Goal: Task Accomplishment & Management: Use online tool/utility

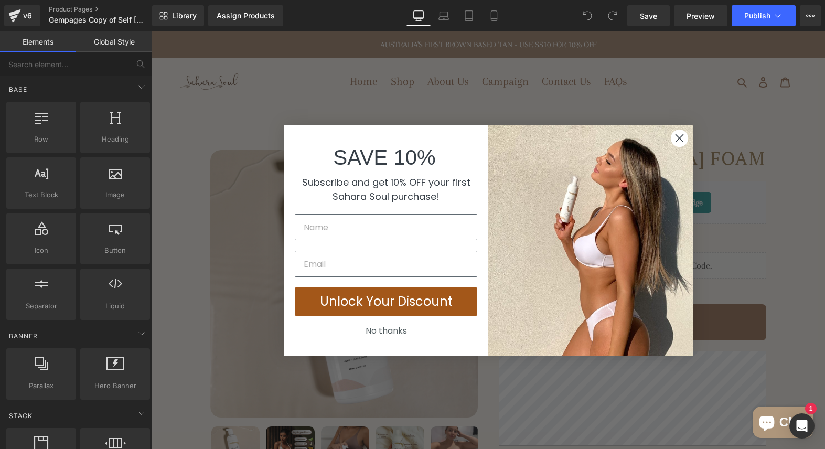
click at [685, 145] on circle "Close dialog" at bounding box center [679, 138] width 17 height 17
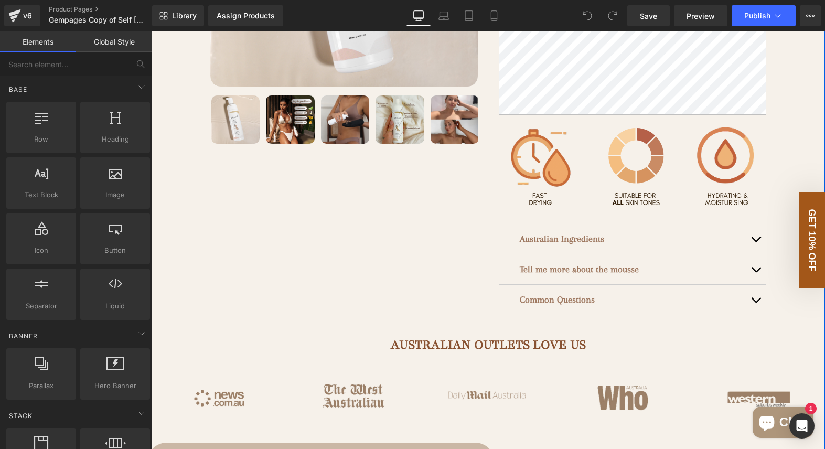
scroll to position [293, 0]
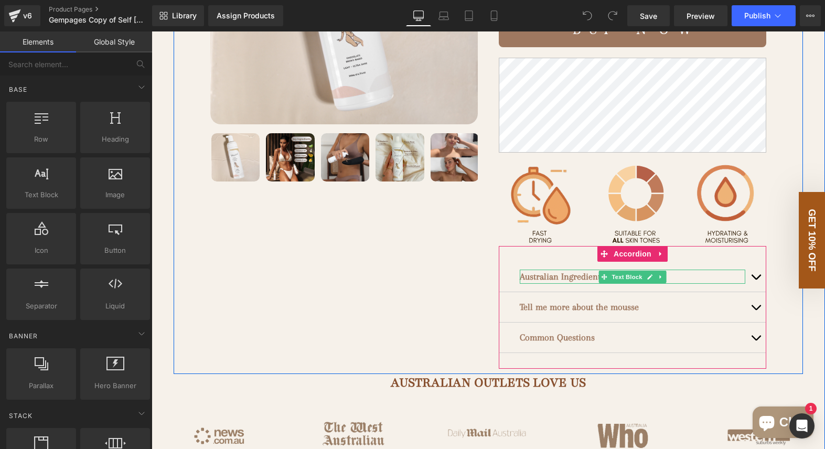
click at [663, 272] on div "Australian Ingredients Text Block" at bounding box center [633, 277] width 226 height 14
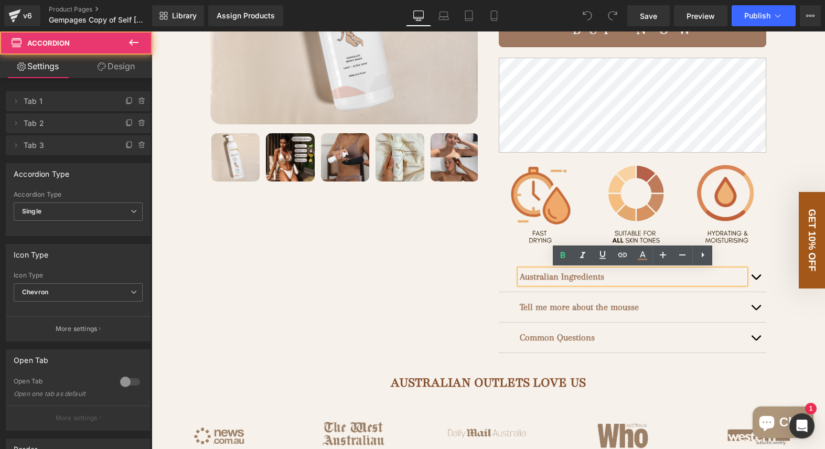
click at [499, 285] on div "Australian Ingredients Text Block" at bounding box center [632, 277] width 267 height 30
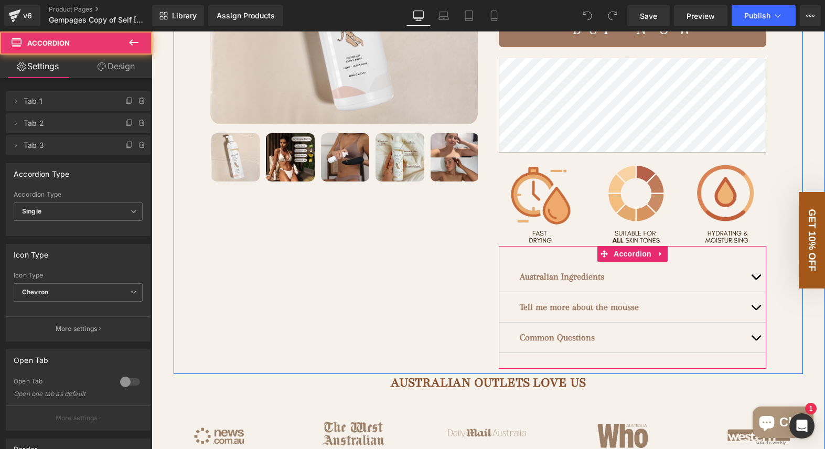
click at [506, 282] on div "Australian Ingredients Text Block" at bounding box center [632, 277] width 267 height 30
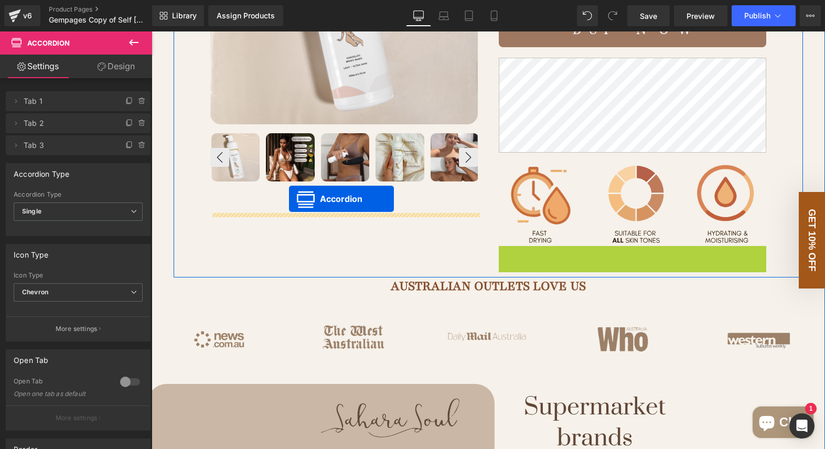
drag, startPoint x: 602, startPoint y: 253, endPoint x: 290, endPoint y: 199, distance: 316.8
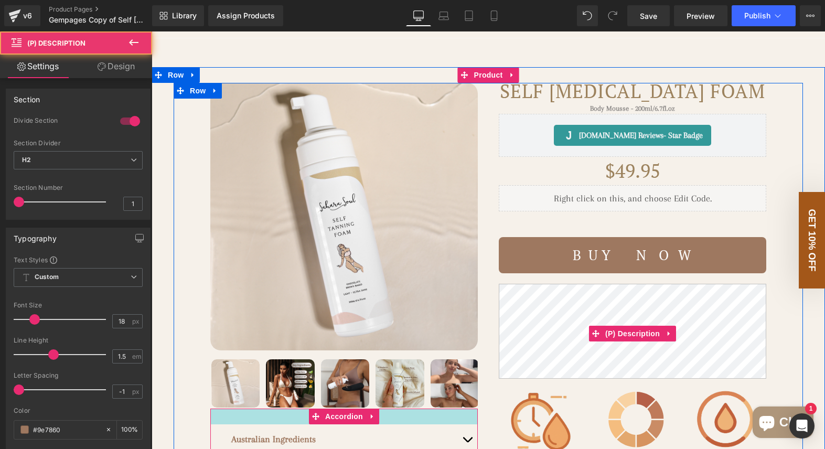
scroll to position [68, 0]
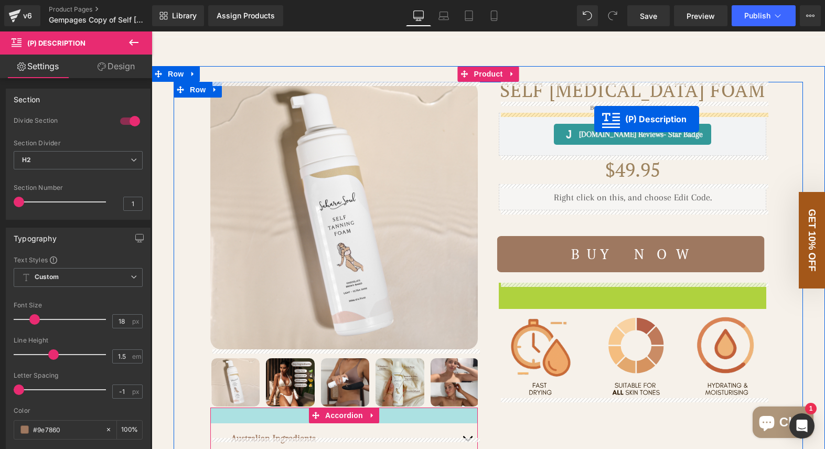
drag, startPoint x: 592, startPoint y: 332, endPoint x: 594, endPoint y: 120, distance: 211.9
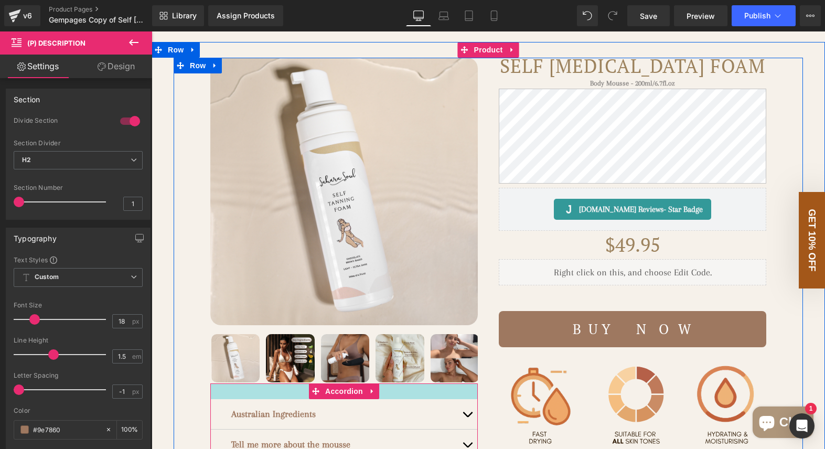
scroll to position [84, 0]
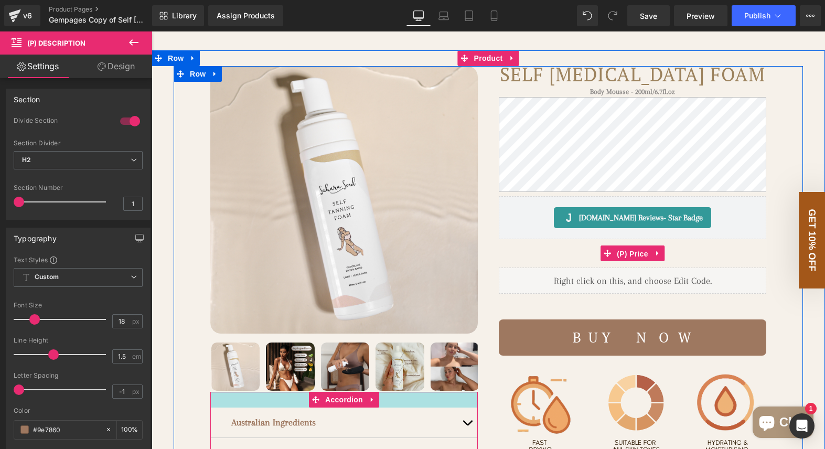
click at [624, 254] on span "(P) Price" at bounding box center [632, 254] width 37 height 16
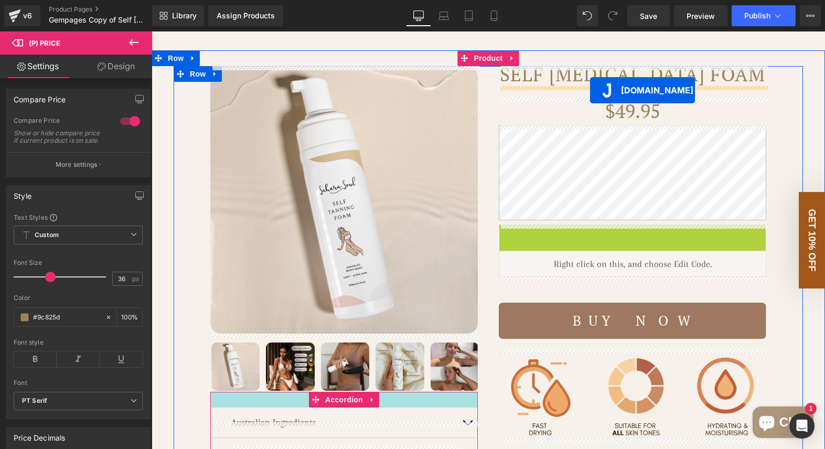
drag, startPoint x: 588, startPoint y: 230, endPoint x: 590, endPoint y: 90, distance: 140.0
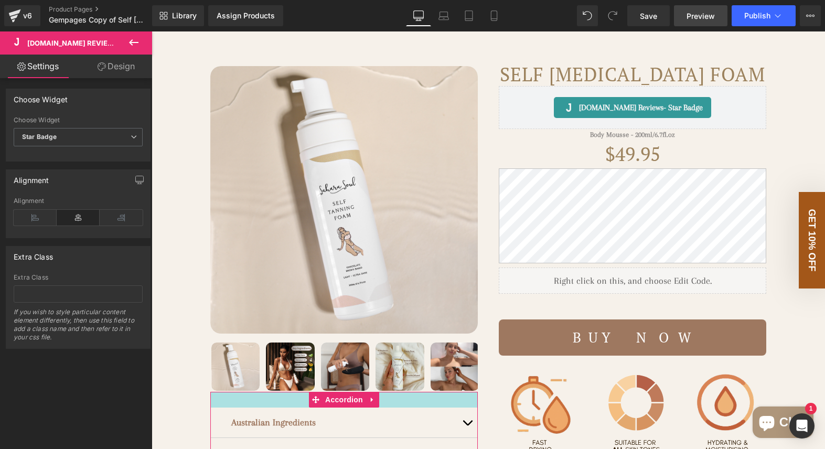
click at [688, 19] on span "Preview" at bounding box center [701, 15] width 28 height 11
click at [645, 9] on link "Save" at bounding box center [648, 15] width 42 height 21
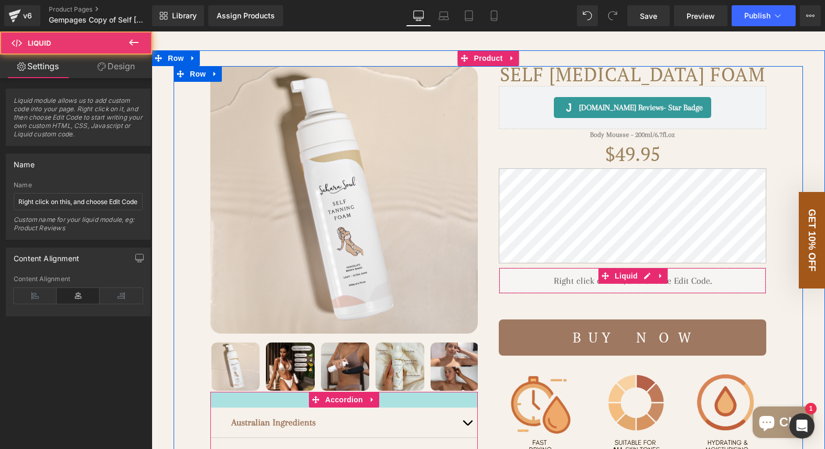
click at [529, 280] on div "Liquid" at bounding box center [632, 280] width 267 height 26
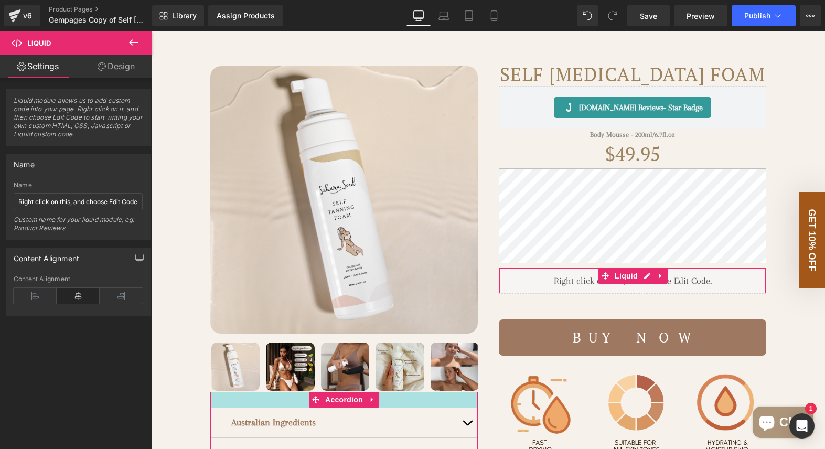
click at [113, 63] on link "Design" at bounding box center [116, 67] width 76 height 24
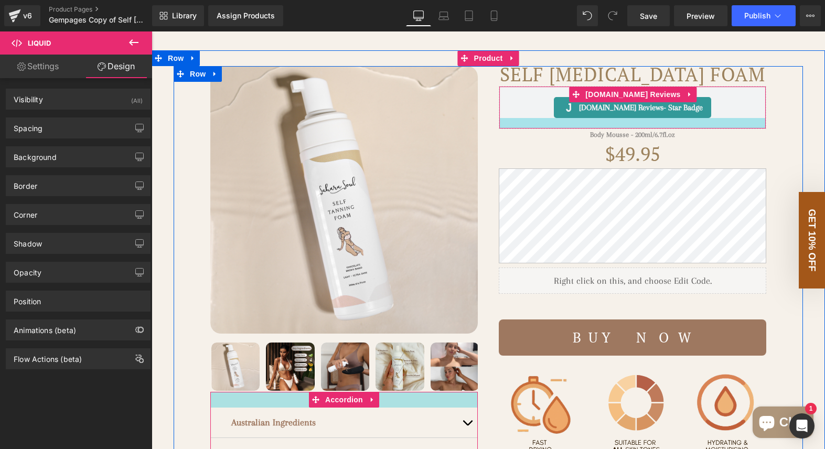
click at [617, 133] on div "Body Mousse - 200ml/6.7fl.oz Text Block" at bounding box center [632, 134] width 267 height 11
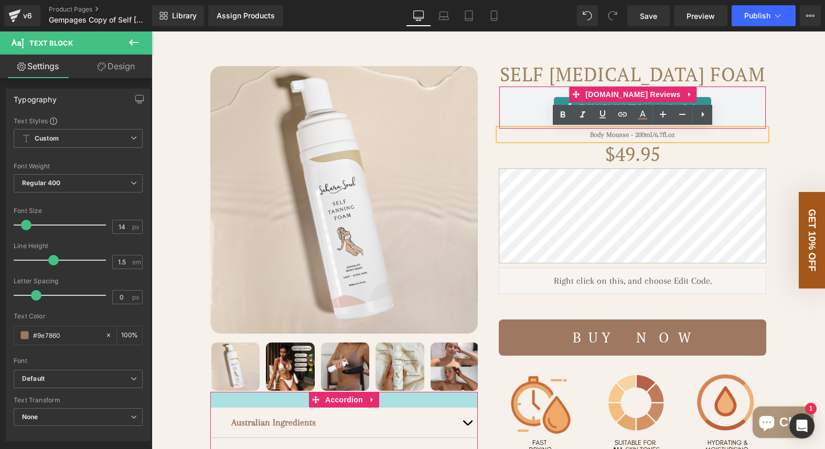
click at [537, 101] on div "[DOMAIN_NAME] Reviews - Star Badge" at bounding box center [632, 107] width 245 height 21
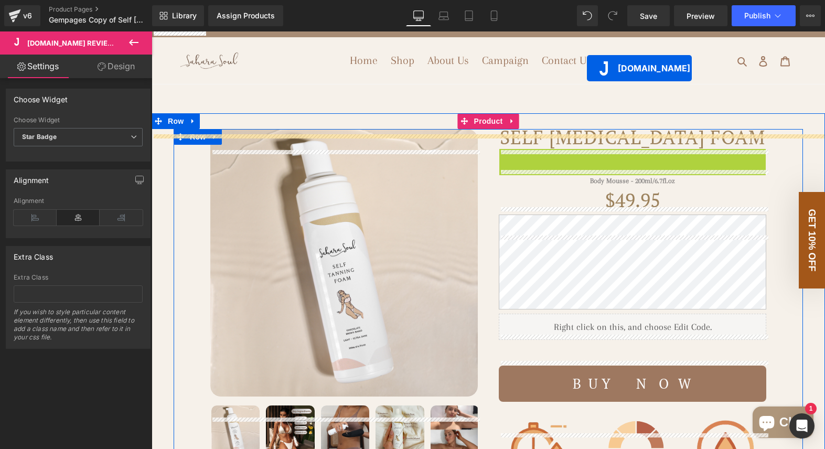
scroll to position [0, 0]
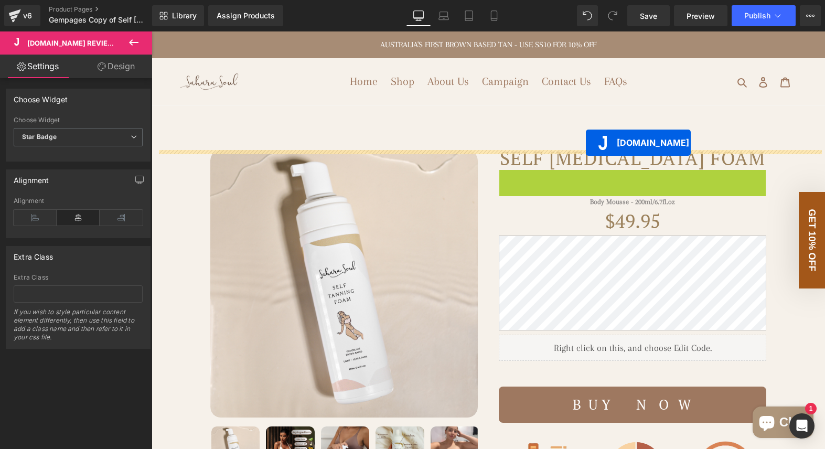
drag, startPoint x: 587, startPoint y: 92, endPoint x: 586, endPoint y: 141, distance: 48.8
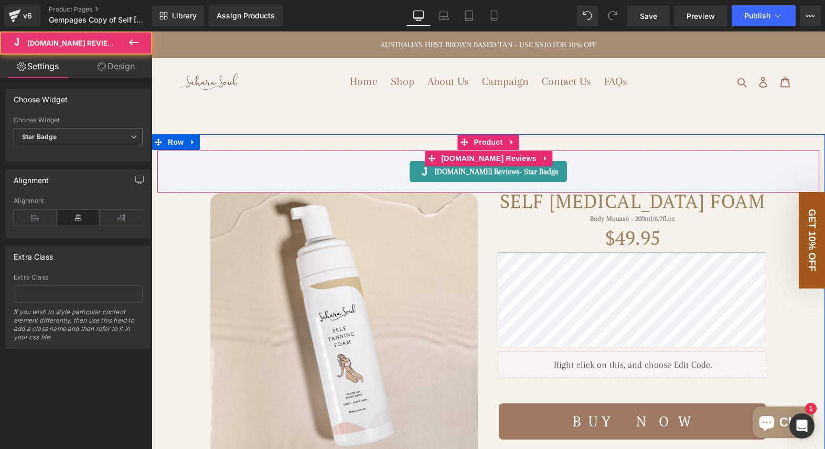
click at [419, 166] on div "[DOMAIN_NAME] Reviews - Star Badge" at bounding box center [488, 171] width 157 height 21
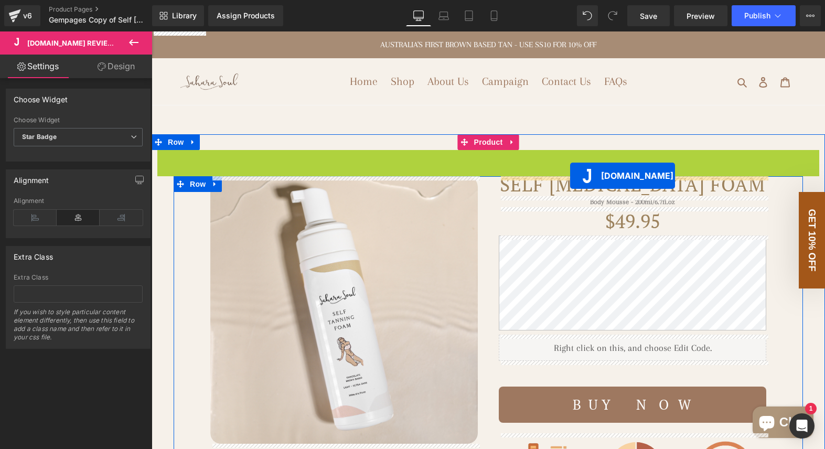
drag, startPoint x: 444, startPoint y: 158, endPoint x: 570, endPoint y: 175, distance: 127.6
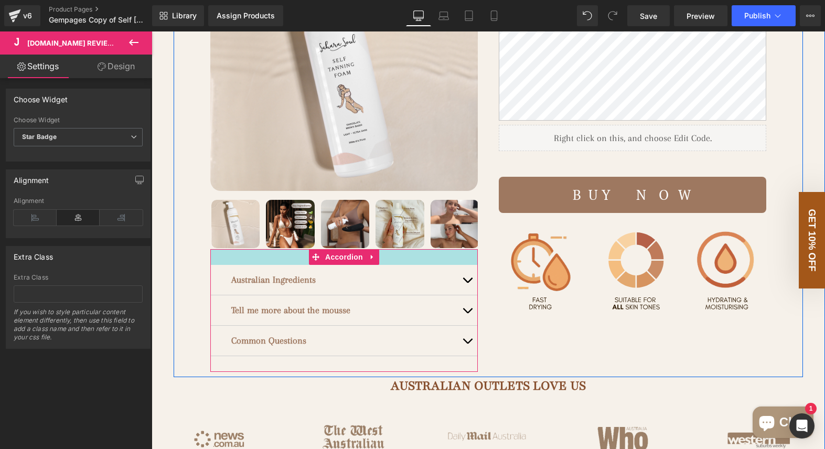
scroll to position [259, 0]
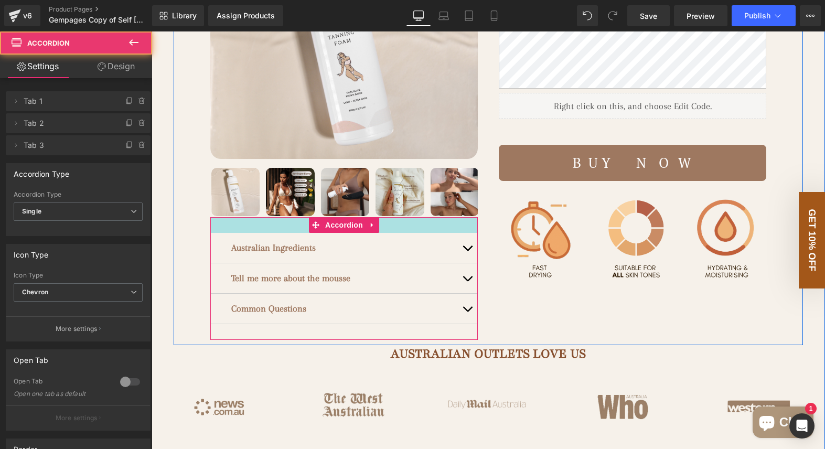
click at [232, 229] on div at bounding box center [343, 225] width 267 height 16
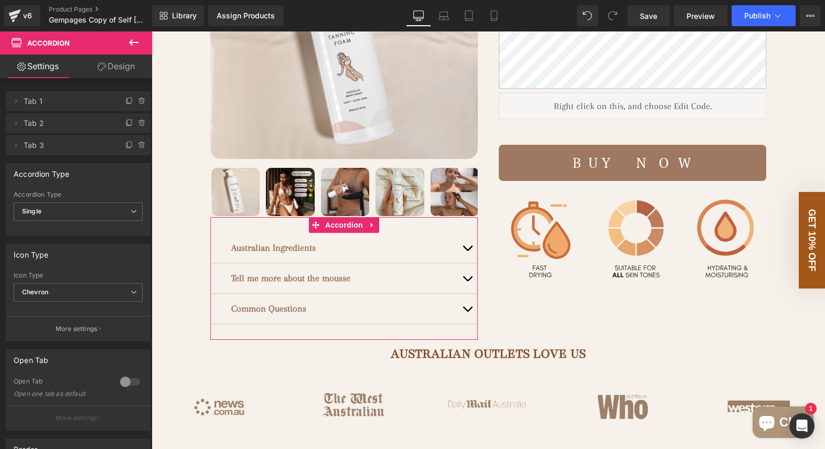
click at [109, 65] on link "Design" at bounding box center [116, 67] width 76 height 24
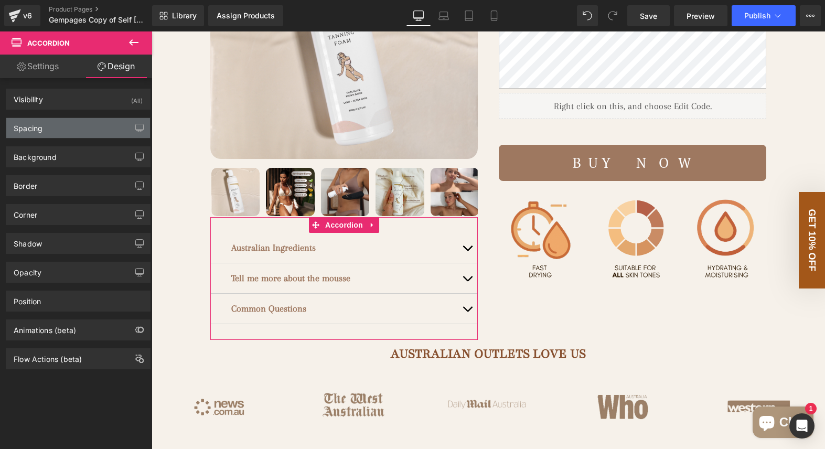
click at [90, 132] on div "Spacing" at bounding box center [78, 128] width 144 height 20
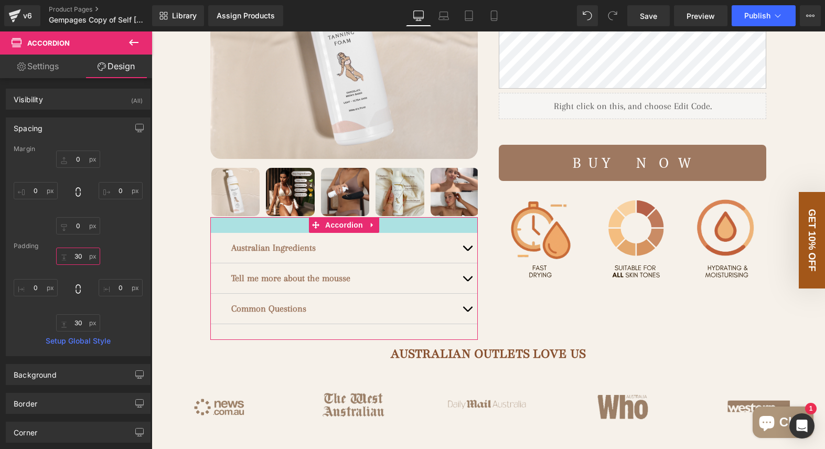
click at [81, 258] on input "30" at bounding box center [78, 256] width 44 height 17
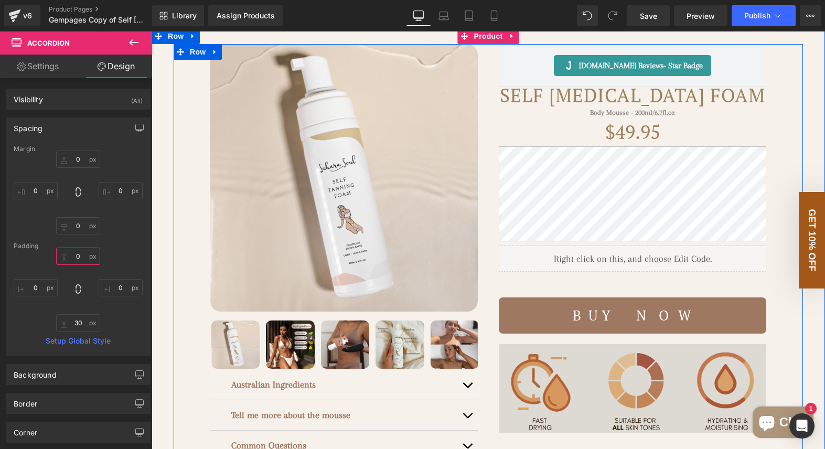
scroll to position [23, 0]
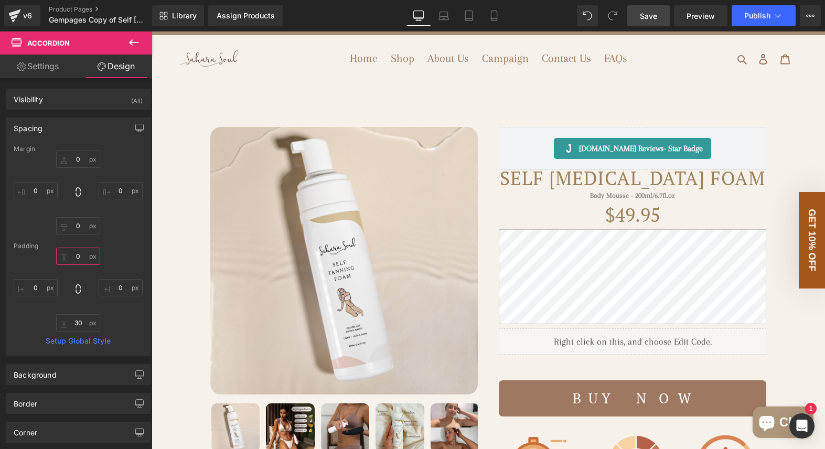
type input "0"
click at [640, 16] on link "Save" at bounding box center [648, 15] width 42 height 21
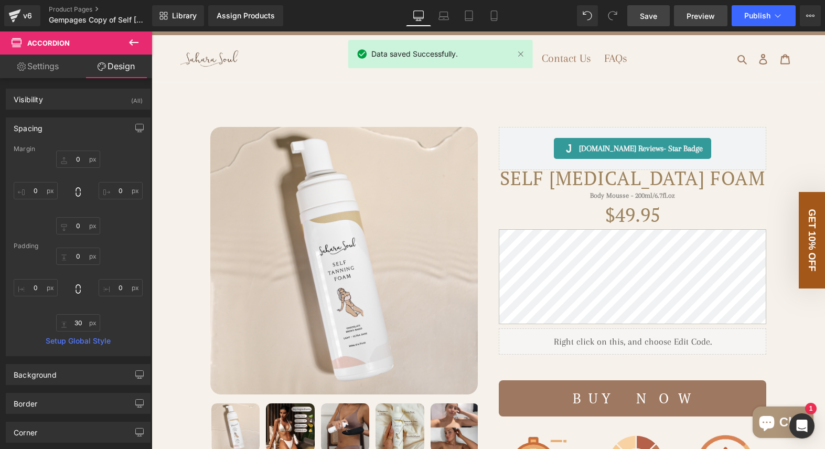
click at [692, 17] on span "Preview" at bounding box center [701, 15] width 28 height 11
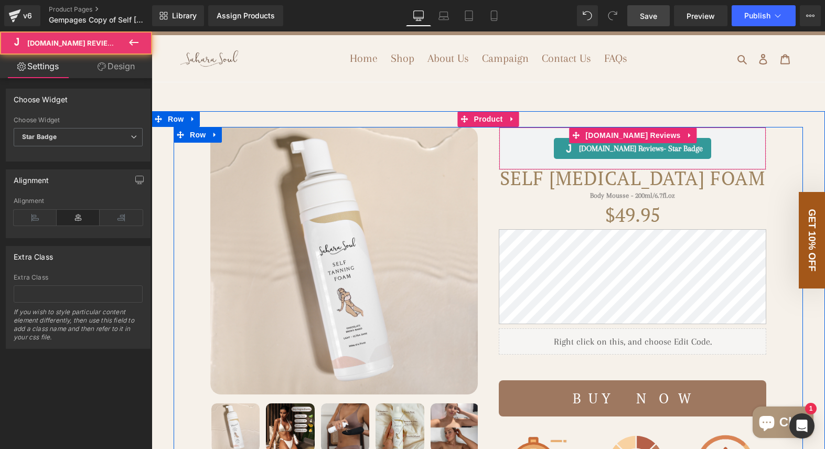
click at [528, 140] on div "[DOMAIN_NAME] Reviews - Star Badge" at bounding box center [632, 148] width 245 height 21
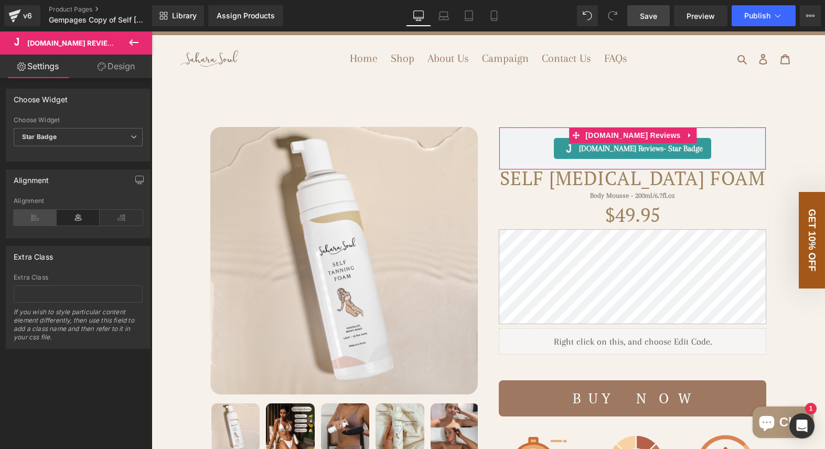
click at [32, 218] on icon at bounding box center [35, 218] width 43 height 16
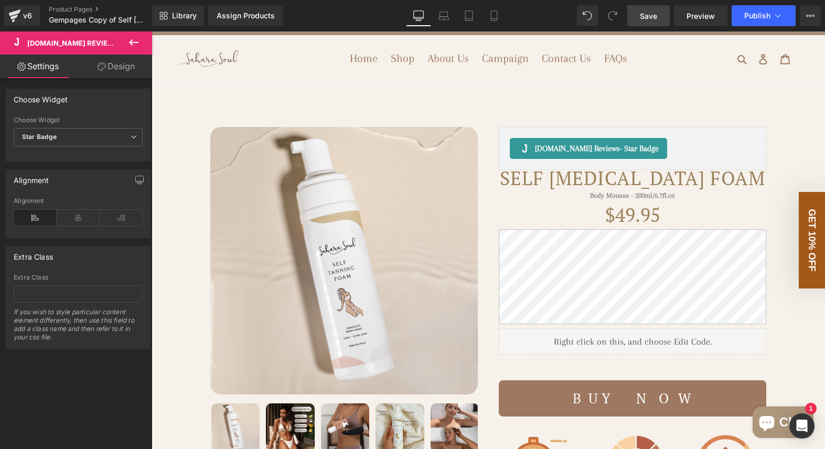
click at [641, 13] on span "Save" at bounding box center [648, 15] width 17 height 11
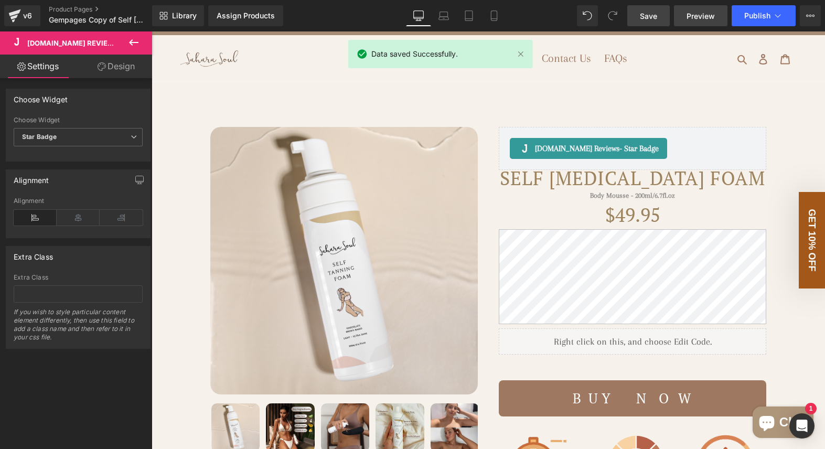
click at [704, 15] on span "Preview" at bounding box center [701, 15] width 28 height 11
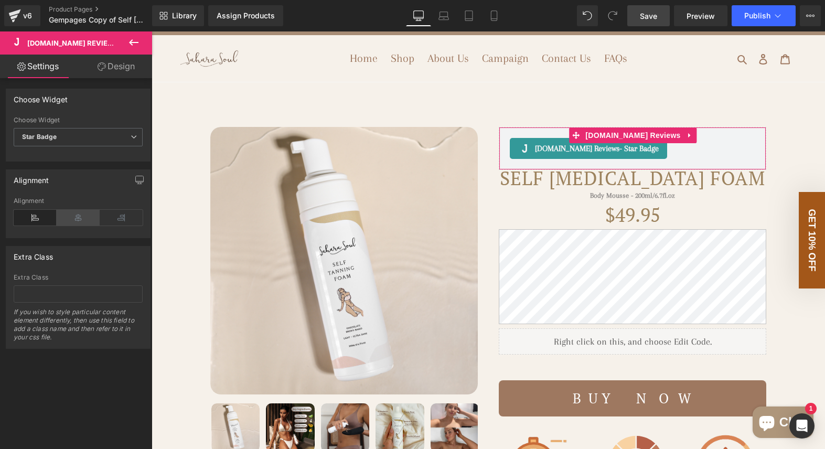
click at [82, 216] on icon at bounding box center [78, 218] width 43 height 16
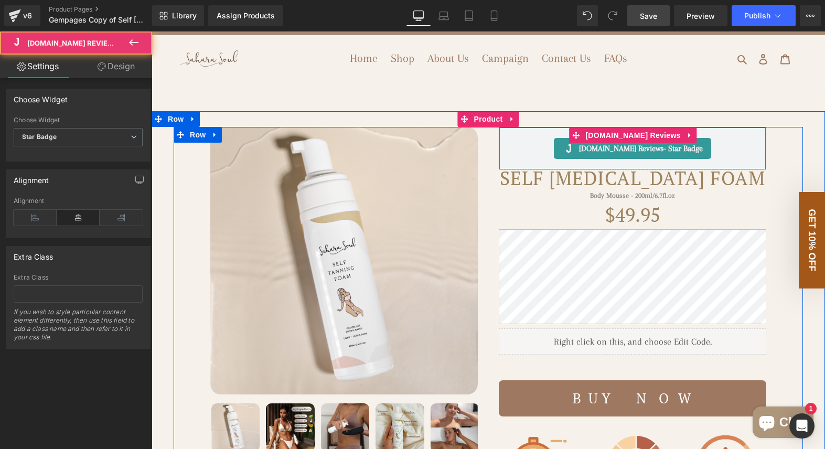
click at [533, 146] on div "[DOMAIN_NAME] Reviews - Star Badge" at bounding box center [632, 148] width 245 height 21
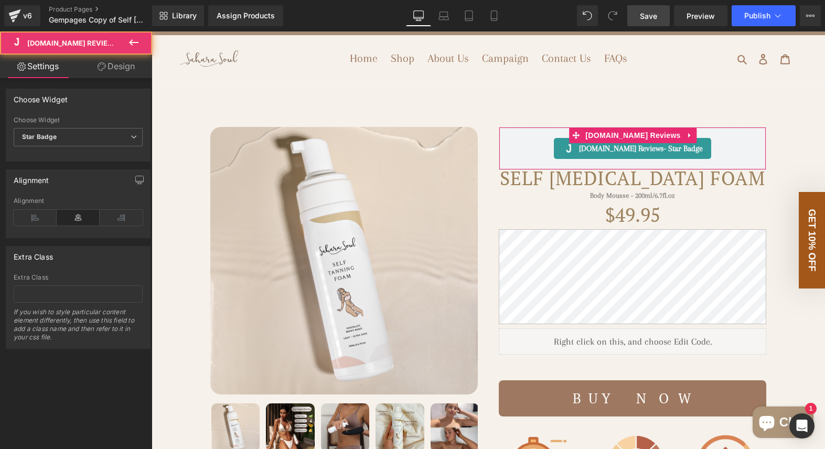
click at [112, 73] on link "Design" at bounding box center [116, 67] width 76 height 24
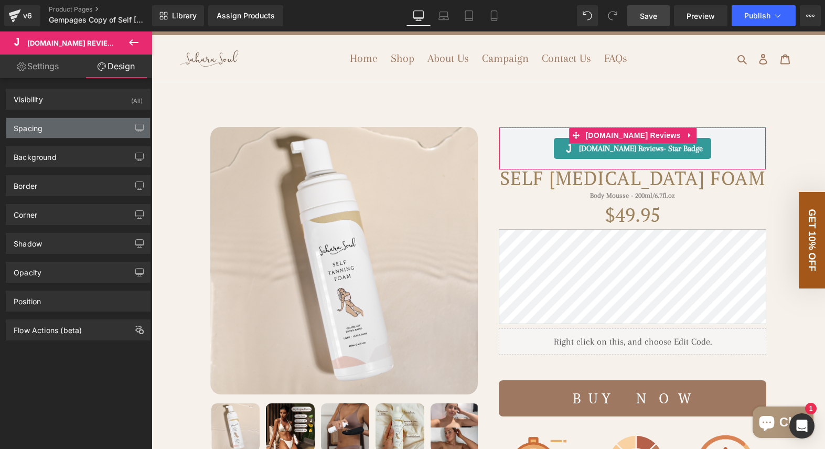
click at [88, 135] on div "Spacing" at bounding box center [78, 128] width 144 height 20
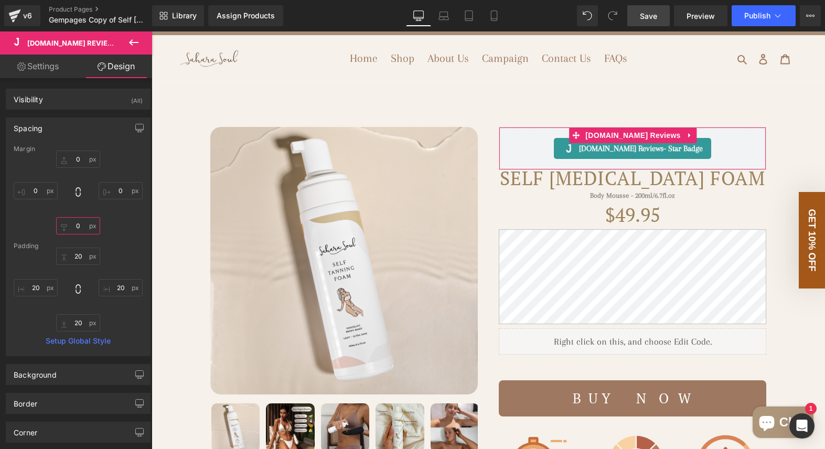
click at [83, 229] on input "0" at bounding box center [78, 225] width 44 height 17
type input "20"
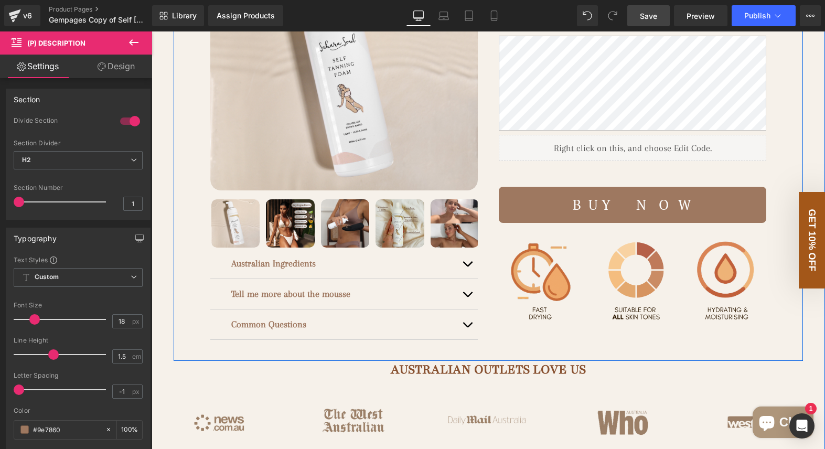
scroll to position [247, 0]
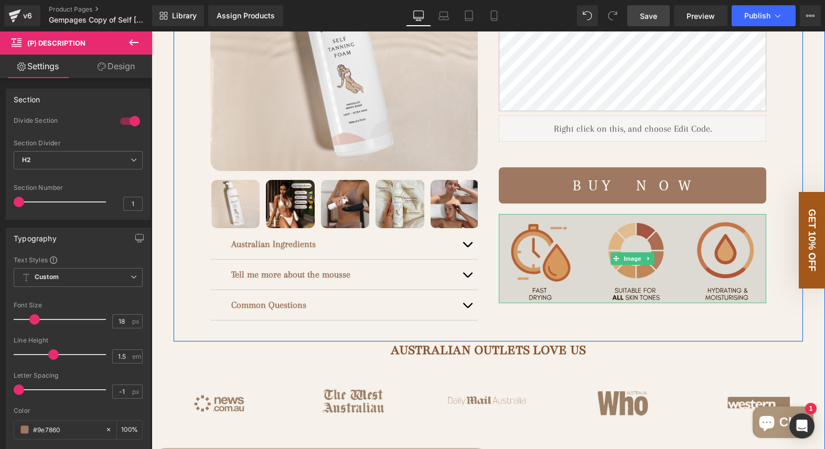
click at [577, 230] on img at bounding box center [632, 258] width 267 height 89
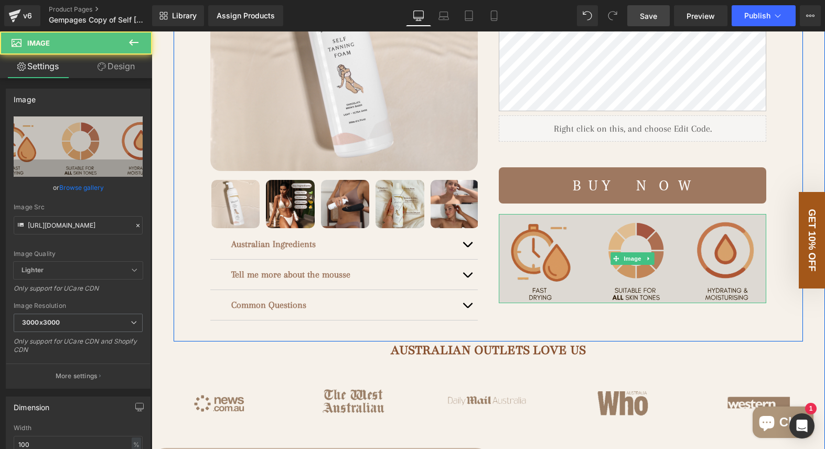
click at [599, 292] on img at bounding box center [632, 258] width 267 height 89
click at [588, 268] on img at bounding box center [632, 258] width 267 height 89
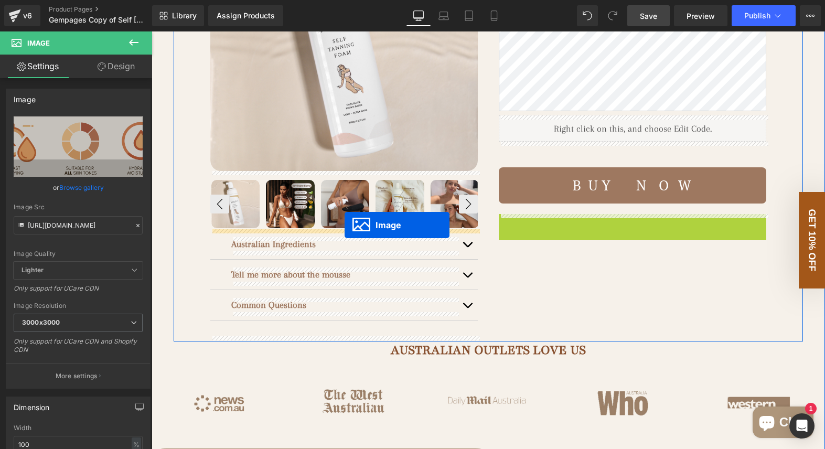
drag, startPoint x: 615, startPoint y: 257, endPoint x: 345, endPoint y: 227, distance: 271.8
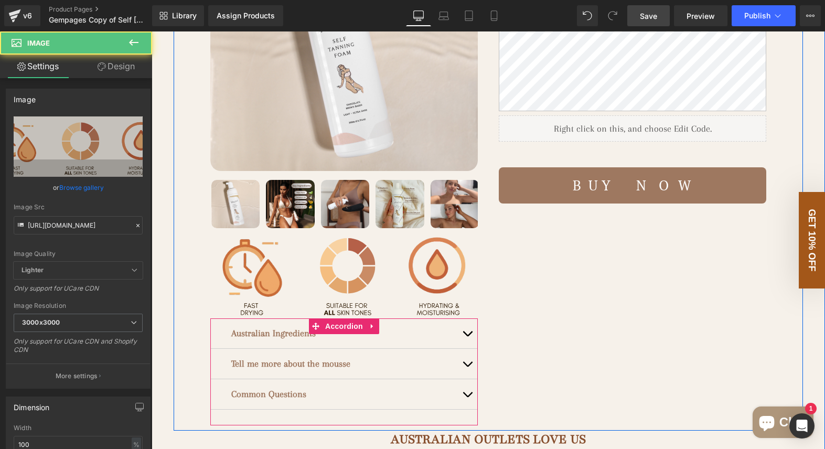
click at [223, 335] on div "Australian Ingredients Text Block" at bounding box center [343, 333] width 267 height 30
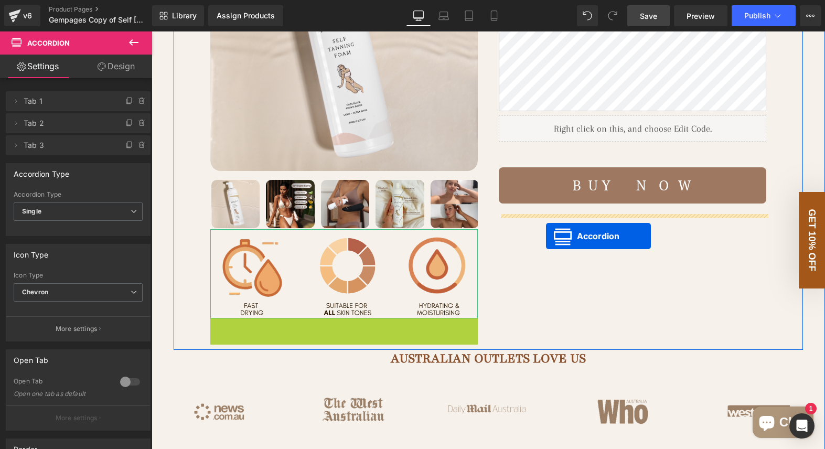
drag, startPoint x: 314, startPoint y: 327, endPoint x: 551, endPoint y: 231, distance: 256.4
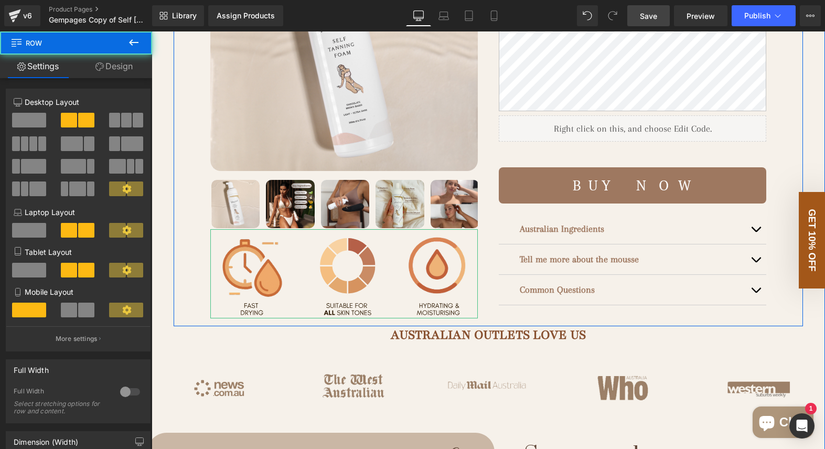
click at [770, 306] on div "[DOMAIN_NAME] Reviews - Star Badge [DOMAIN_NAME] Reviews Self [MEDICAL_DATA] Fo…" at bounding box center [632, 111] width 288 height 417
click at [789, 306] on div "(P) Image ‹ ›" at bounding box center [488, 114] width 629 height 423
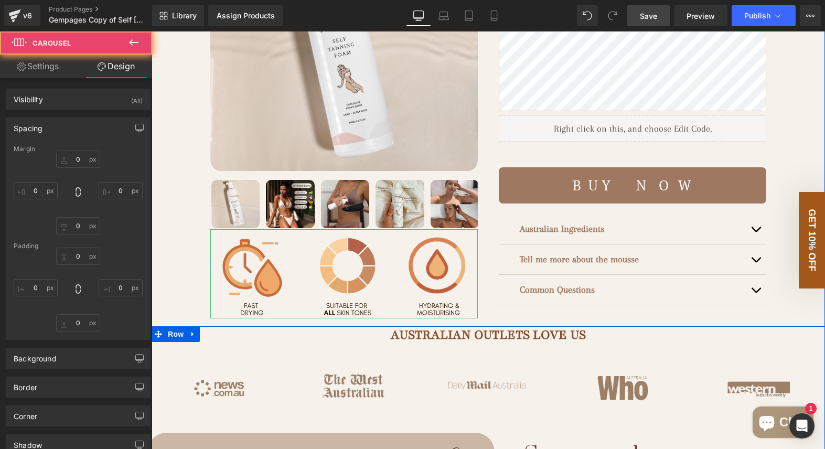
type input "0"
type input "30"
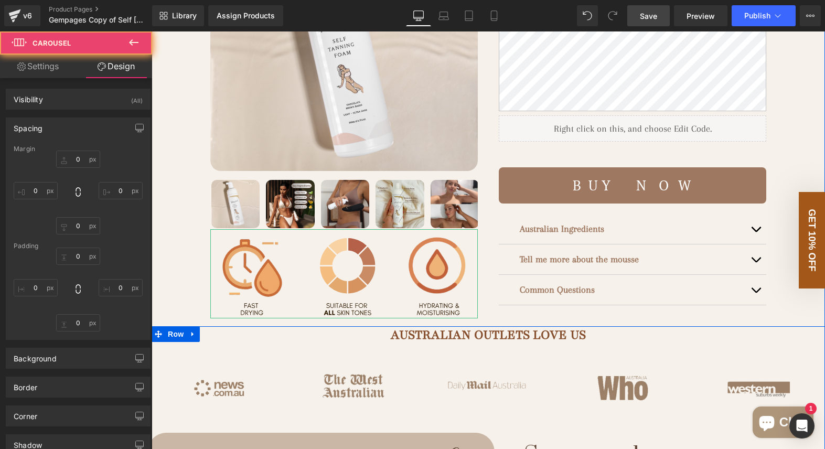
type input "0"
type input "30"
type input "0"
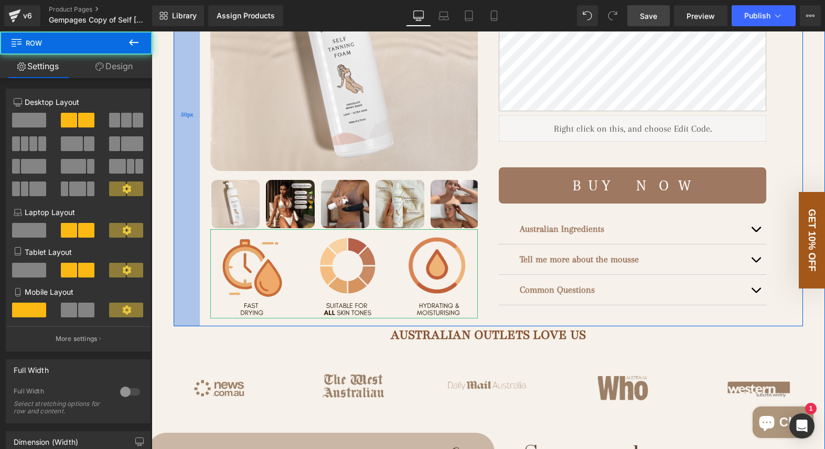
click at [184, 275] on div "50px" at bounding box center [187, 114] width 26 height 423
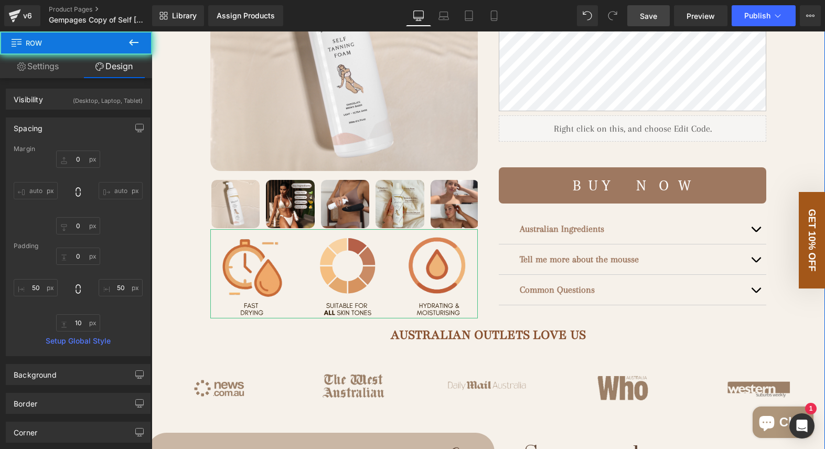
click at [164, 277] on div "(P) Image ‹" at bounding box center [488, 390] width 663 height 974
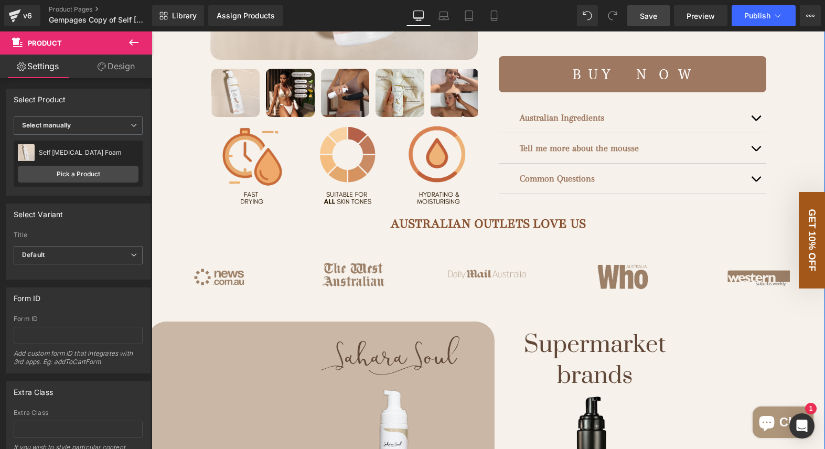
scroll to position [386, 0]
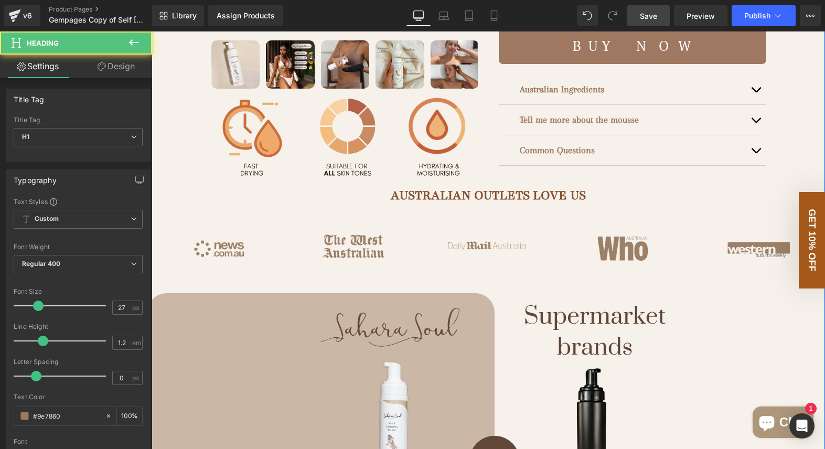
click at [342, 197] on h1 "AUSTRALIAN OUTLETS LOVE US" at bounding box center [488, 195] width 673 height 17
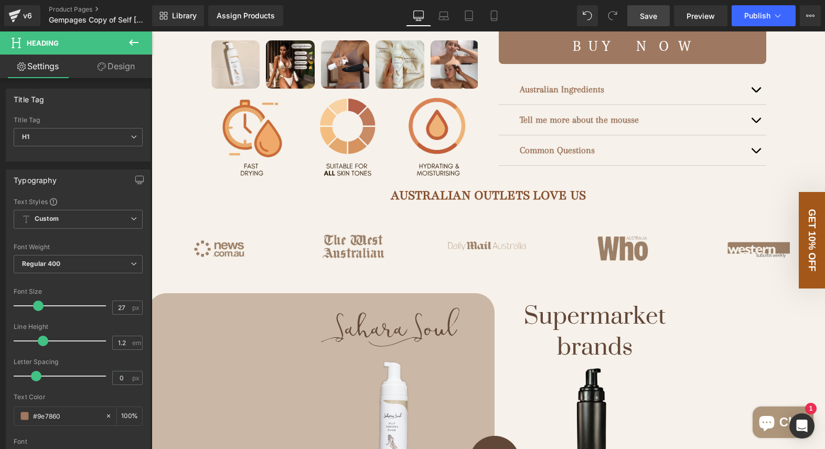
click at [119, 69] on link "Design" at bounding box center [116, 67] width 76 height 24
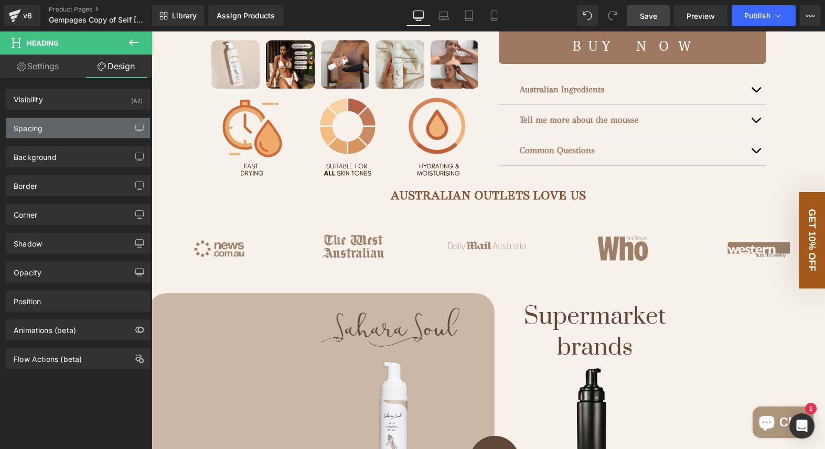
click at [58, 130] on div "Spacing" at bounding box center [78, 128] width 144 height 20
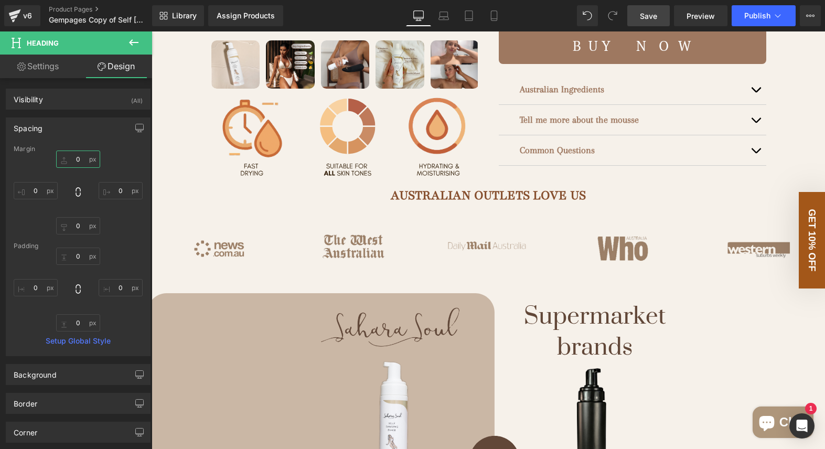
click at [79, 159] on input "0" at bounding box center [78, 159] width 44 height 17
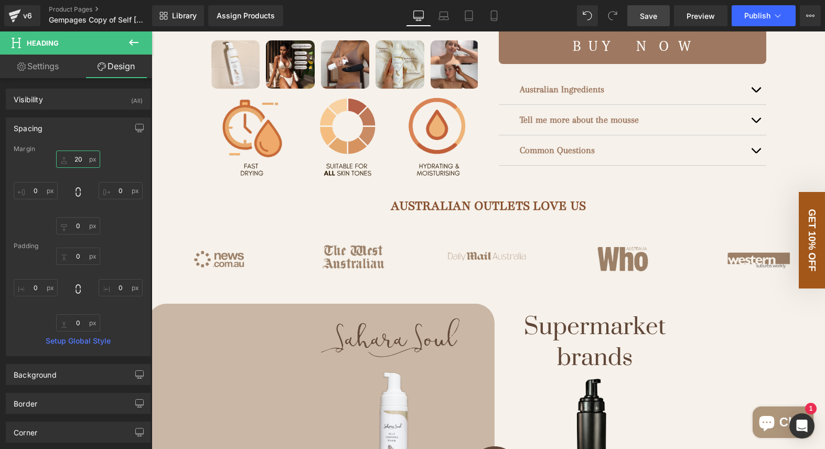
type input "2"
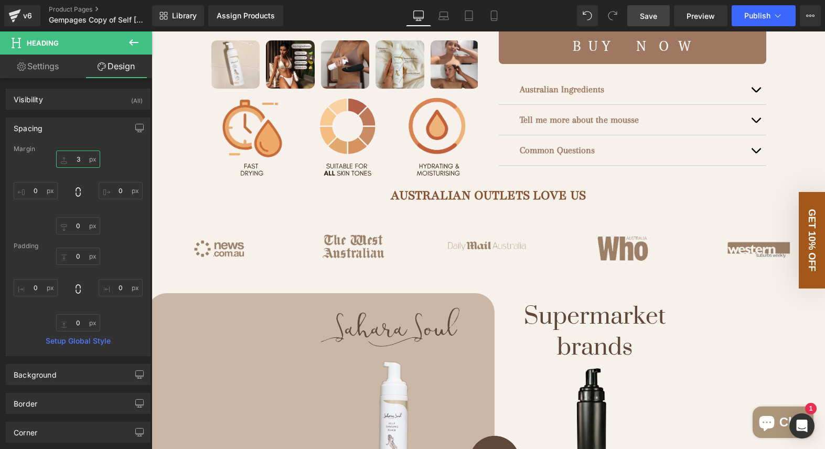
type input "30"
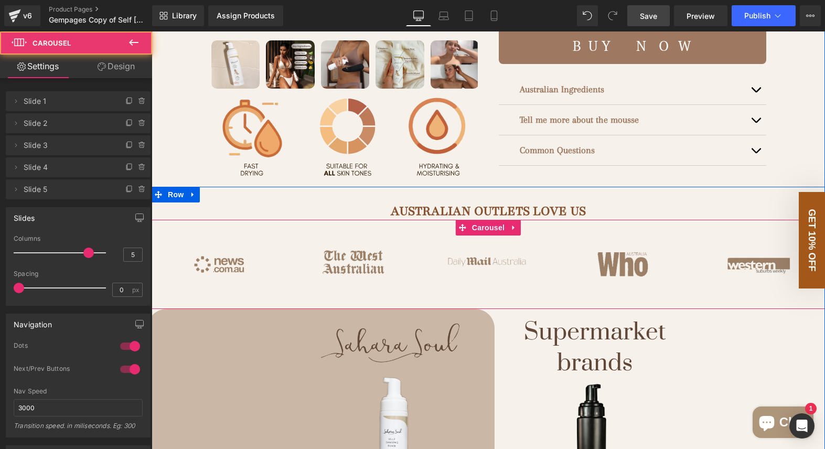
click at [548, 299] on div "Image Image Image Image Image ‹ › [GEOGRAPHIC_DATA]" at bounding box center [488, 264] width 673 height 89
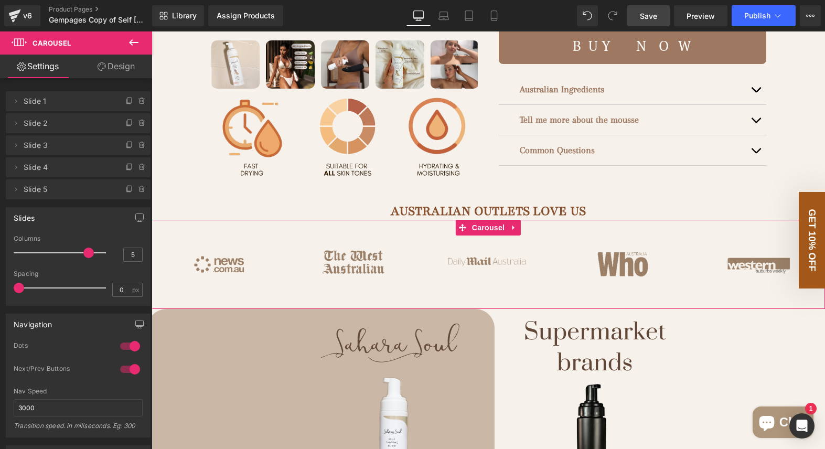
click at [95, 67] on link "Design" at bounding box center [116, 67] width 76 height 24
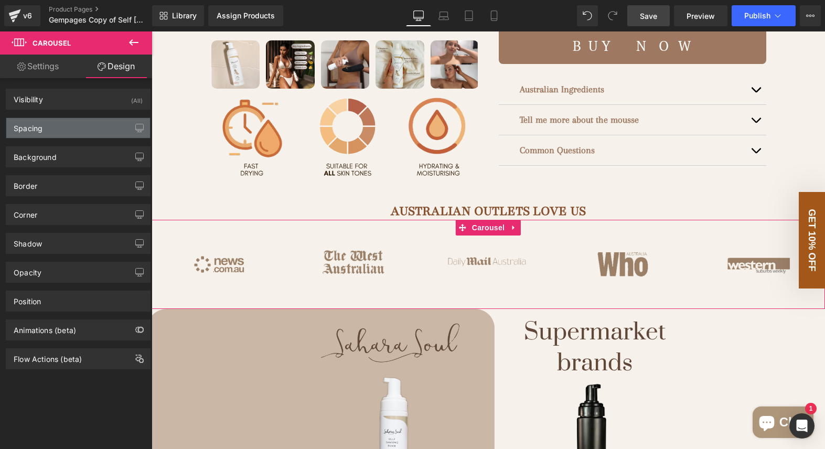
click at [63, 126] on div "Spacing" at bounding box center [78, 128] width 144 height 20
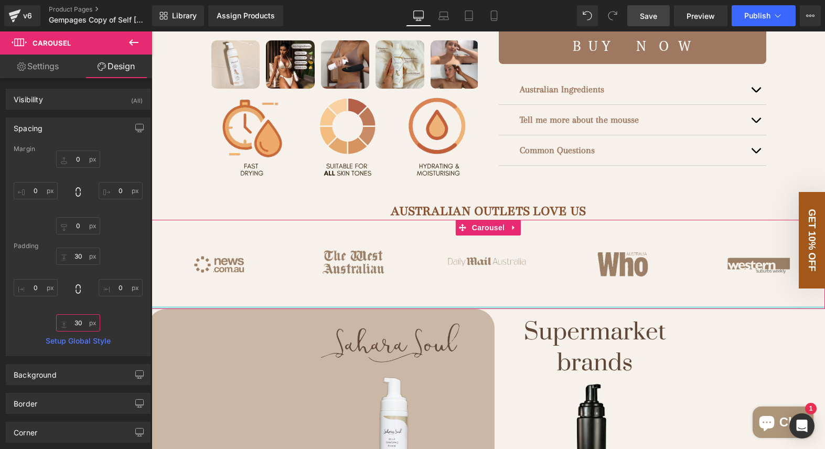
click at [85, 322] on input "30" at bounding box center [78, 322] width 44 height 17
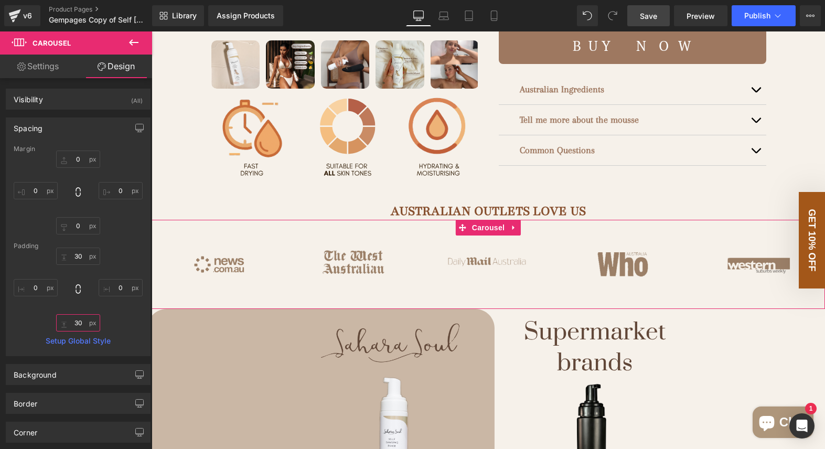
click at [85, 322] on input "30" at bounding box center [78, 322] width 44 height 17
type input "50"
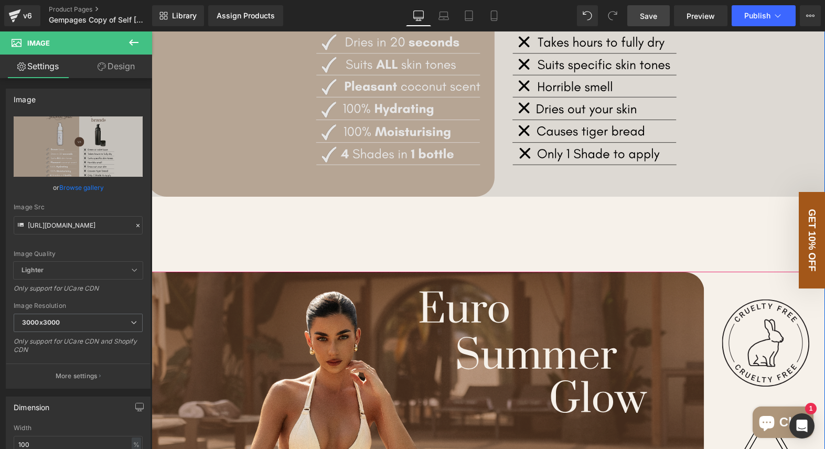
scroll to position [895, 0]
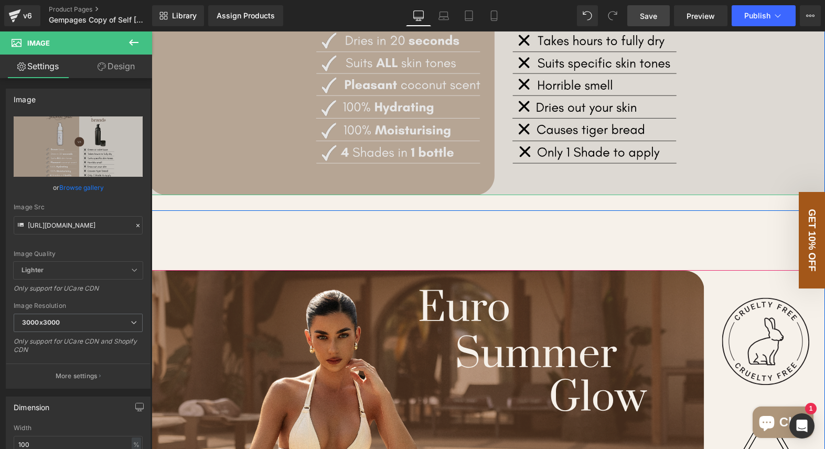
click at [536, 190] on img at bounding box center [488, 2] width 673 height 385
click at [500, 185] on img at bounding box center [488, 2] width 673 height 385
click at [500, 184] on img at bounding box center [488, 2] width 673 height 385
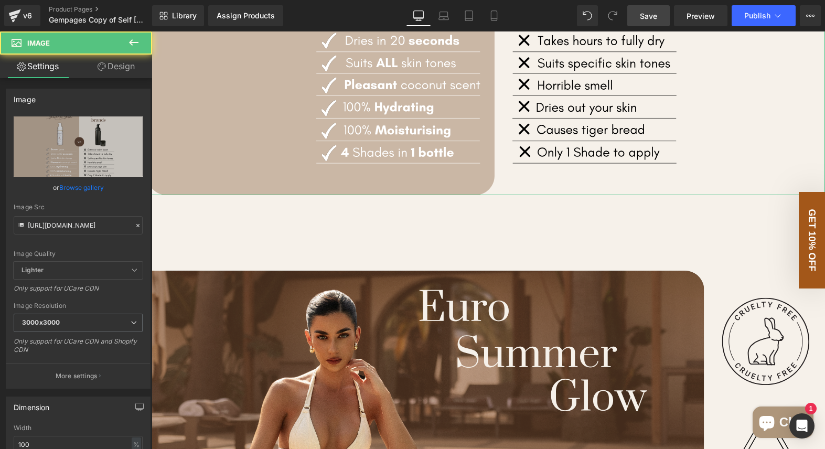
click at [120, 62] on link "Design" at bounding box center [116, 67] width 76 height 24
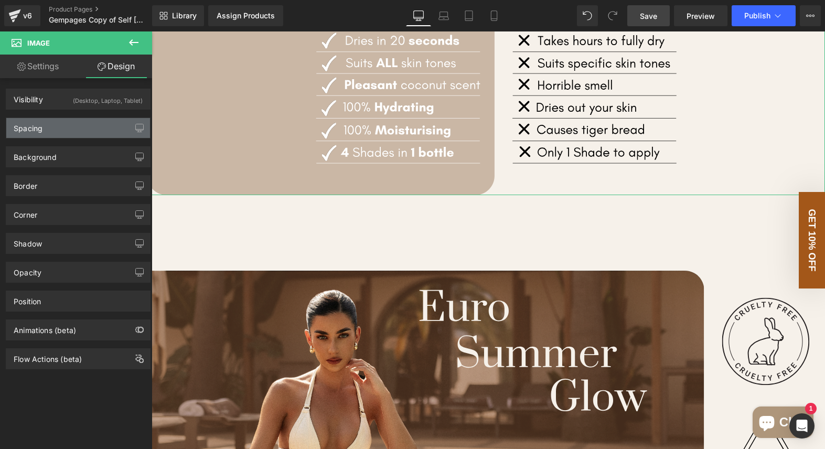
click at [69, 128] on div "Spacing" at bounding box center [78, 128] width 144 height 20
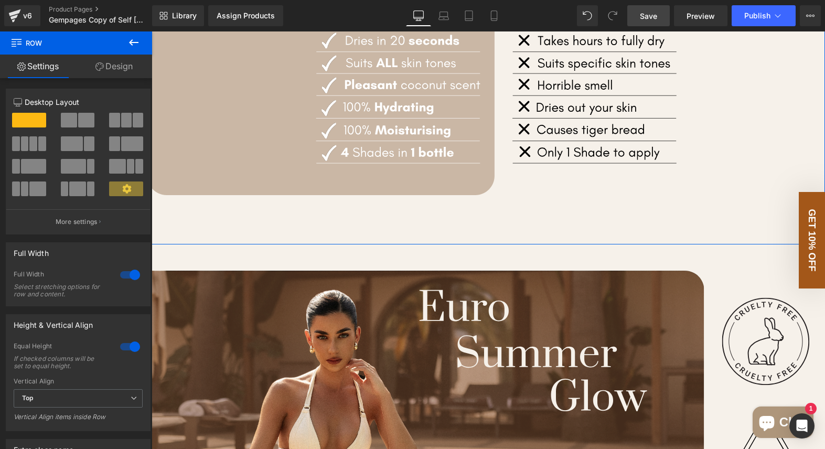
click at [103, 67] on link "Design" at bounding box center [114, 67] width 76 height 24
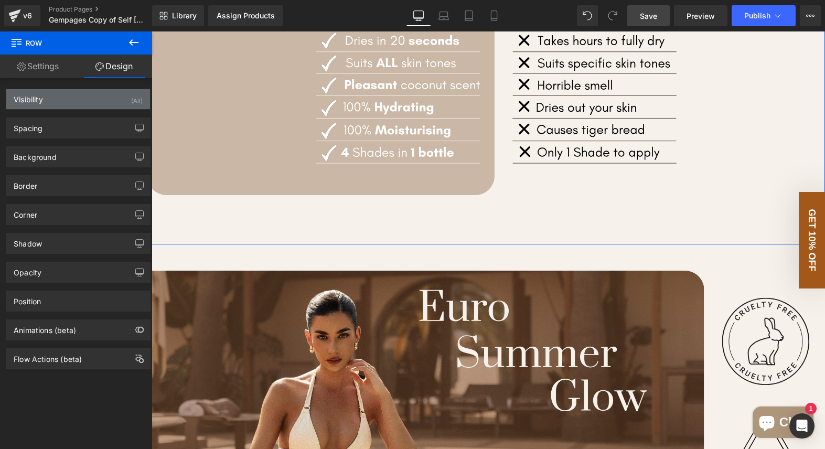
click at [82, 103] on div "Visibility (All)" at bounding box center [78, 99] width 144 height 20
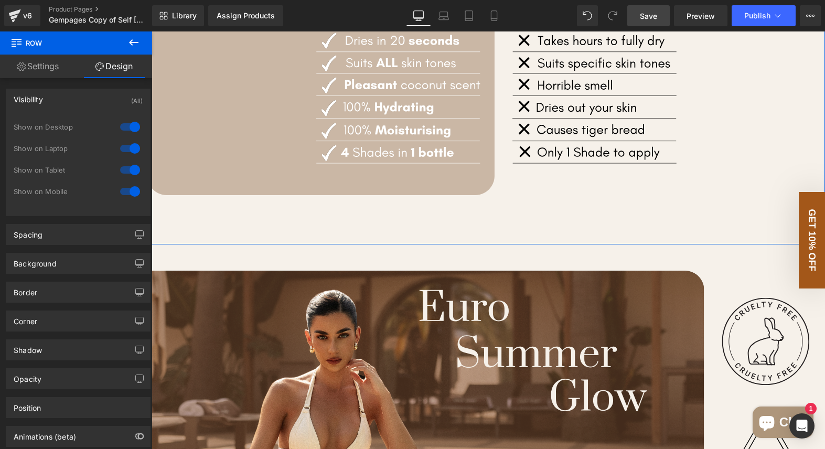
click at [110, 76] on link "Design" at bounding box center [114, 67] width 76 height 24
click at [80, 247] on div "Background Color & Image color transparent Color transparent 0 % Image Replace …" at bounding box center [78, 259] width 157 height 29
click at [80, 245] on div "Background Color & Image color transparent Color transparent 0 % Image Replace …" at bounding box center [78, 259] width 157 height 29
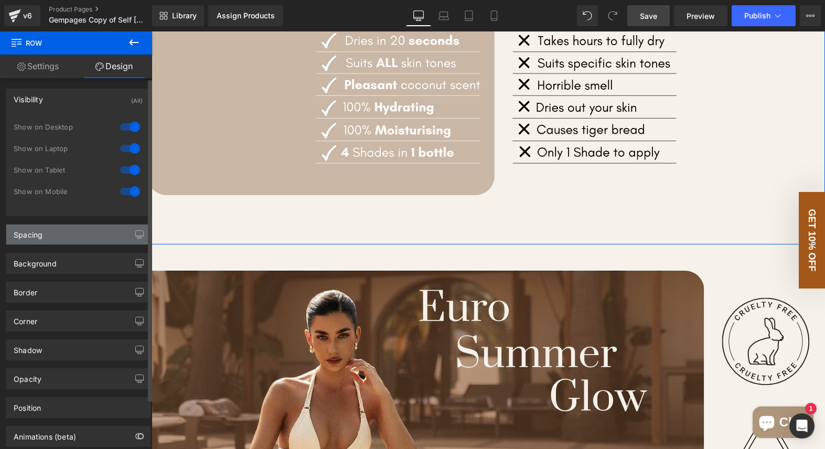
click at [78, 235] on div "Spacing" at bounding box center [78, 234] width 144 height 20
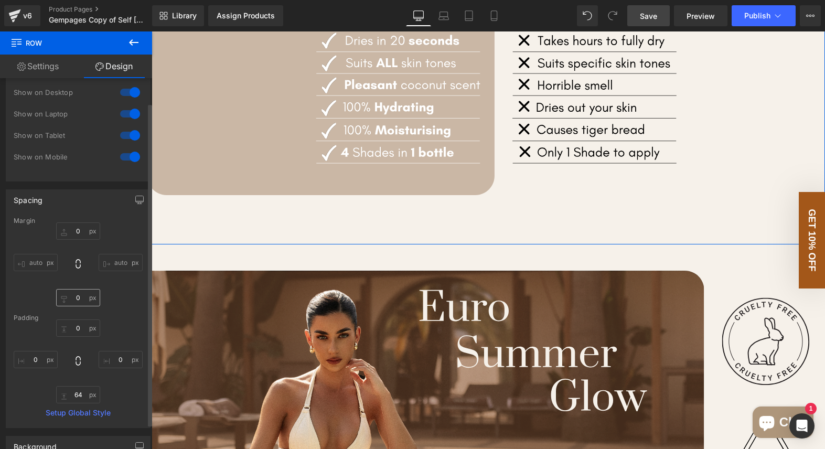
scroll to position [35, 0]
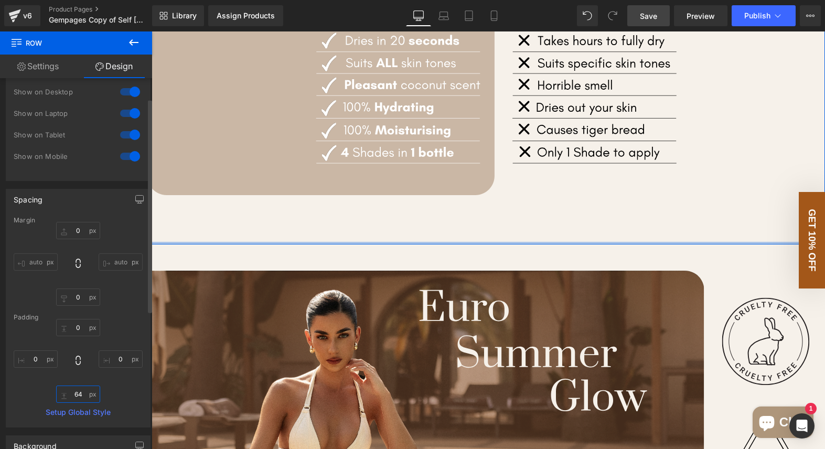
click at [81, 395] on input "64" at bounding box center [78, 393] width 44 height 17
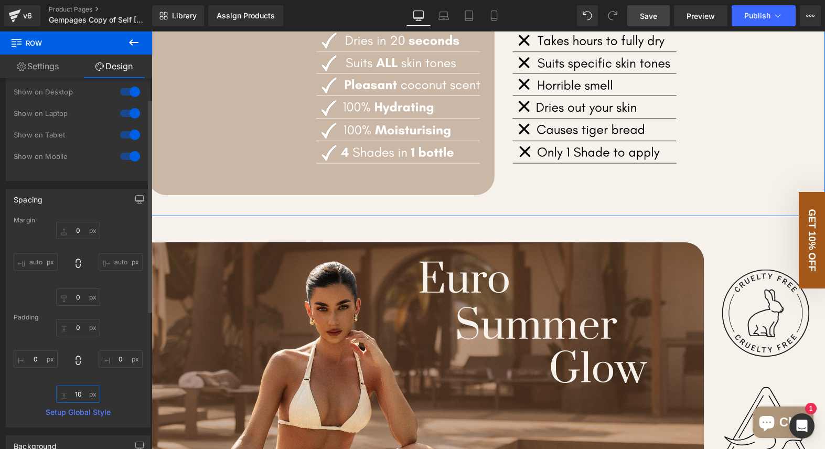
type input "1"
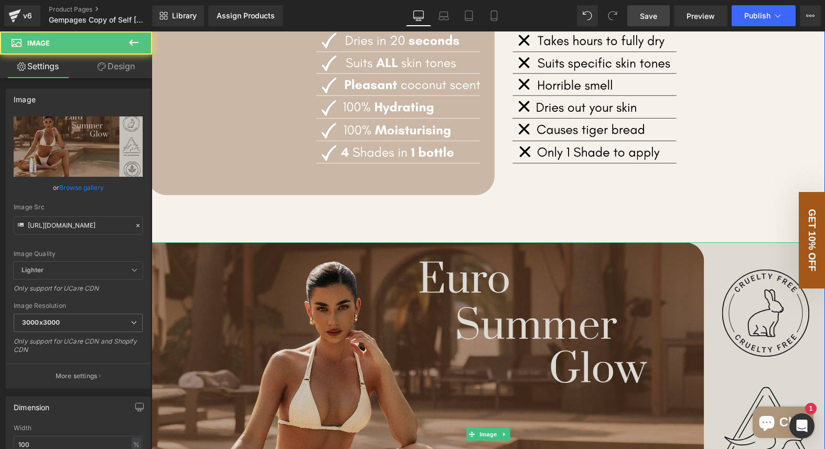
click at [603, 324] on img at bounding box center [488, 434] width 673 height 385
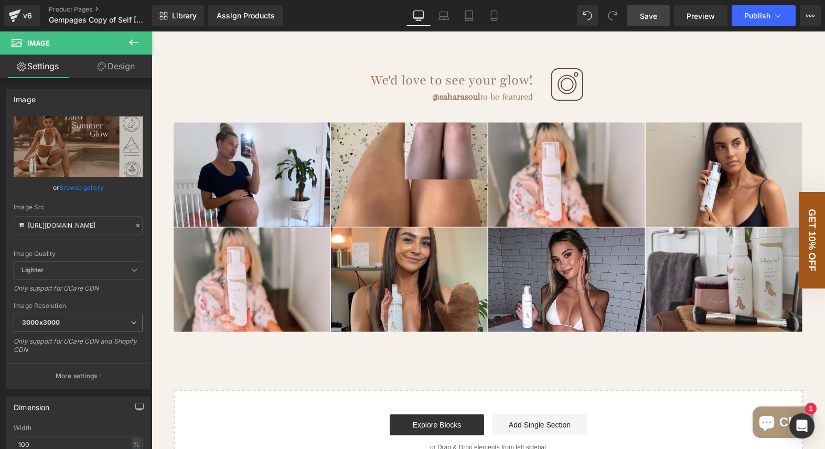
scroll to position [1781, 0]
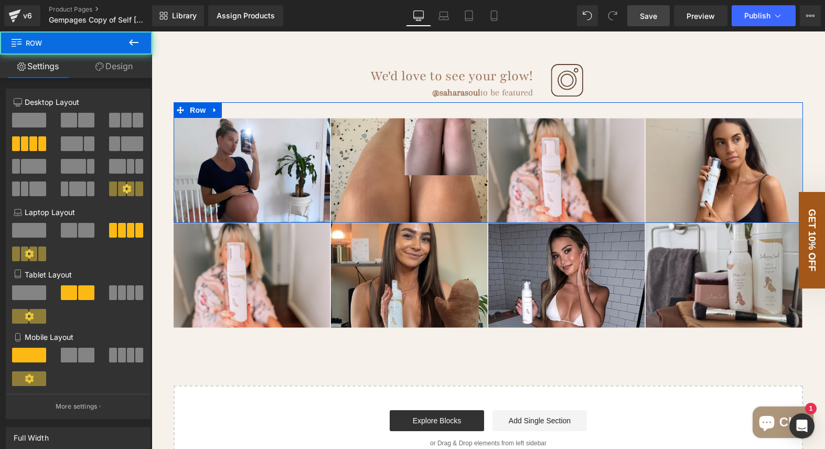
click at [224, 109] on div "Image Image Image Image Image Image Image Image Image Row" at bounding box center [488, 162] width 629 height 121
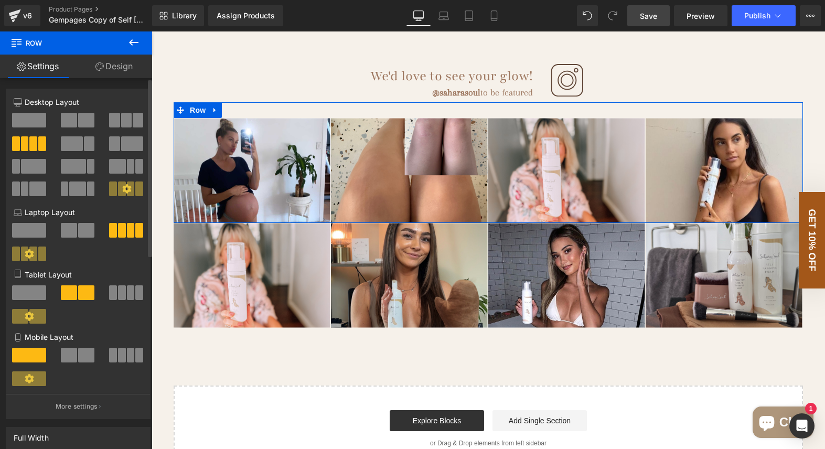
scroll to position [141, 0]
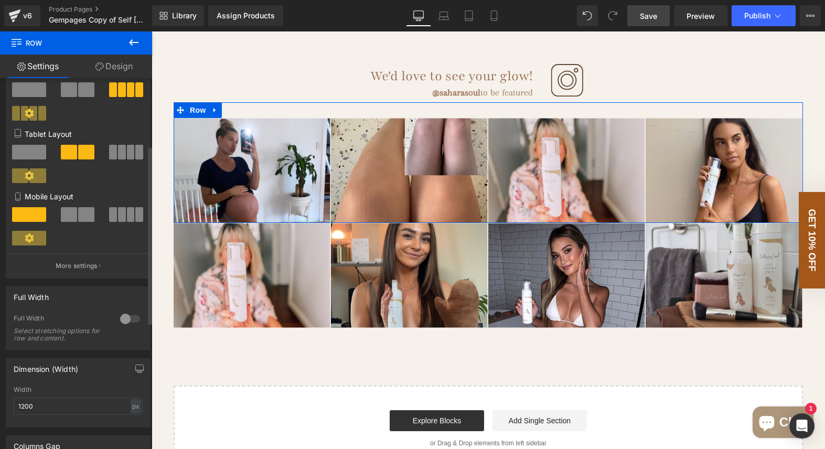
click at [123, 322] on div at bounding box center [129, 318] width 25 height 17
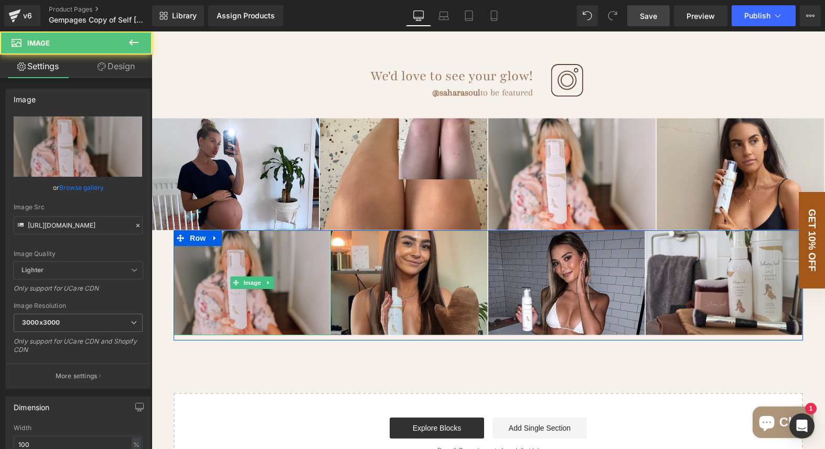
click at [205, 318] on img at bounding box center [252, 282] width 157 height 105
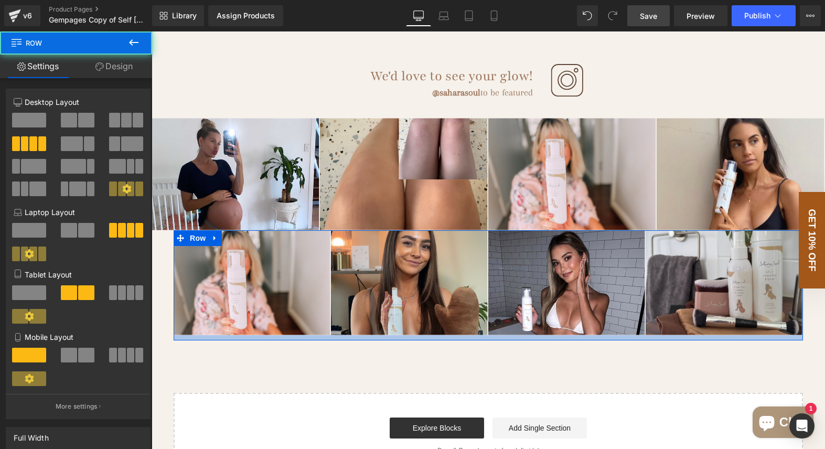
click at [335, 336] on div at bounding box center [488, 337] width 629 height 5
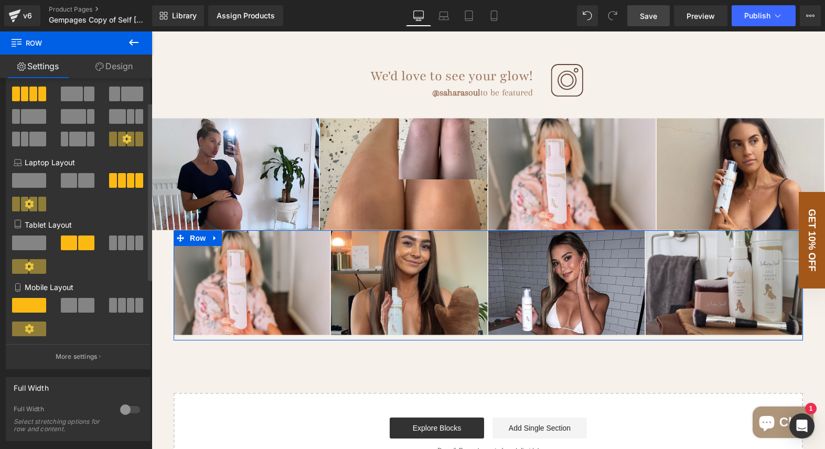
scroll to position [106, 0]
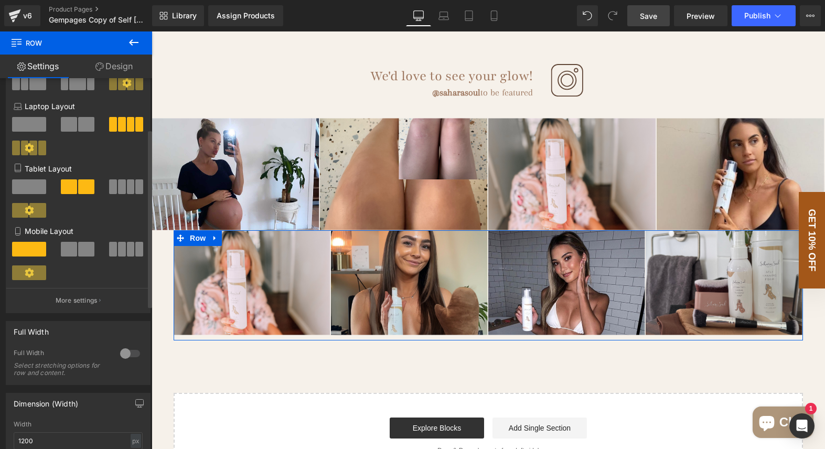
click at [122, 360] on div at bounding box center [129, 353] width 25 height 17
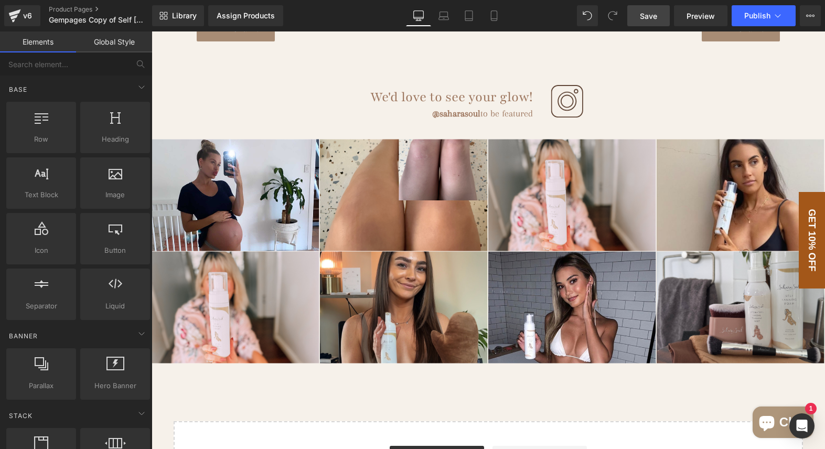
scroll to position [1763, 0]
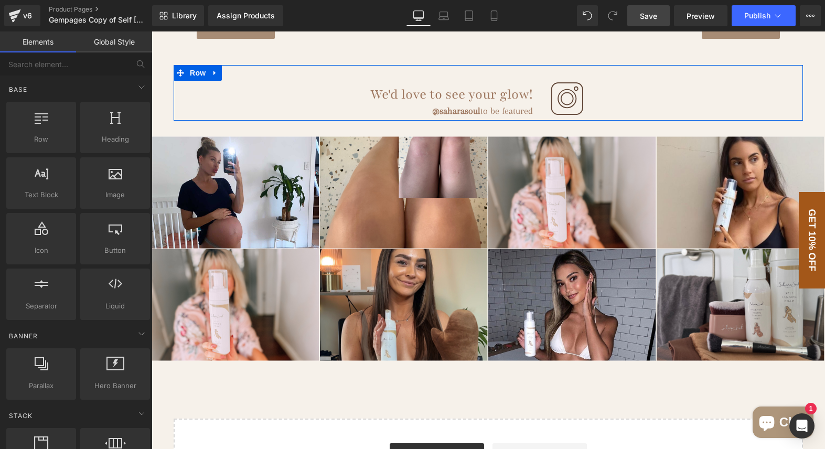
click at [547, 104] on div "Image" at bounding box center [672, 99] width 262 height 37
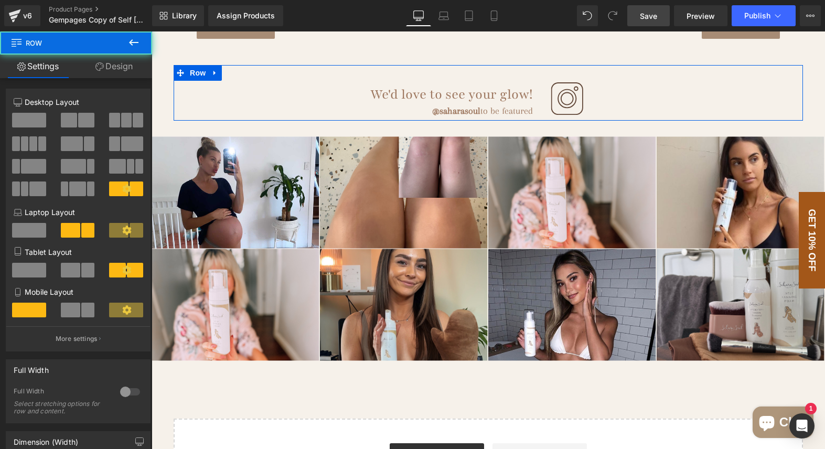
click at [516, 100] on h1 "We'd love to see your glow!" at bounding box center [356, 95] width 351 height 18
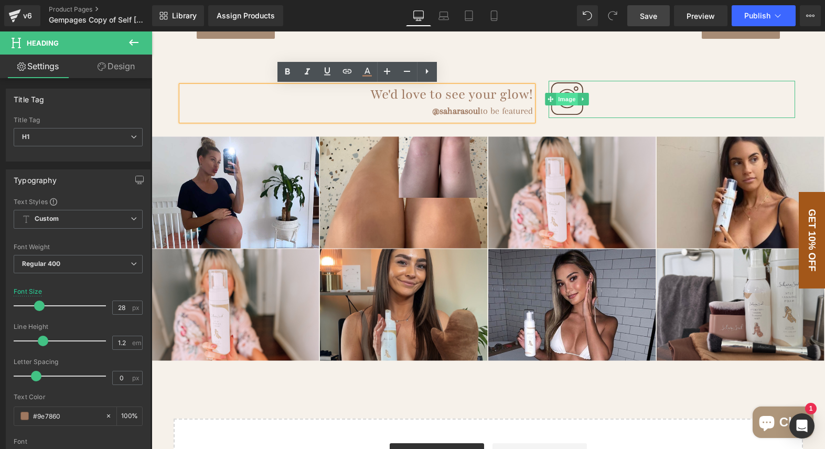
click at [561, 102] on span "Image" at bounding box center [567, 99] width 22 height 13
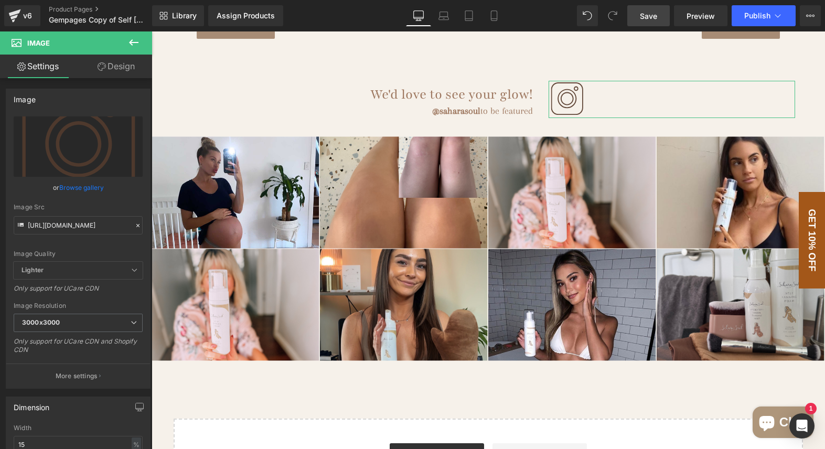
click at [125, 71] on link "Design" at bounding box center [116, 67] width 76 height 24
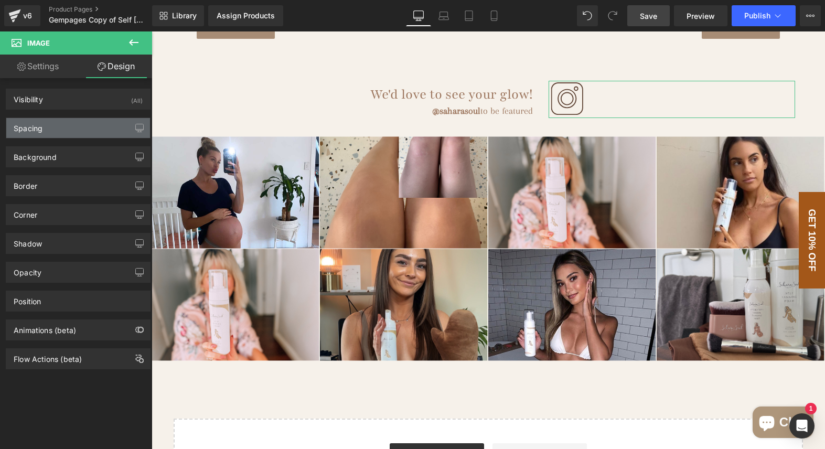
click at [56, 132] on div "Spacing" at bounding box center [78, 128] width 144 height 20
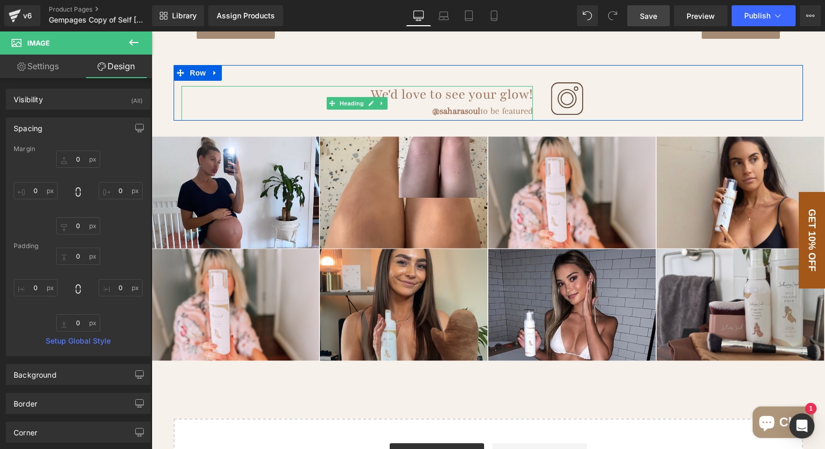
click at [465, 105] on strong "@saharasoul" at bounding box center [456, 110] width 48 height 10
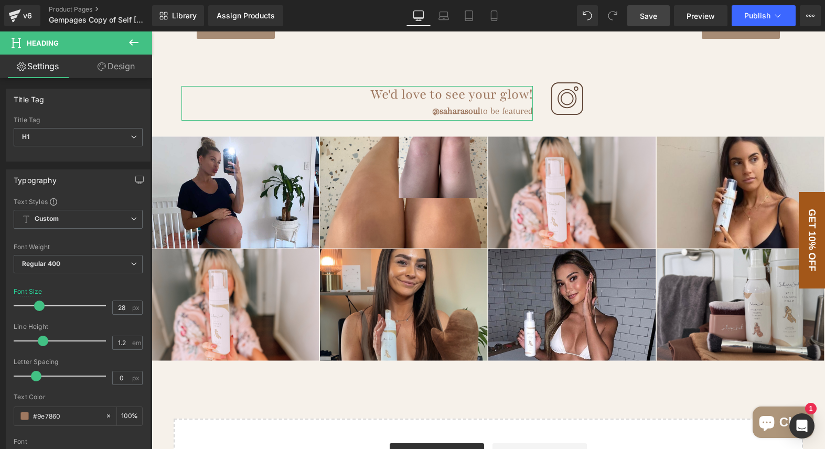
click at [105, 72] on link "Design" at bounding box center [116, 67] width 76 height 24
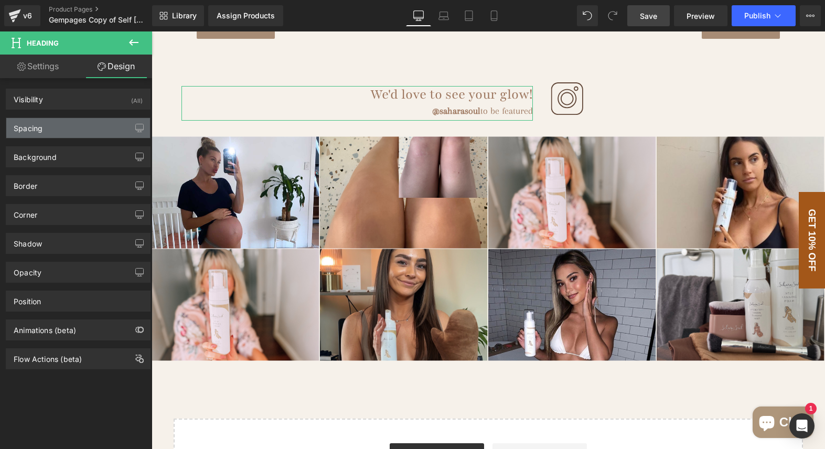
click at [59, 125] on div "Spacing" at bounding box center [78, 128] width 144 height 20
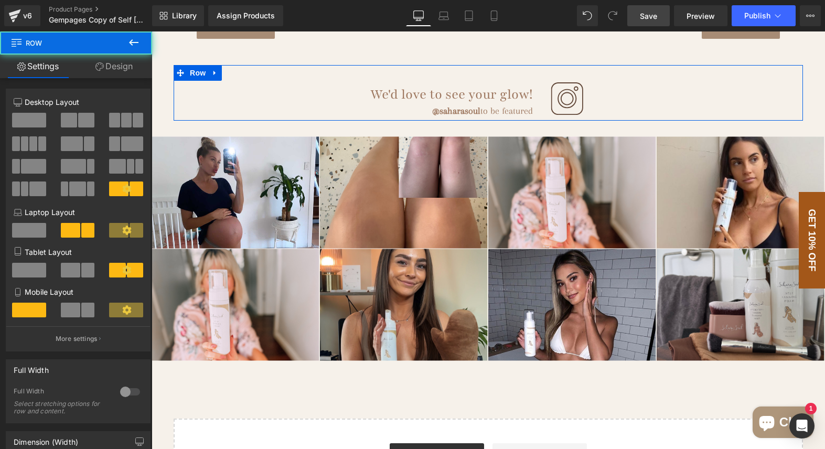
click at [544, 106] on div "Image" at bounding box center [672, 99] width 262 height 37
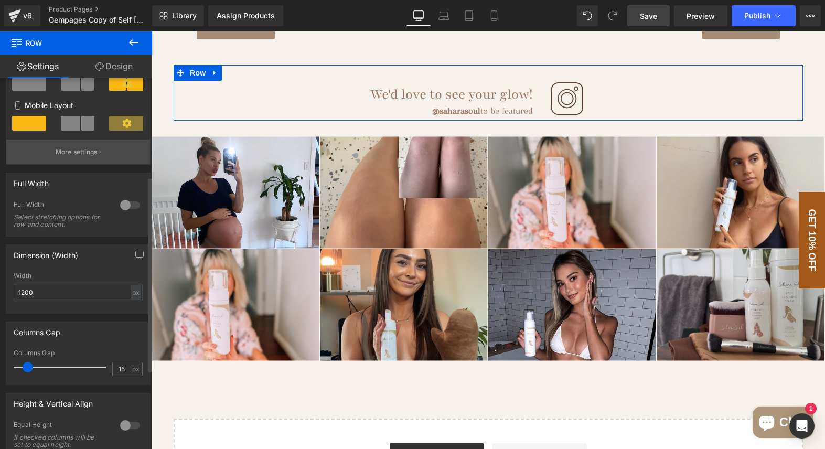
click at [72, 156] on p "More settings" at bounding box center [77, 151] width 42 height 9
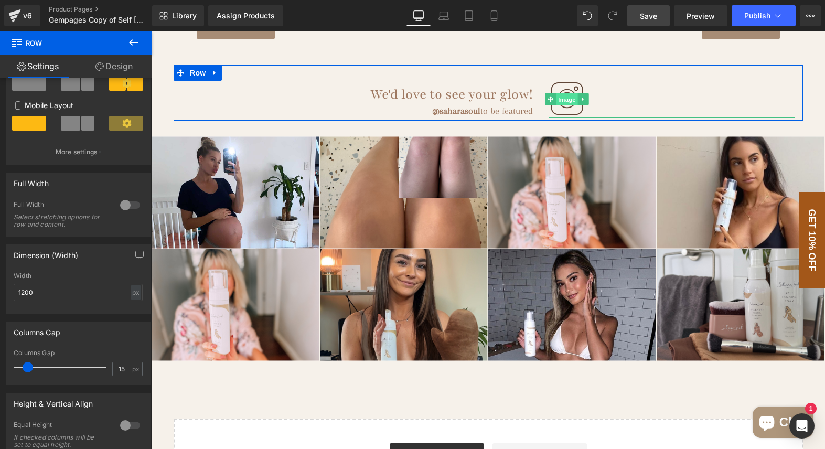
click at [565, 94] on span "Image" at bounding box center [567, 99] width 22 height 13
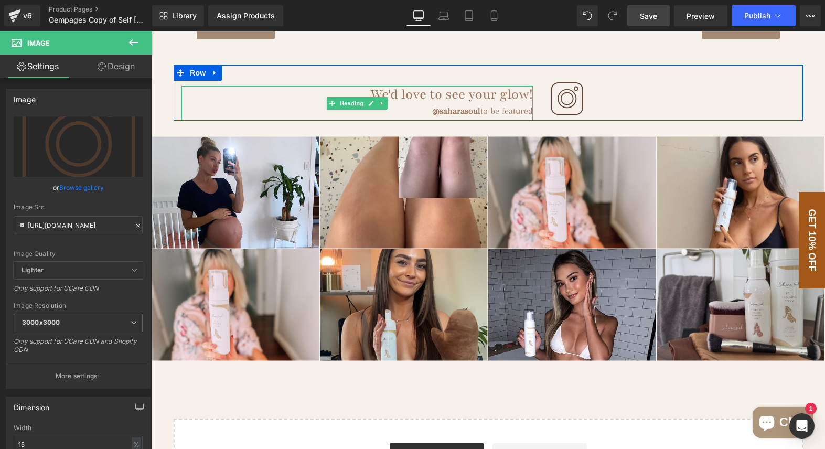
click at [520, 101] on h1 "We'd love to see your glow!" at bounding box center [356, 95] width 351 height 18
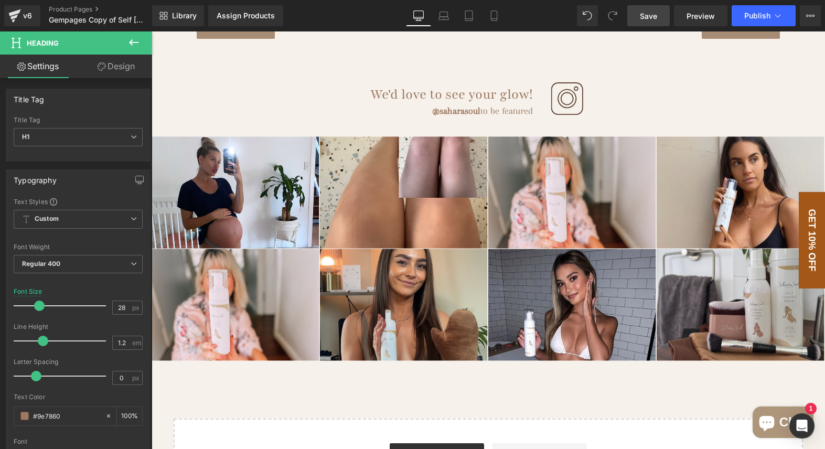
click at [114, 68] on link "Design" at bounding box center [116, 67] width 76 height 24
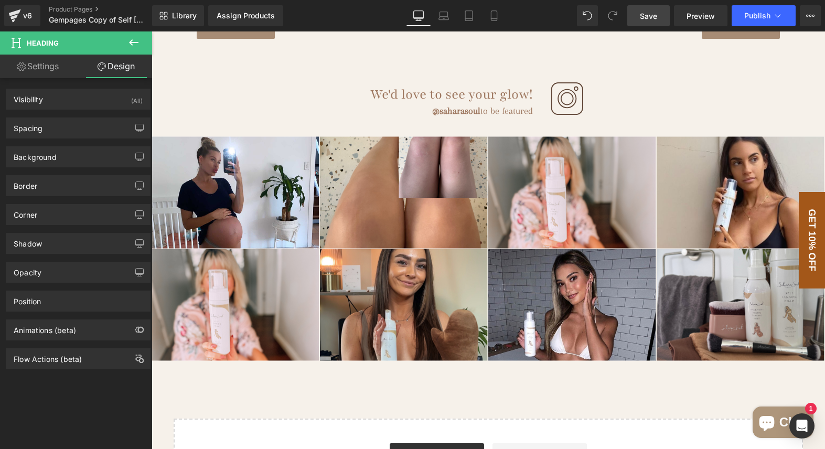
type input "10"
type input "0"
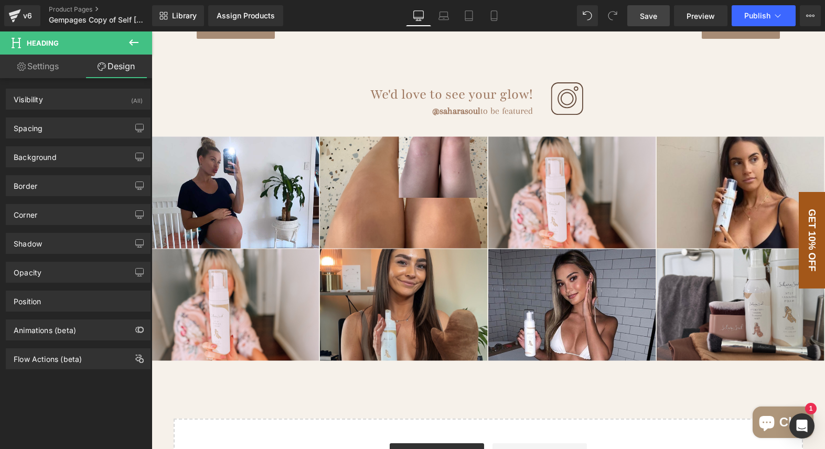
type input "0"
type input "5"
type input "0"
click at [62, 130] on div "Spacing" at bounding box center [78, 128] width 144 height 20
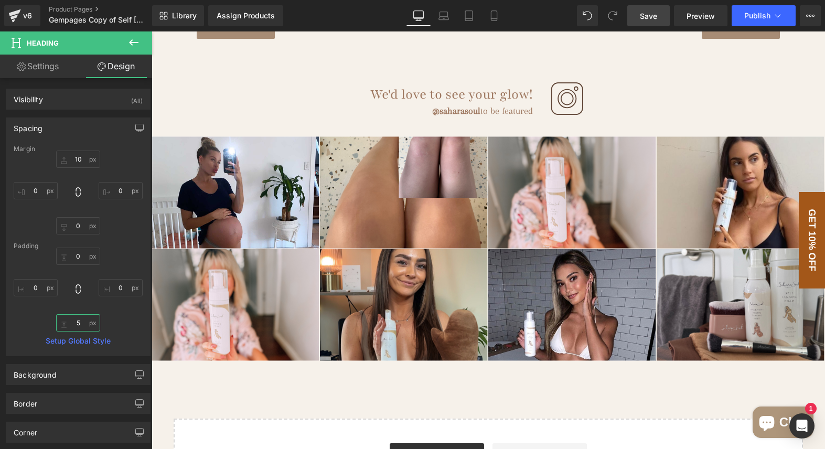
click at [81, 327] on input "5" at bounding box center [78, 322] width 44 height 17
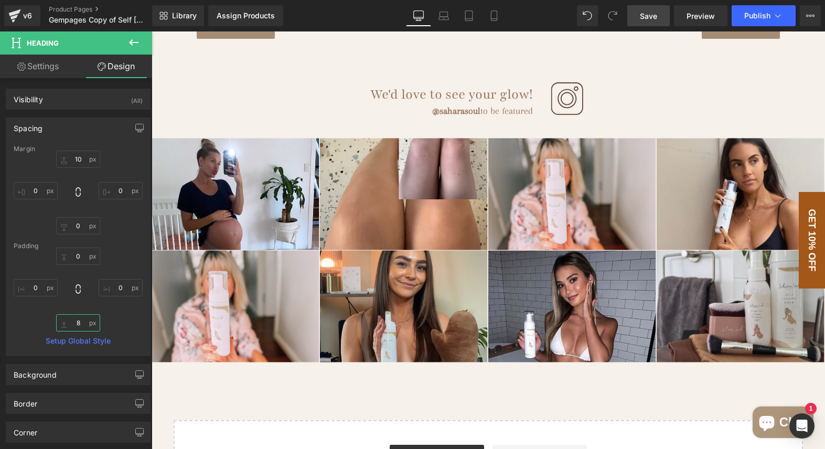
type input "8"
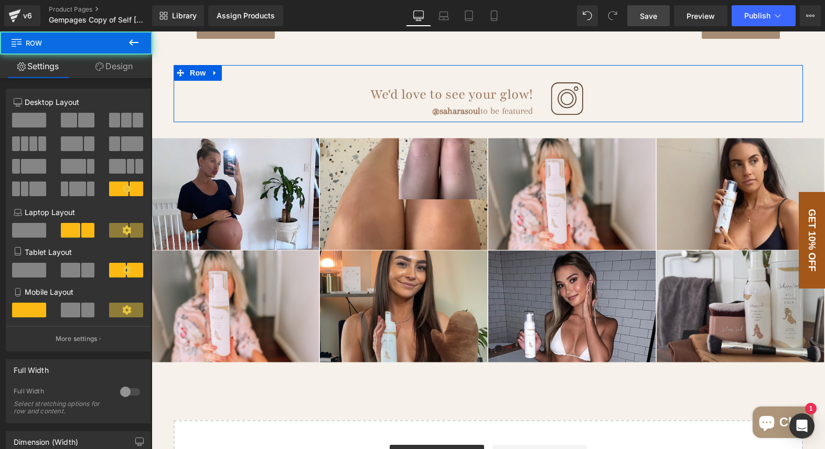
click at [539, 118] on div "We'd love to see your glow! @saharasoul to be featured Heading" at bounding box center [357, 101] width 367 height 41
click at [513, 107] on div "@saharasoul to be featured" at bounding box center [356, 111] width 351 height 14
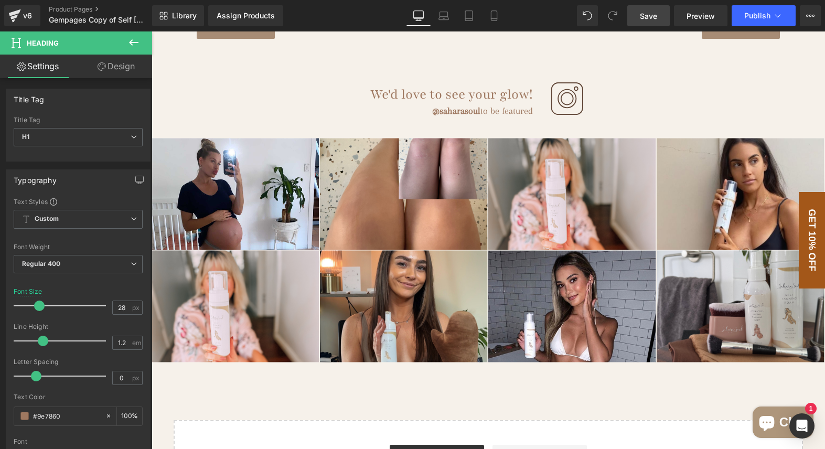
click at [122, 69] on link "Design" at bounding box center [116, 67] width 76 height 24
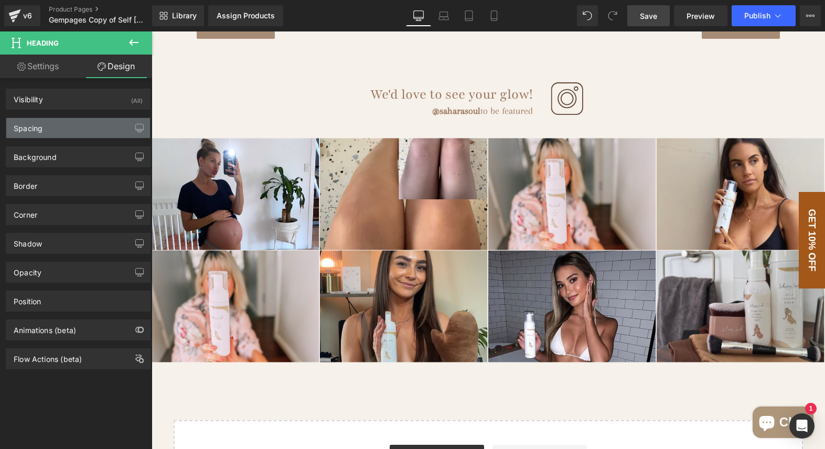
click at [56, 134] on div "Spacing" at bounding box center [78, 128] width 144 height 20
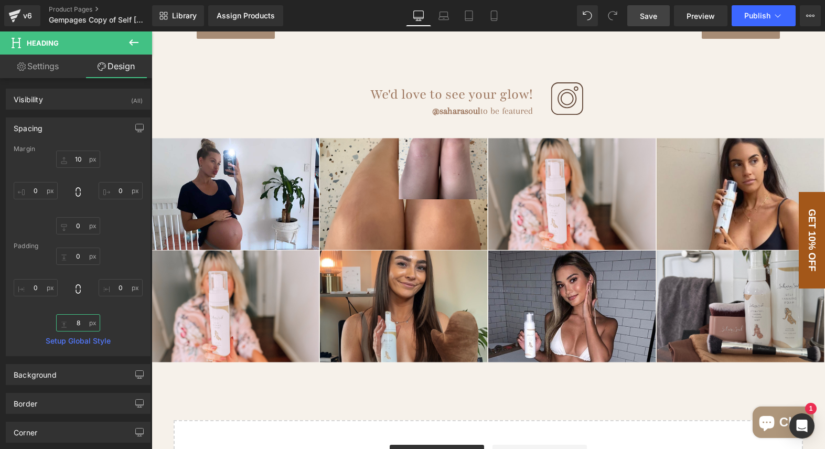
click at [75, 324] on input "8" at bounding box center [78, 322] width 44 height 17
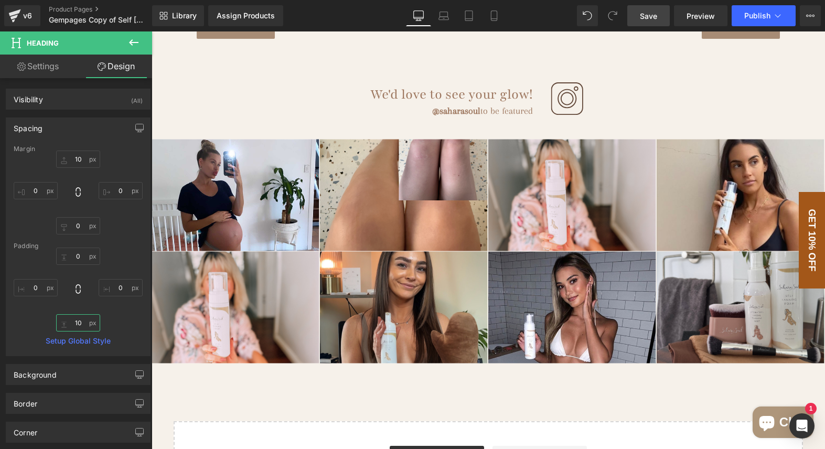
type input "10"
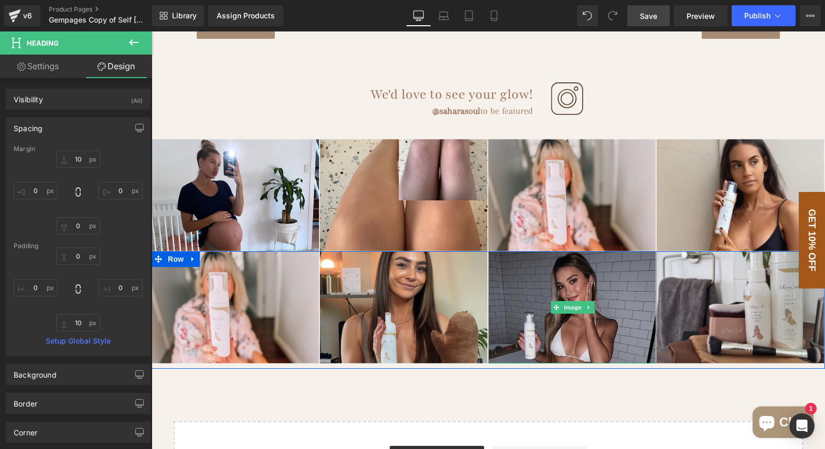
click at [550, 290] on img at bounding box center [572, 307] width 168 height 112
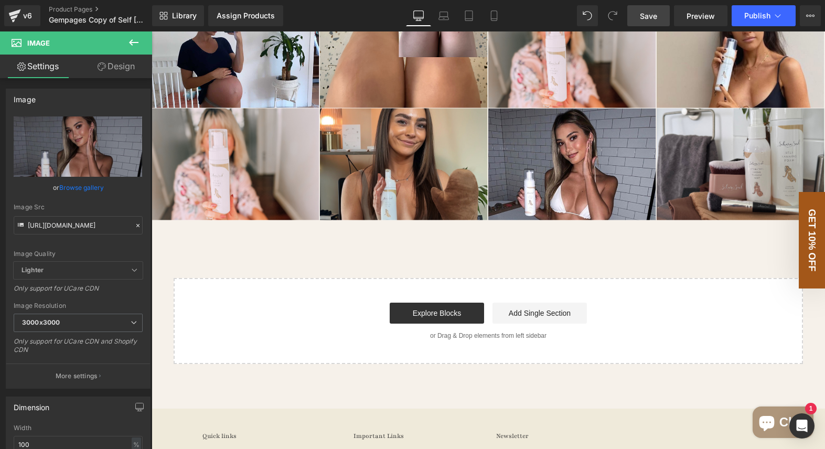
scroll to position [1912, 0]
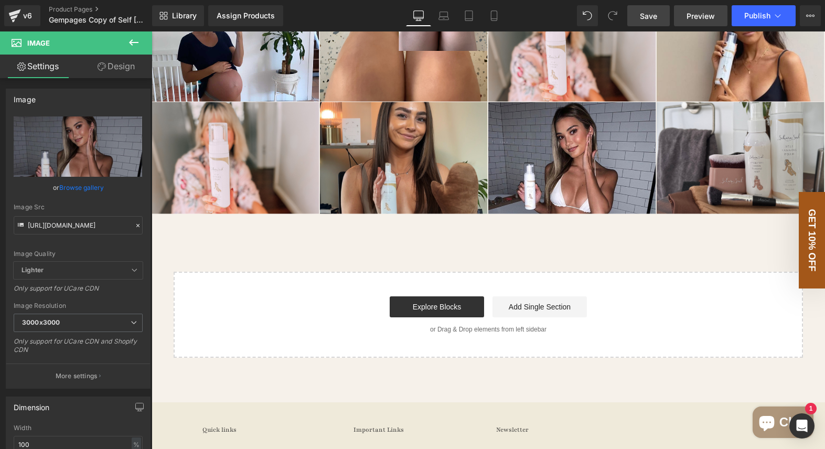
click at [695, 18] on span "Preview" at bounding box center [701, 15] width 28 height 11
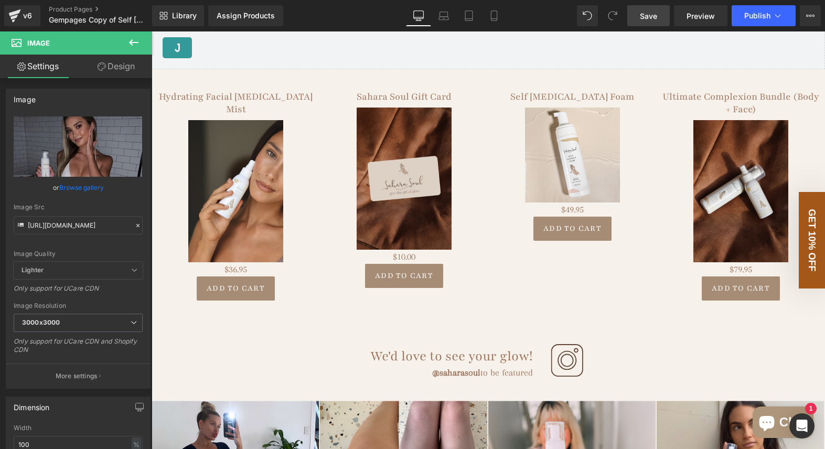
scroll to position [1500, 0]
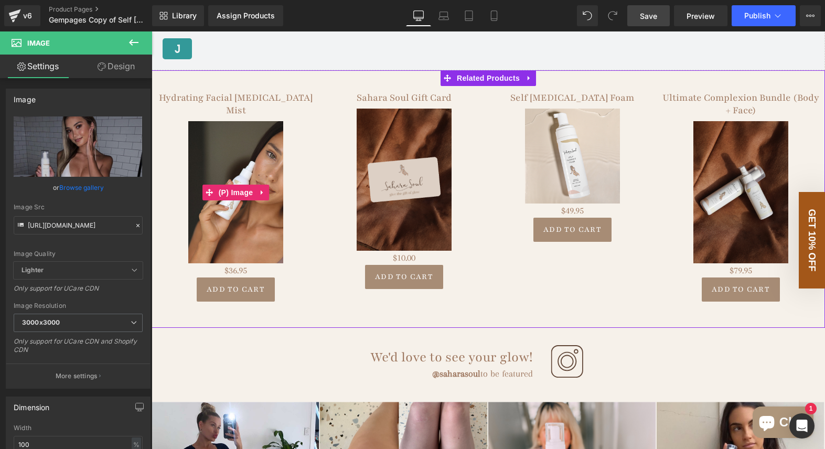
click at [314, 157] on link "Sale Off" at bounding box center [236, 192] width 158 height 142
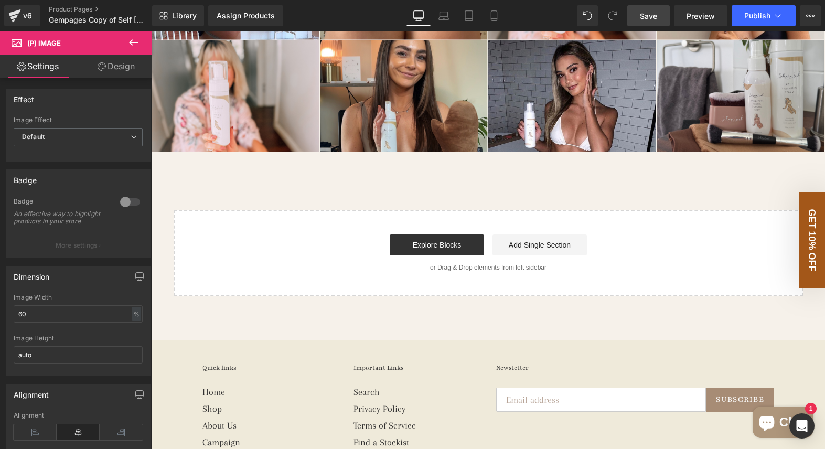
scroll to position [2074, 0]
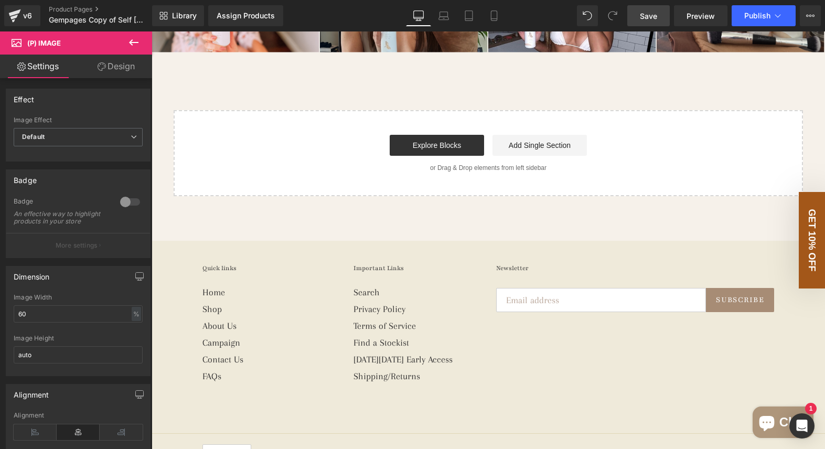
click at [136, 38] on icon at bounding box center [133, 42] width 13 height 13
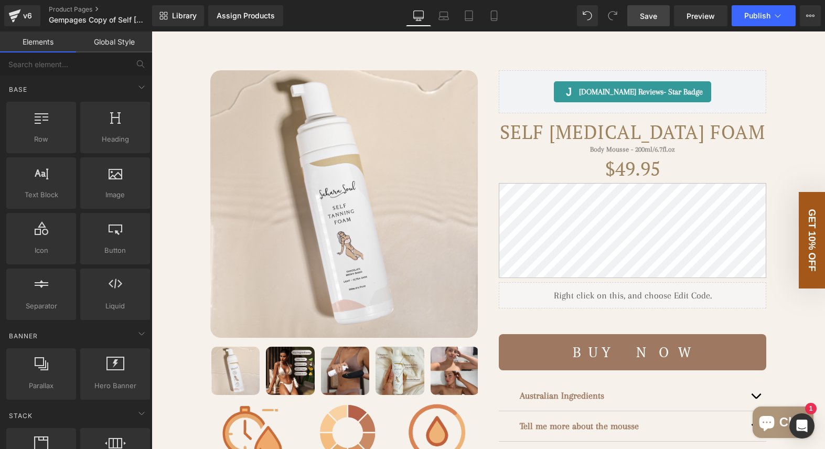
scroll to position [0, 0]
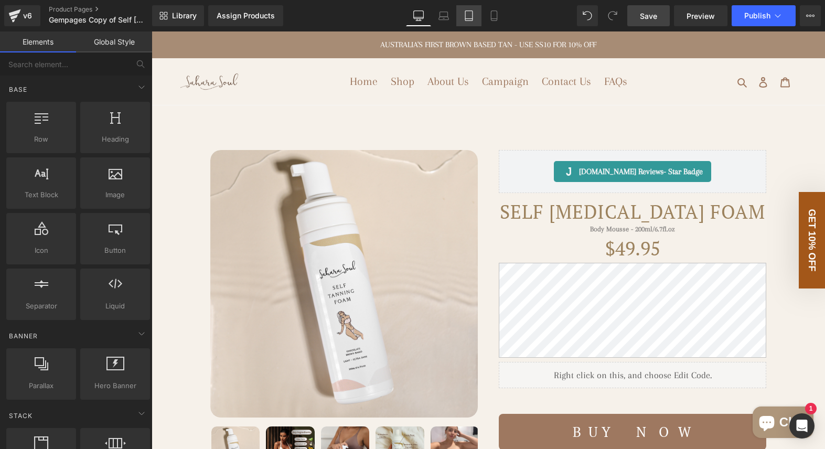
click at [459, 20] on link "Tablet" at bounding box center [468, 15] width 25 height 21
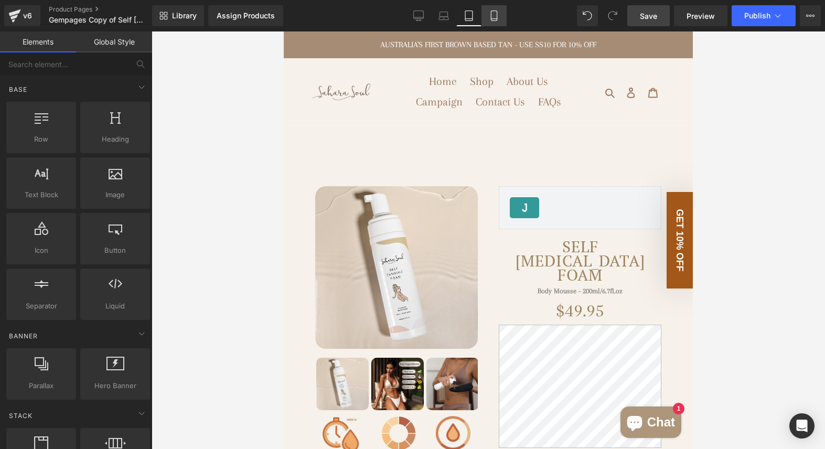
click at [487, 18] on link "Mobile" at bounding box center [493, 15] width 25 height 21
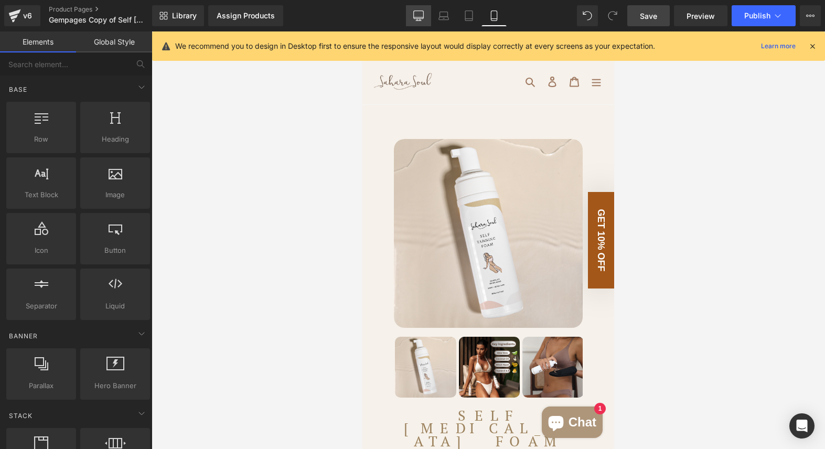
click at [423, 15] on icon at bounding box center [418, 15] width 10 height 10
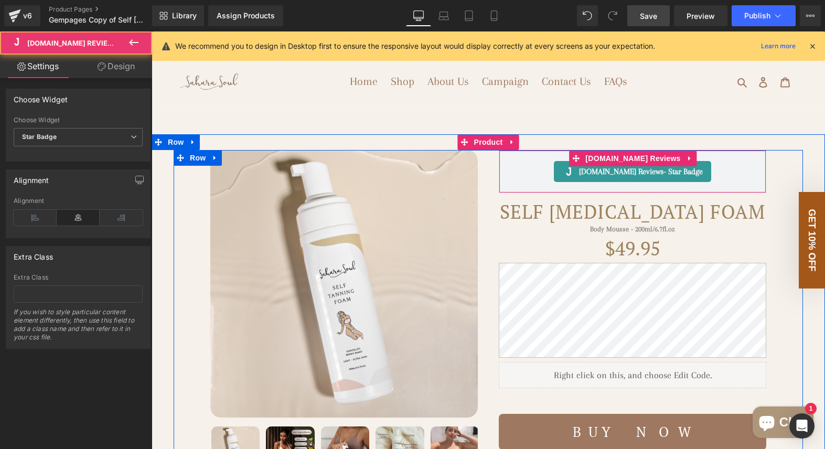
click at [532, 174] on div "[DOMAIN_NAME] Reviews - Star Badge" at bounding box center [632, 171] width 245 height 21
click at [515, 175] on div "[DOMAIN_NAME] Reviews - Star Badge" at bounding box center [632, 171] width 245 height 21
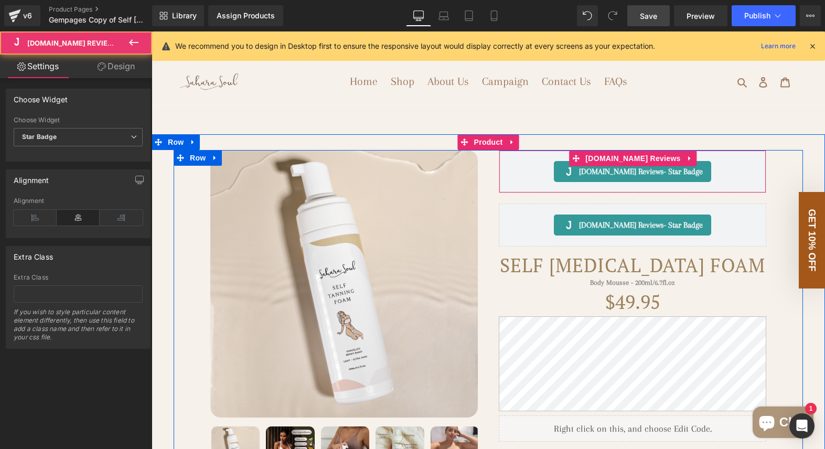
click at [518, 175] on div "[DOMAIN_NAME] Reviews - Star Badge" at bounding box center [632, 171] width 245 height 21
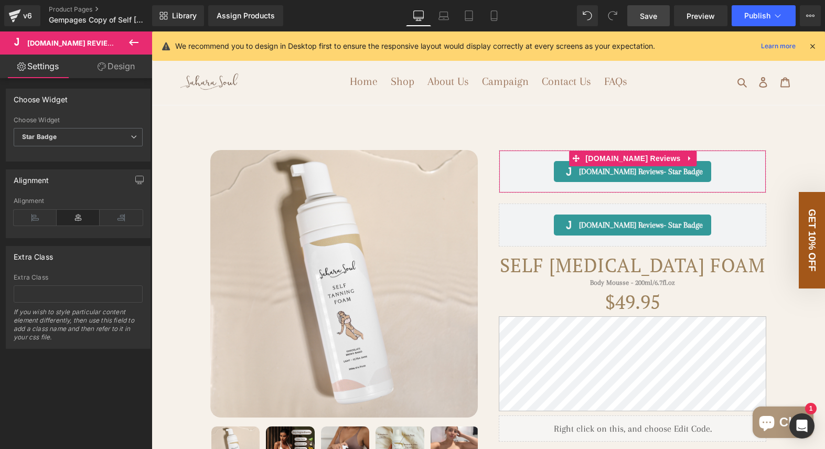
click at [121, 67] on link "Design" at bounding box center [116, 67] width 76 height 24
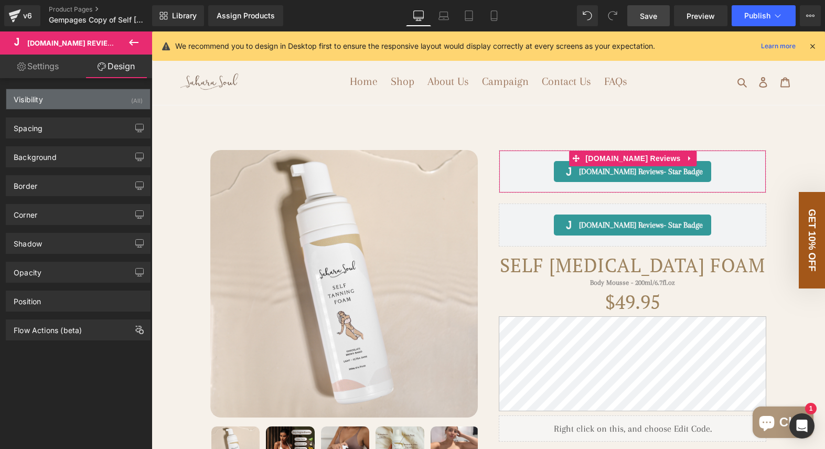
click at [82, 97] on div "Visibility (All)" at bounding box center [78, 99] width 144 height 20
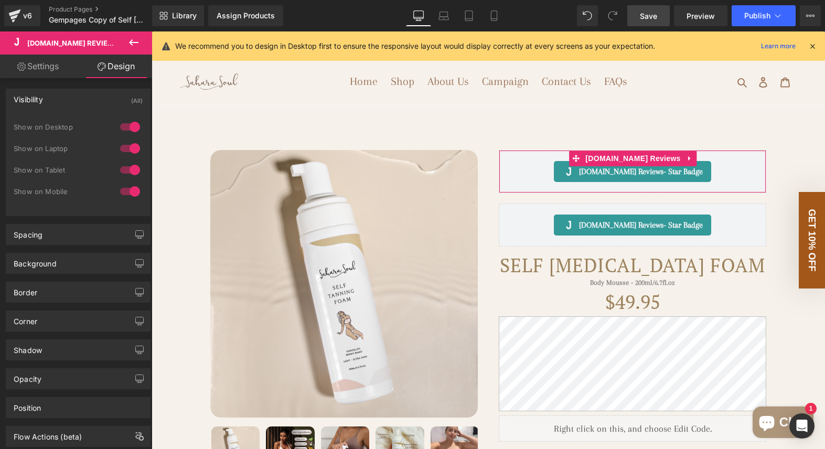
click at [124, 190] on div at bounding box center [129, 191] width 25 height 17
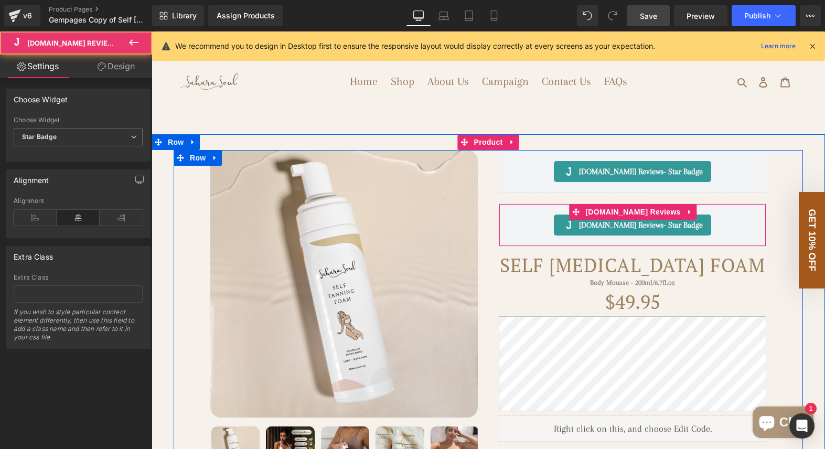
click at [513, 226] on div "[DOMAIN_NAME] Reviews - Star Badge" at bounding box center [632, 225] width 245 height 21
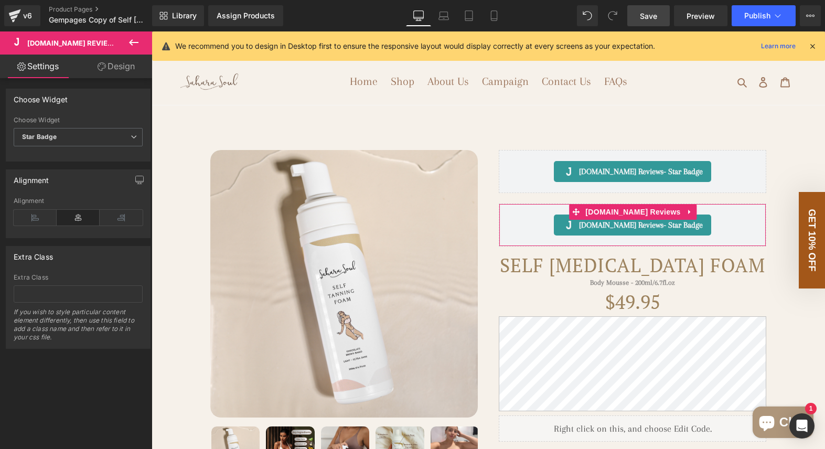
click at [121, 62] on link "Design" at bounding box center [116, 67] width 76 height 24
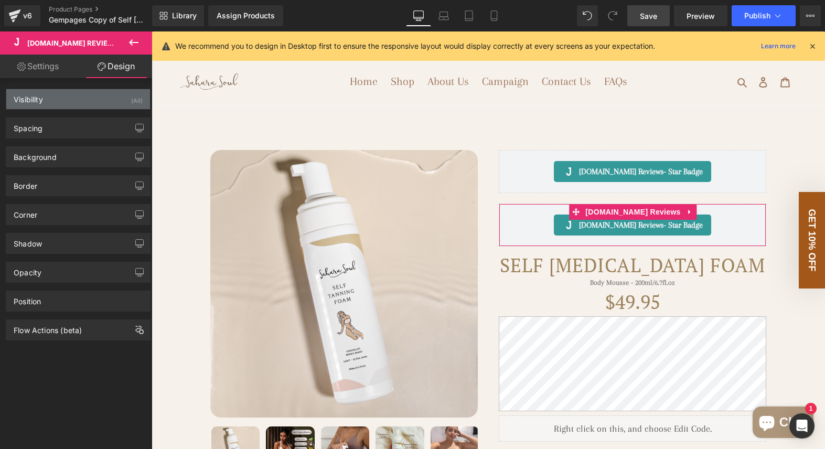
click at [94, 100] on div "Visibility (All)" at bounding box center [78, 99] width 144 height 20
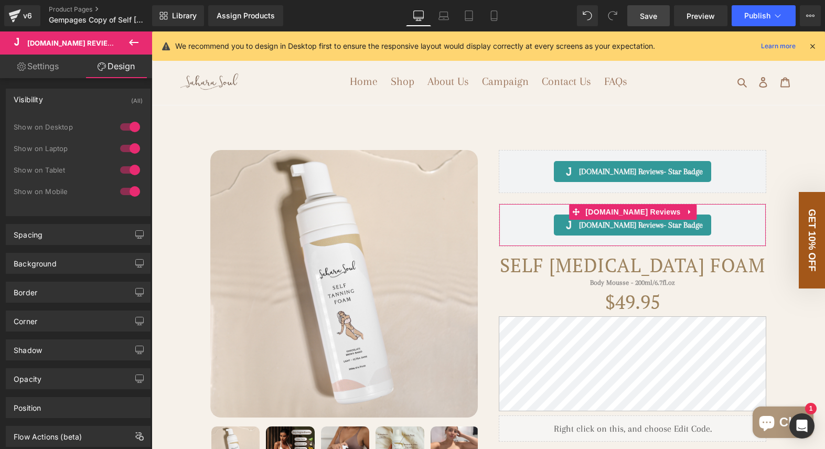
click at [124, 126] on div at bounding box center [129, 127] width 25 height 17
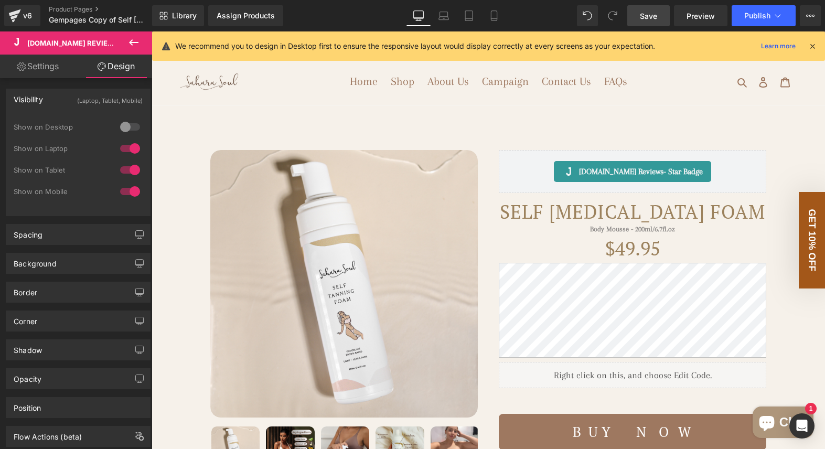
click at [124, 146] on div at bounding box center [129, 148] width 25 height 17
click at [124, 170] on div at bounding box center [129, 170] width 25 height 17
click at [491, 10] on icon at bounding box center [494, 15] width 10 height 10
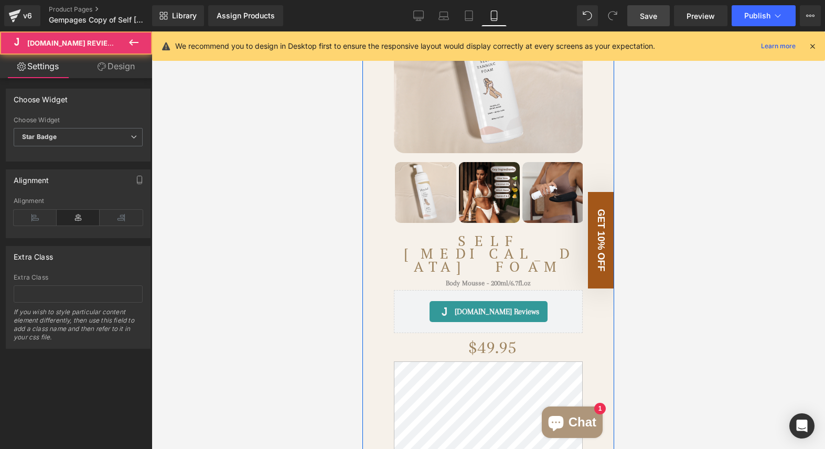
click at [417, 301] on div "[DOMAIN_NAME] Reviews - Star Badge" at bounding box center [488, 311] width 167 height 21
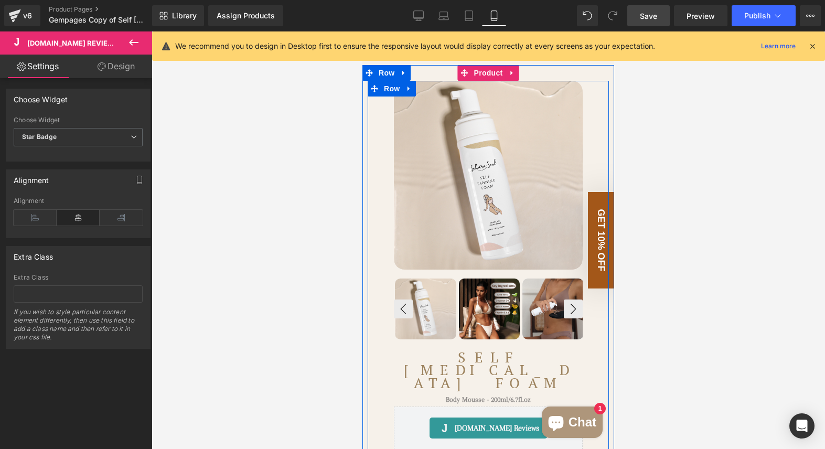
scroll to position [80, 0]
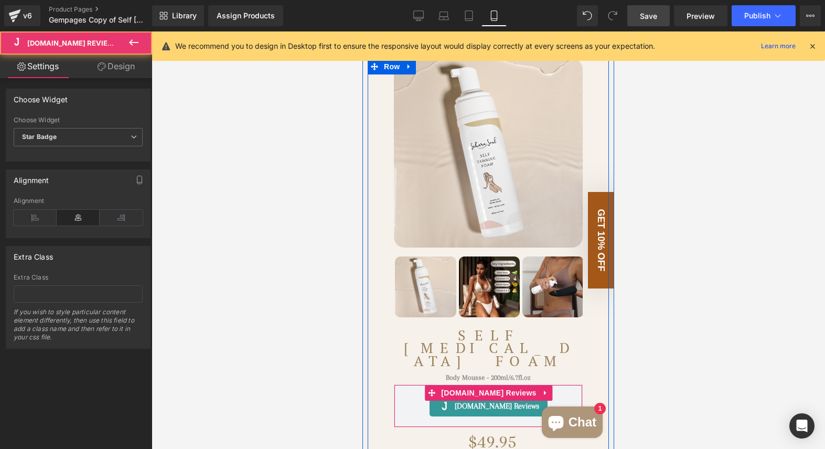
click at [421, 395] on div "[DOMAIN_NAME] Reviews - Star Badge" at bounding box center [488, 405] width 167 height 21
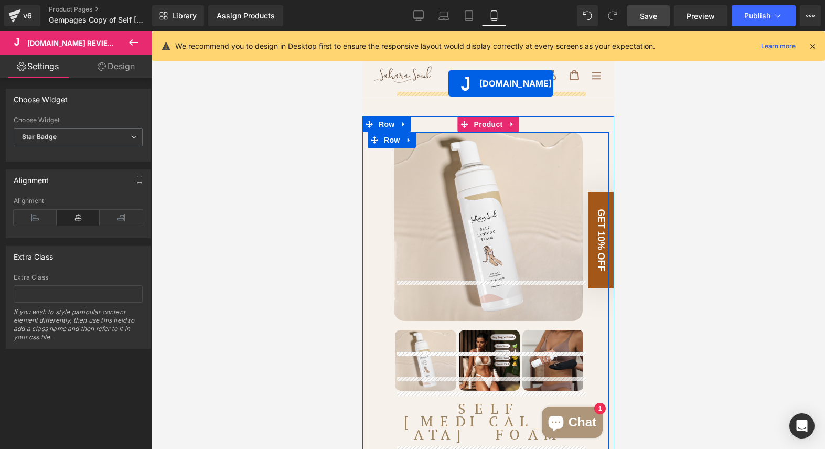
scroll to position [0, 0]
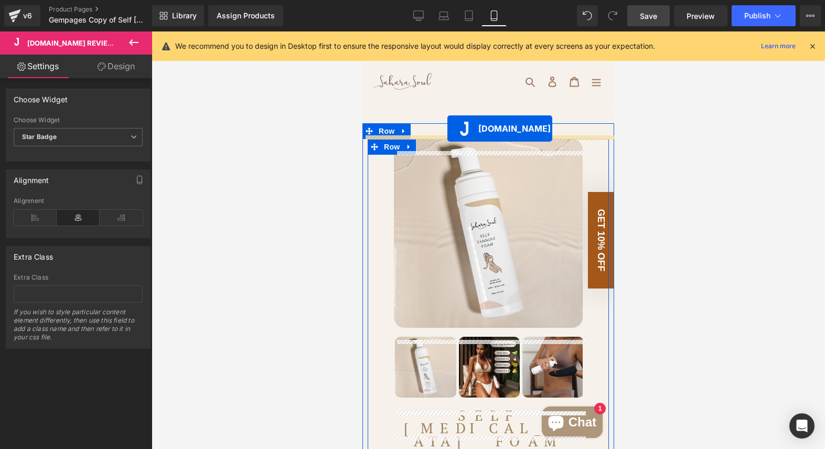
drag, startPoint x: 443, startPoint y: 380, endPoint x: 447, endPoint y: 130, distance: 250.2
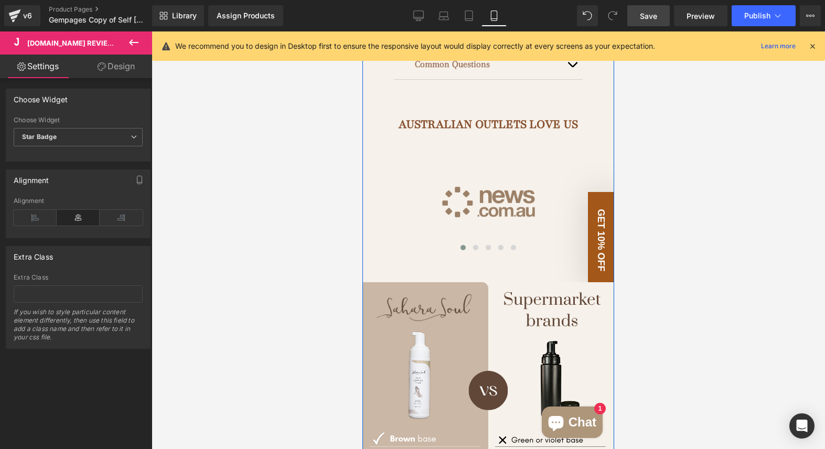
scroll to position [791, 0]
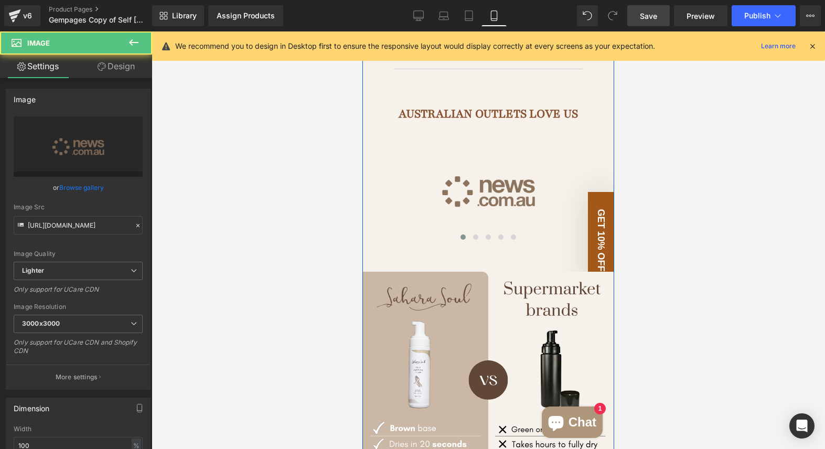
click at [512, 182] on img at bounding box center [488, 191] width 252 height 108
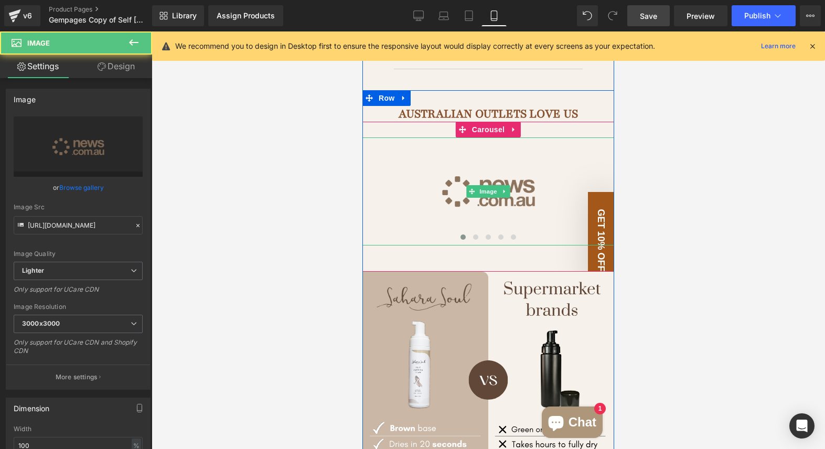
click at [562, 137] on img at bounding box center [488, 191] width 252 height 108
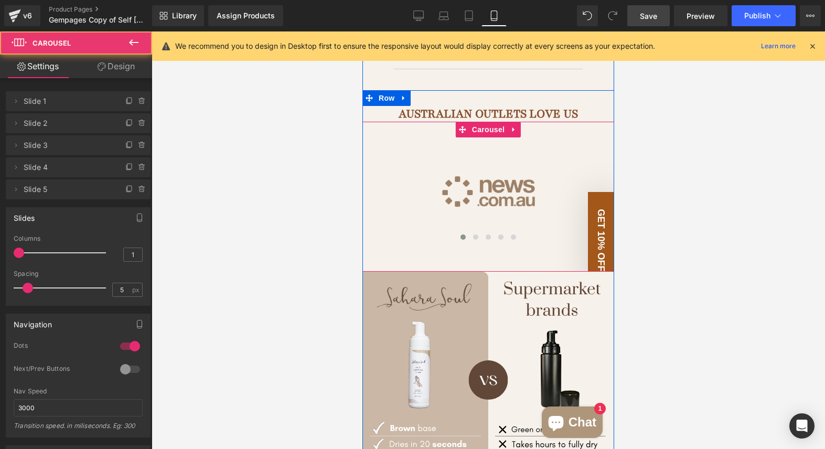
click at [552, 122] on div "Image Image Image Image Image ‹ › [GEOGRAPHIC_DATA]" at bounding box center [488, 197] width 252 height 150
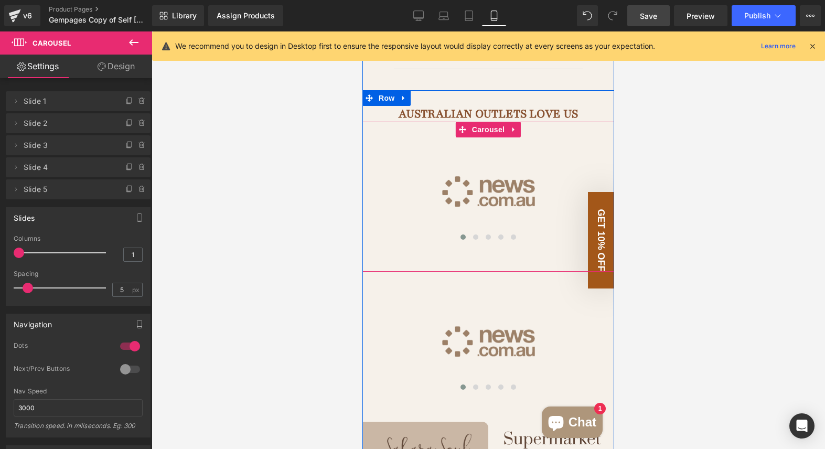
click at [554, 122] on div "Image Image Image Image Image ‹ › [GEOGRAPHIC_DATA]" at bounding box center [488, 197] width 252 height 150
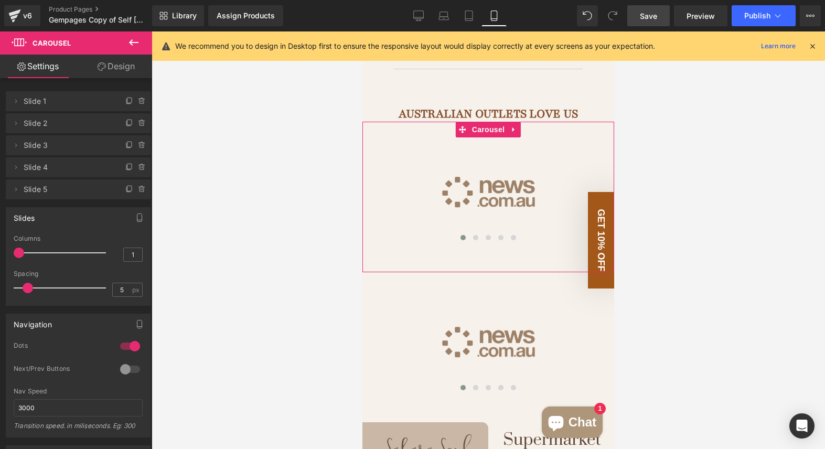
click at [118, 66] on link "Design" at bounding box center [116, 67] width 76 height 24
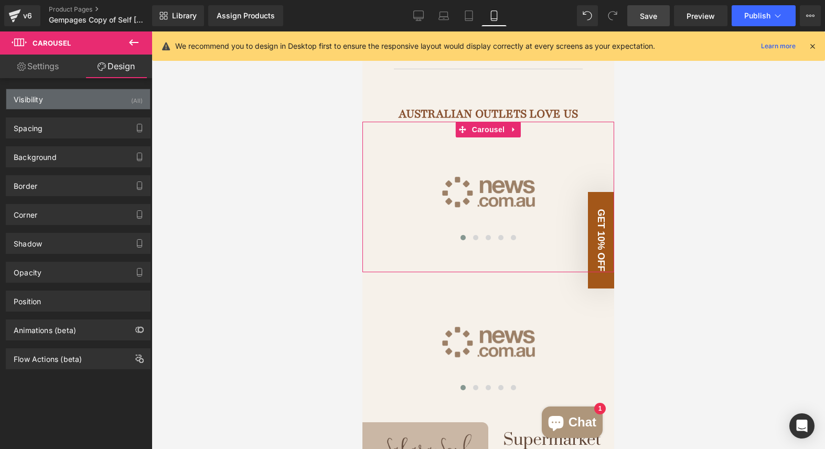
click at [74, 102] on div "Visibility (All)" at bounding box center [78, 99] width 144 height 20
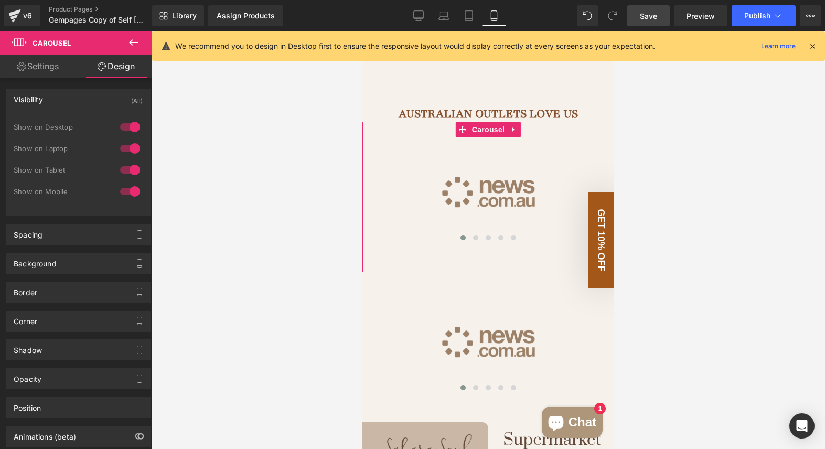
click at [131, 189] on div at bounding box center [129, 191] width 25 height 17
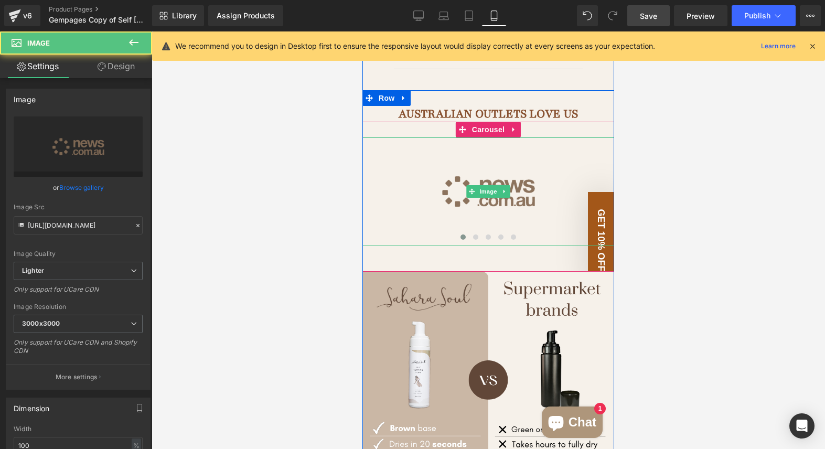
click at [444, 185] on img at bounding box center [488, 191] width 252 height 108
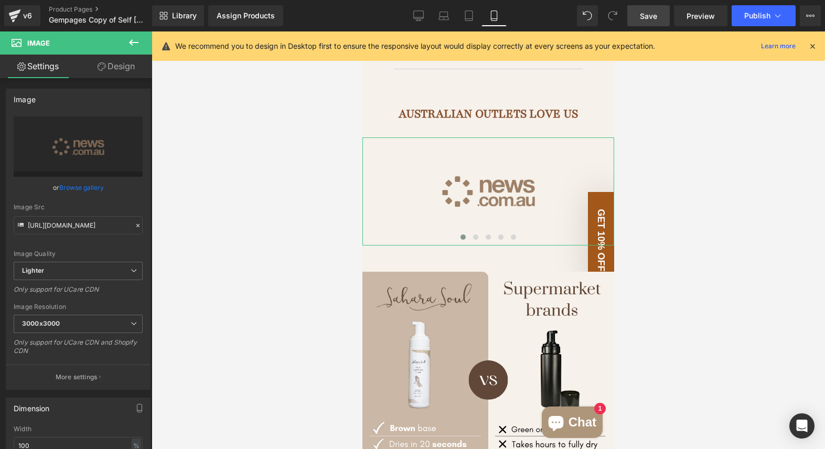
click at [123, 70] on link "Design" at bounding box center [116, 67] width 76 height 24
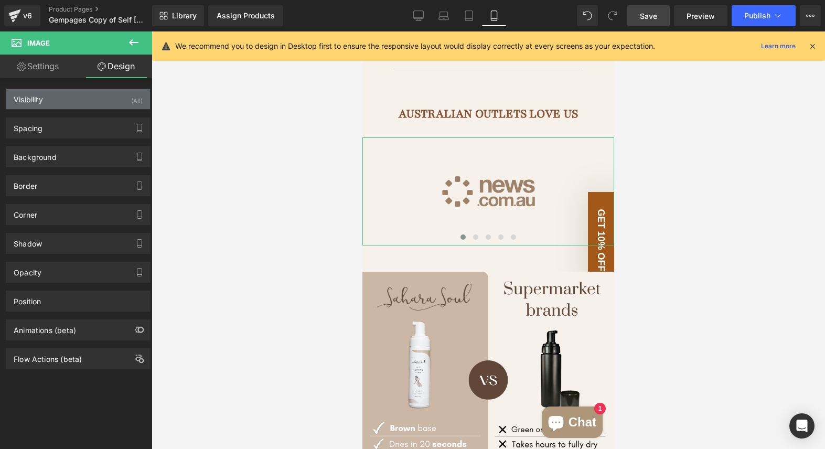
click at [78, 102] on div "Visibility (All)" at bounding box center [78, 99] width 144 height 20
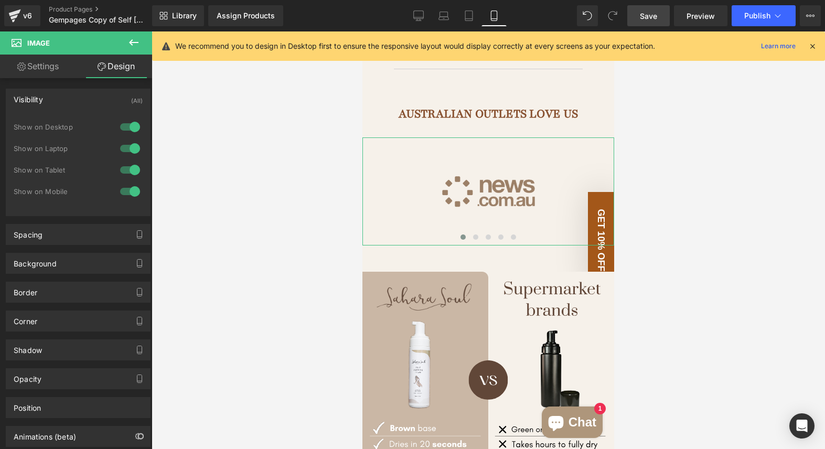
click at [128, 168] on div at bounding box center [129, 170] width 25 height 17
click at [128, 151] on div at bounding box center [129, 148] width 25 height 17
click at [124, 126] on div at bounding box center [129, 127] width 25 height 17
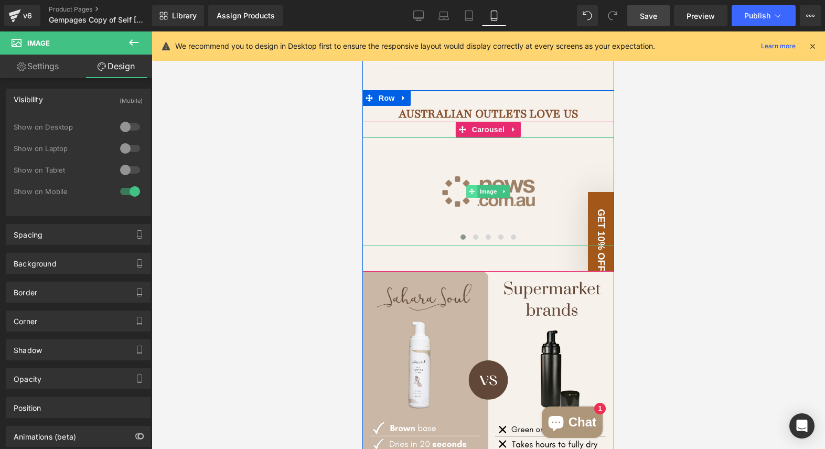
click at [470, 185] on span at bounding box center [471, 191] width 11 height 13
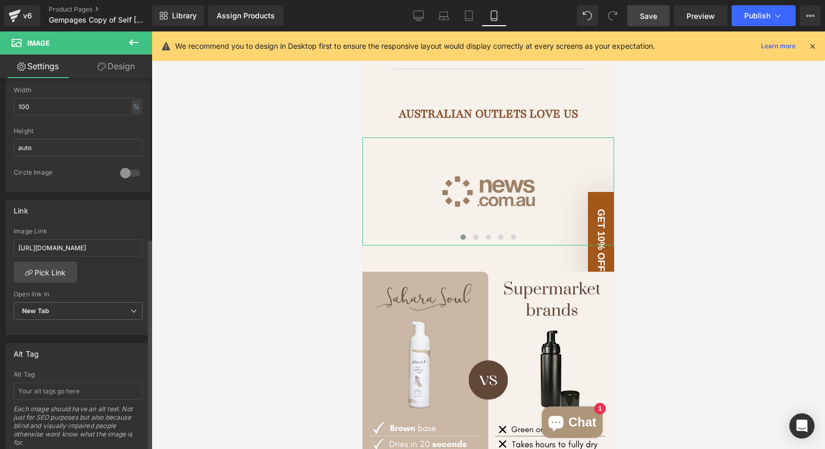
scroll to position [0, 0]
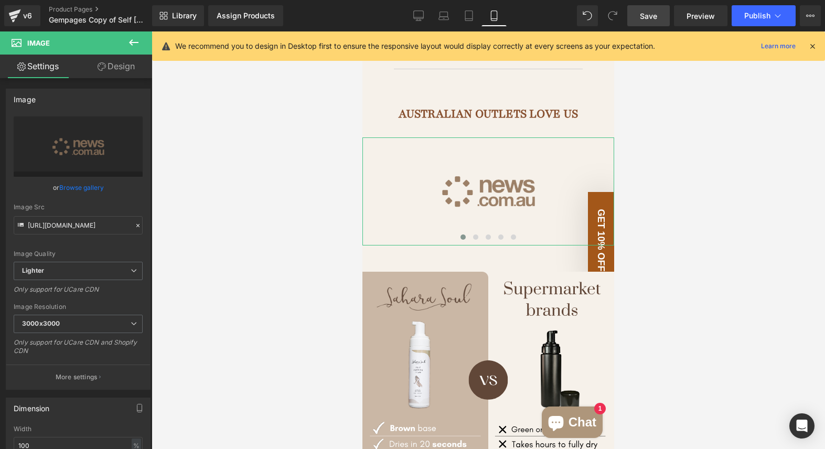
click at [112, 67] on link "Design" at bounding box center [116, 67] width 76 height 24
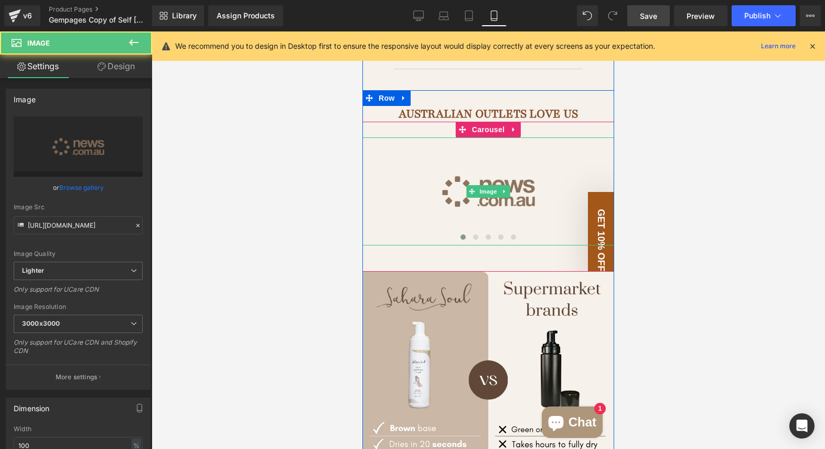
click at [420, 211] on img at bounding box center [488, 191] width 252 height 108
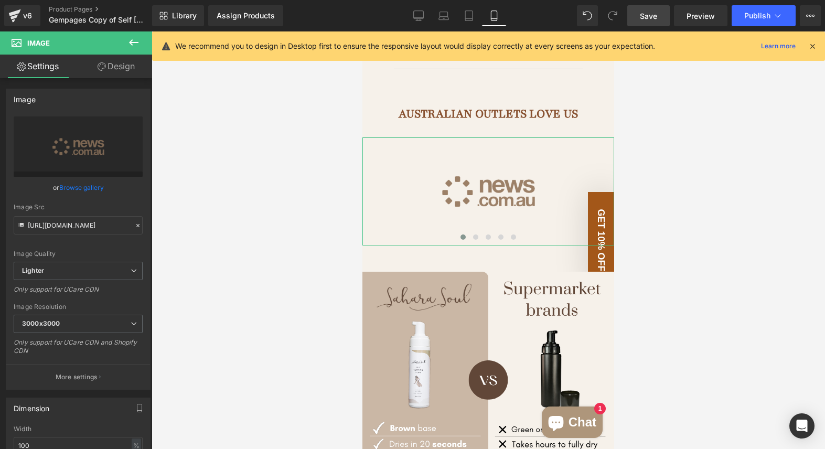
click at [109, 68] on link "Design" at bounding box center [116, 67] width 76 height 24
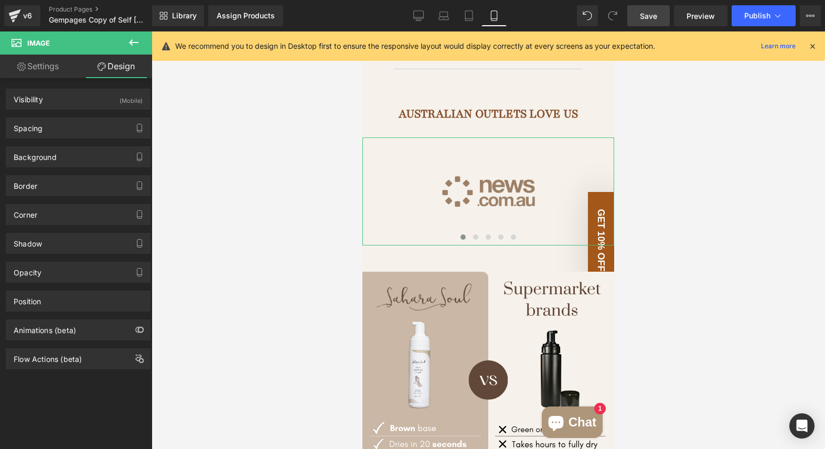
click at [45, 69] on link "Settings" at bounding box center [38, 67] width 76 height 24
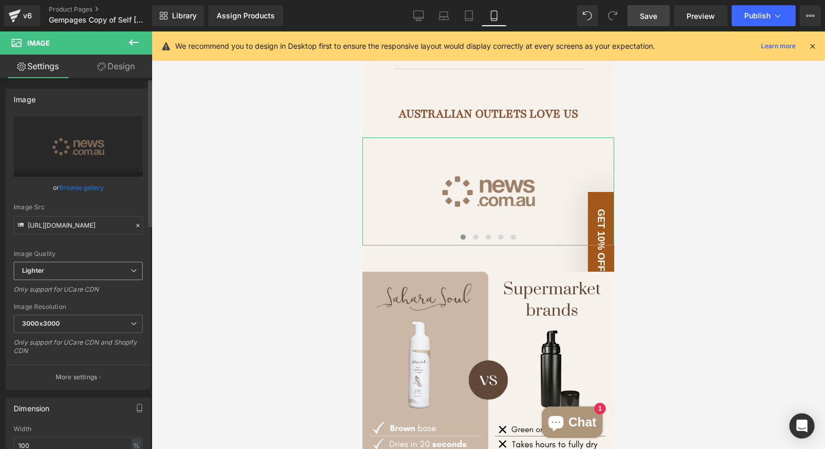
click at [130, 274] on span "Lighter" at bounding box center [78, 271] width 129 height 18
click at [130, 273] on icon at bounding box center [129, 270] width 6 height 6
click at [116, 68] on link "Design" at bounding box center [116, 67] width 76 height 24
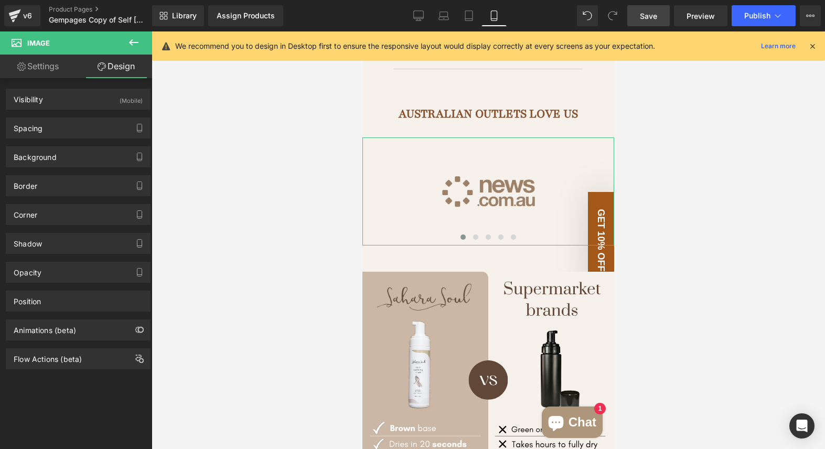
click at [37, 66] on link "Settings" at bounding box center [38, 67] width 76 height 24
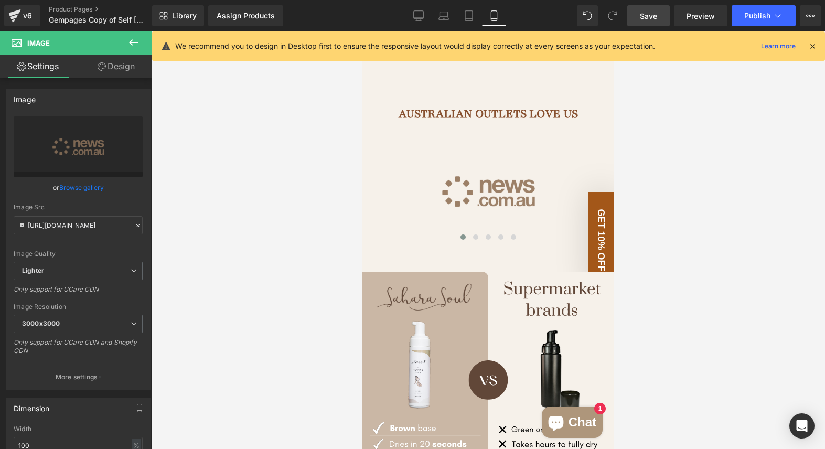
click at [127, 41] on icon at bounding box center [133, 42] width 13 height 13
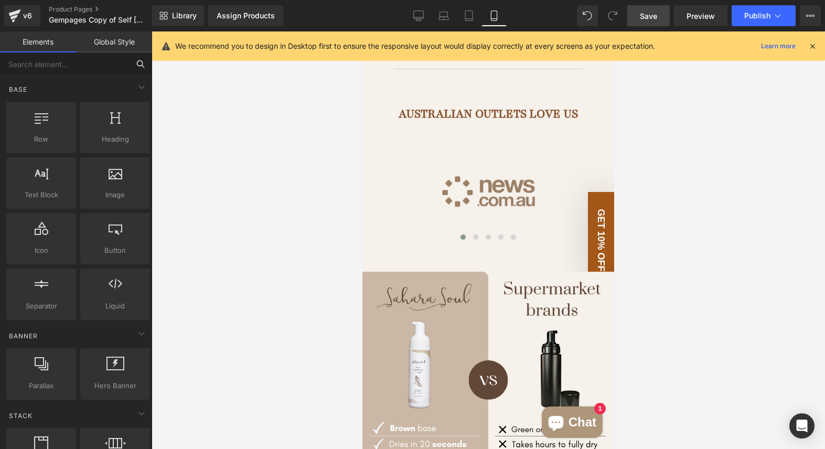
click at [123, 63] on input "text" at bounding box center [64, 63] width 129 height 23
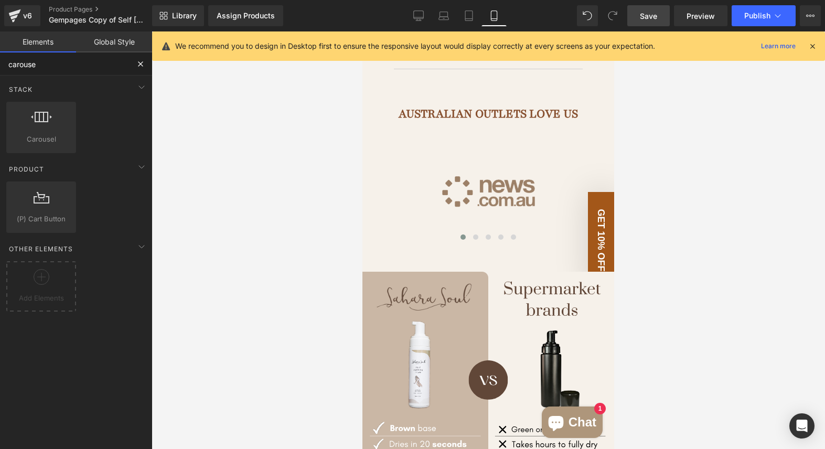
type input "carousel"
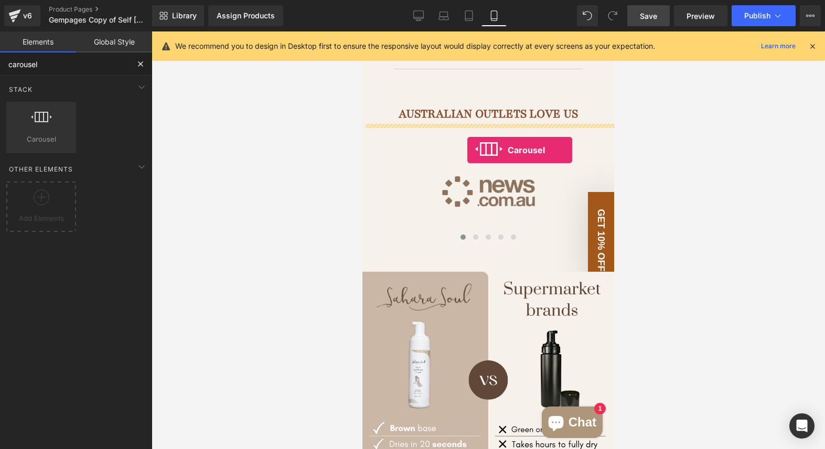
drag, startPoint x: 402, startPoint y: 148, endPoint x: 467, endPoint y: 150, distance: 65.1
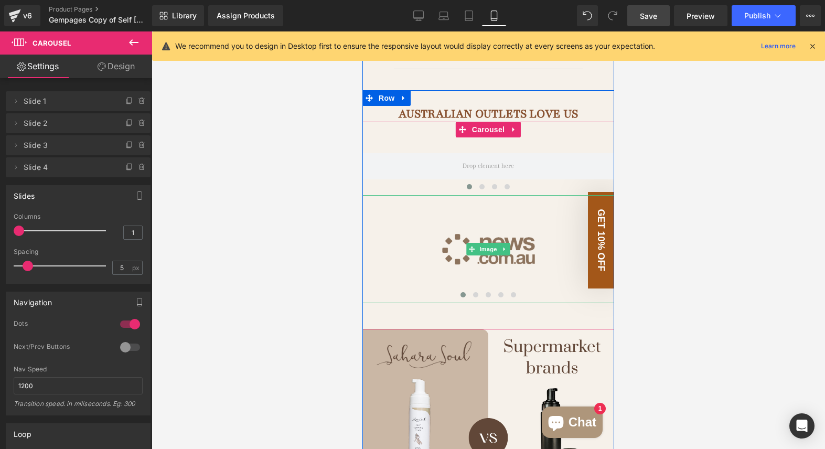
click at [432, 215] on img at bounding box center [488, 249] width 252 height 108
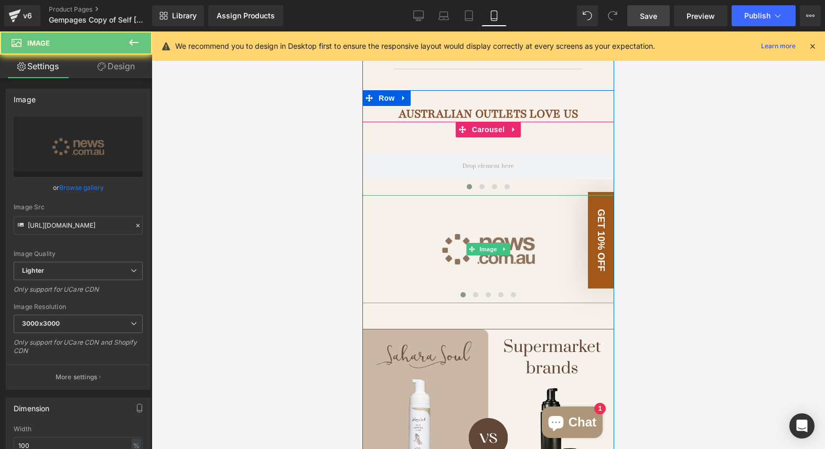
click at [451, 243] on img at bounding box center [488, 249] width 252 height 108
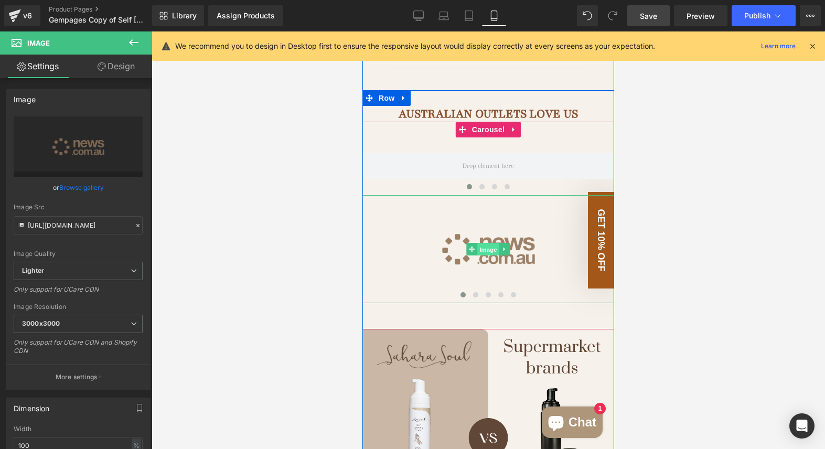
click at [495, 243] on span "Image" at bounding box center [488, 249] width 22 height 13
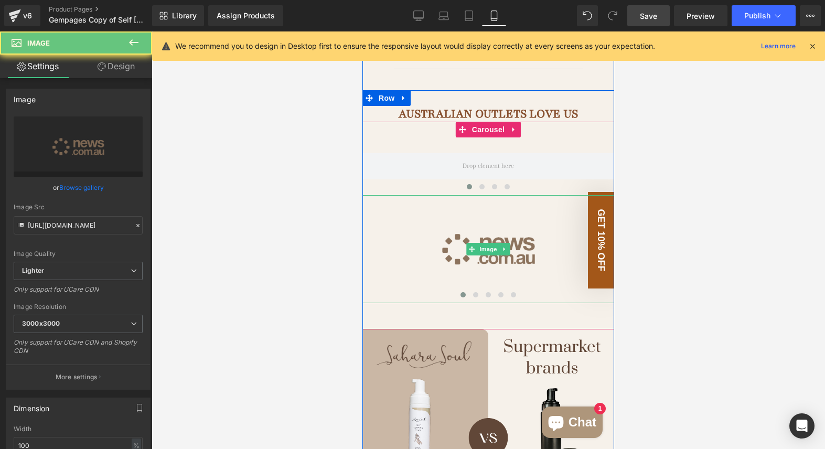
click at [491, 257] on img at bounding box center [488, 249] width 252 height 108
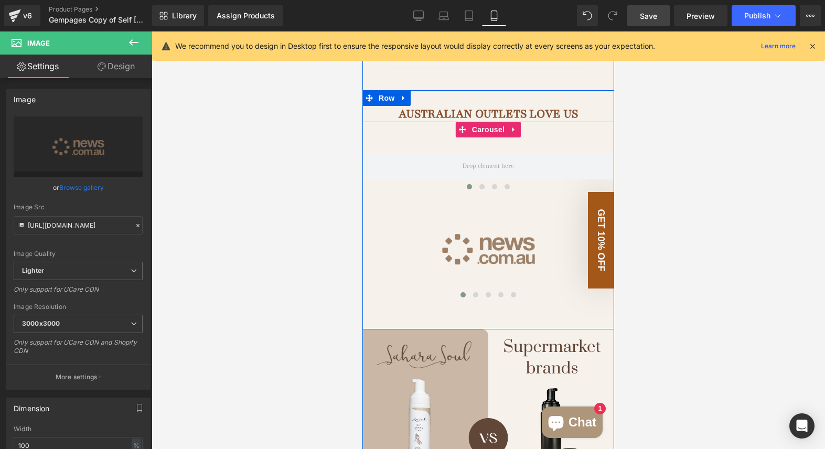
click at [557, 290] on div at bounding box center [488, 297] width 252 height 15
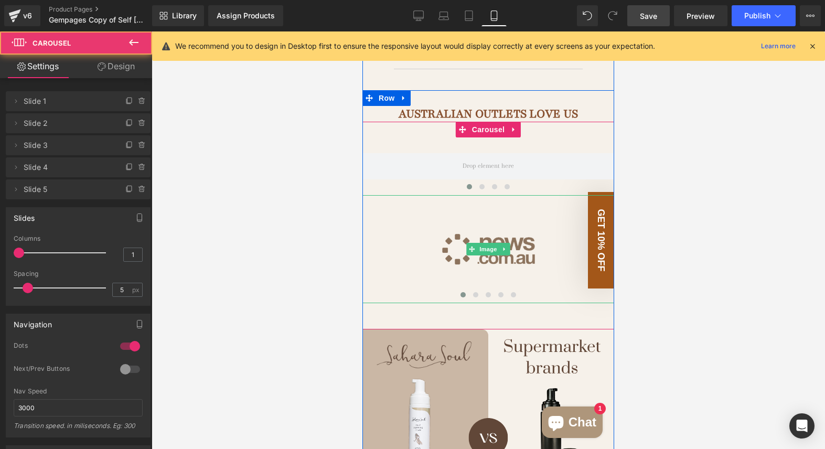
click at [535, 253] on img at bounding box center [488, 249] width 252 height 108
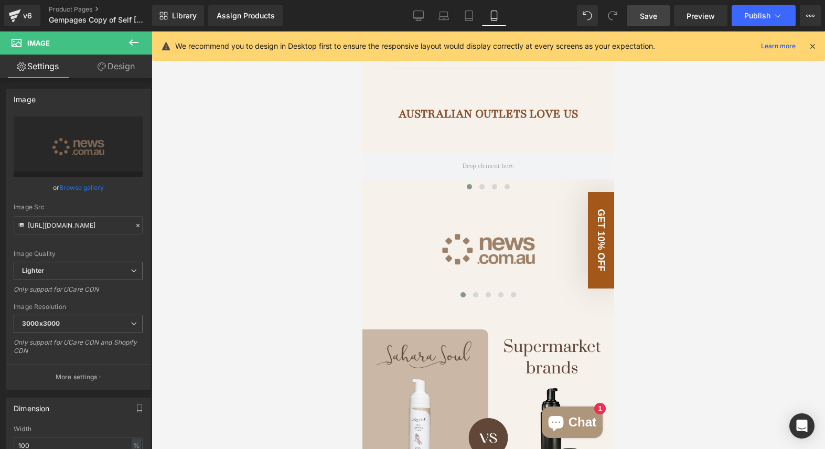
click at [134, 41] on icon at bounding box center [133, 42] width 13 height 13
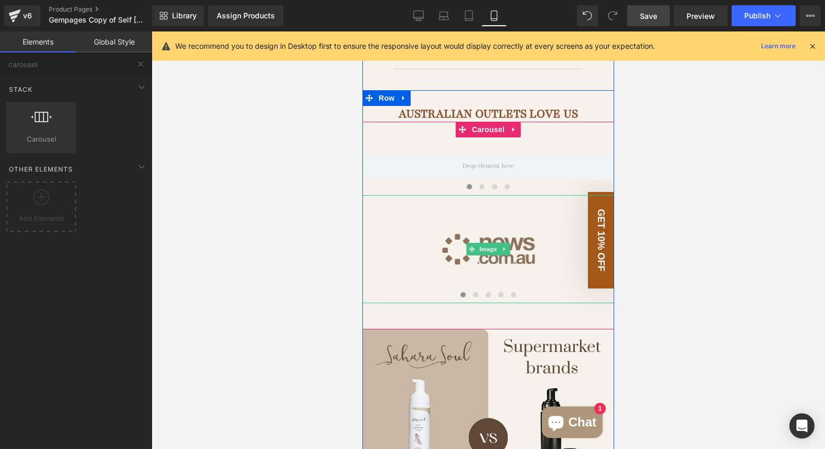
click at [390, 203] on img at bounding box center [488, 249] width 252 height 108
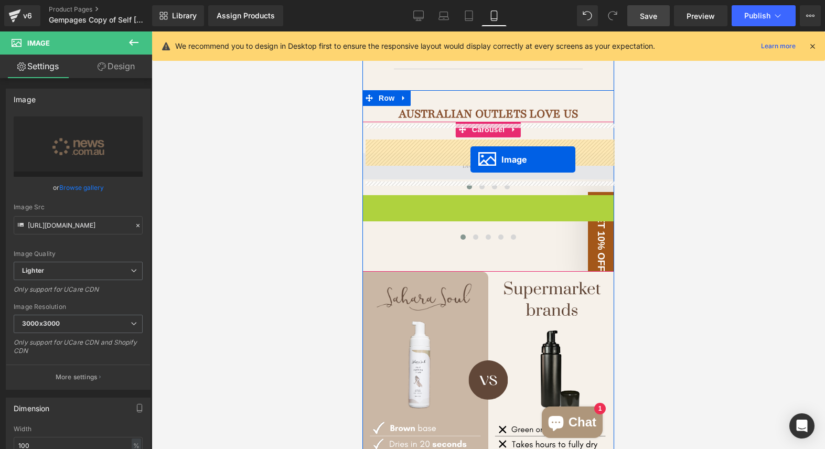
drag, startPoint x: 468, startPoint y: 233, endPoint x: 470, endPoint y: 157, distance: 76.1
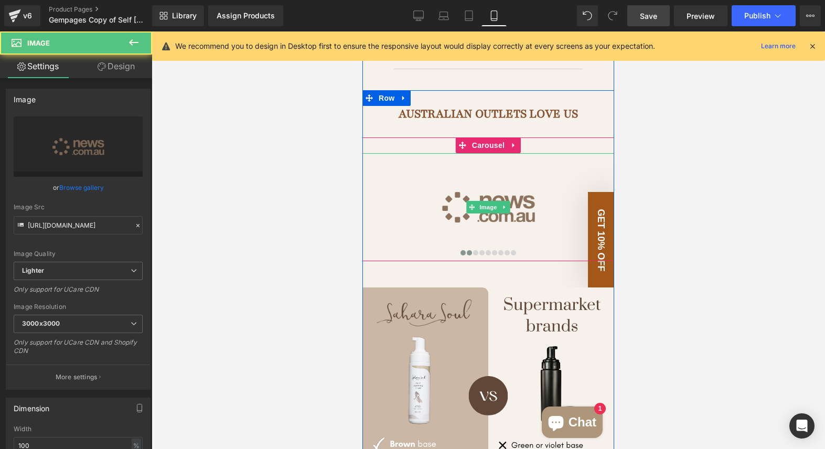
click at [503, 178] on img at bounding box center [488, 207] width 252 height 108
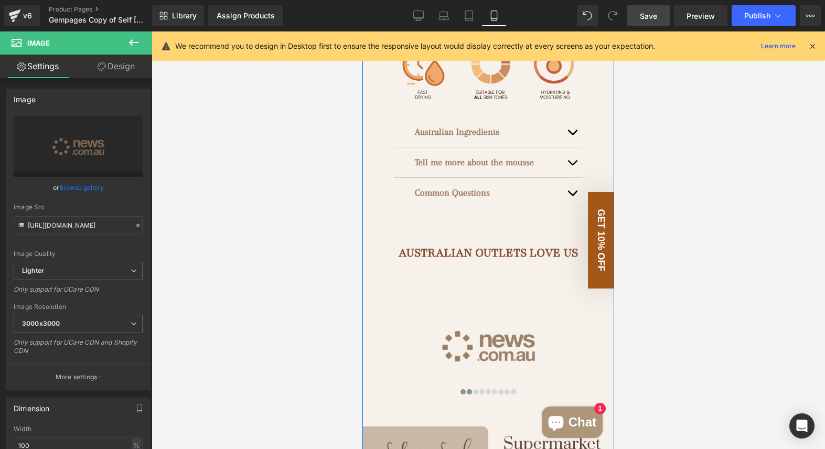
scroll to position [702, 0]
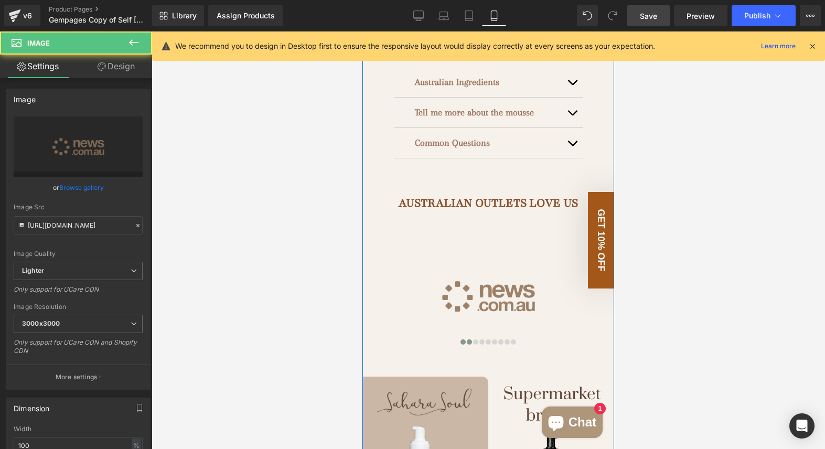
click at [474, 282] on div "Image" at bounding box center [488, 296] width 252 height 108
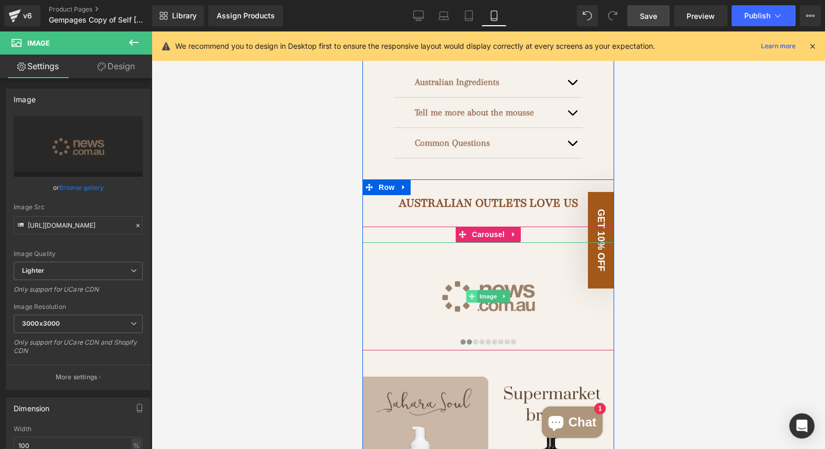
click at [474, 293] on icon at bounding box center [472, 296] width 6 height 6
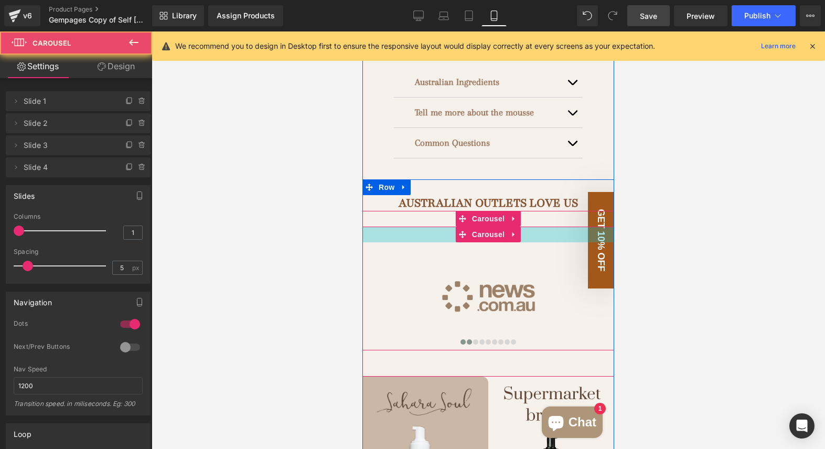
click at [415, 227] on div at bounding box center [488, 235] width 252 height 16
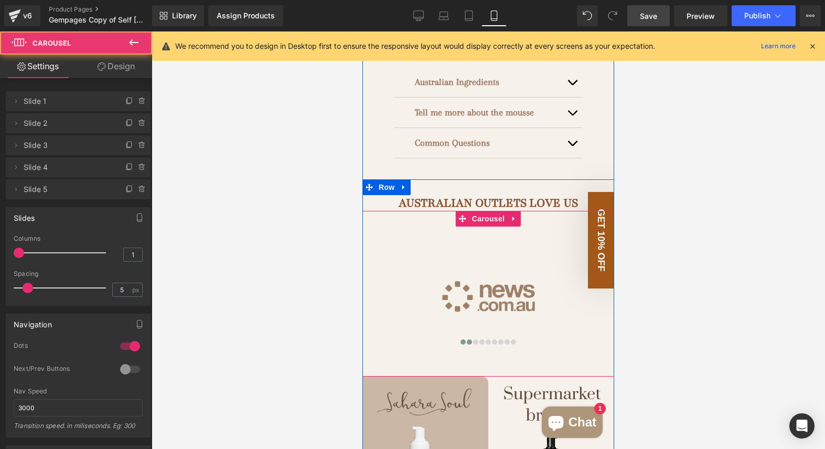
click at [438, 211] on div "Image ‹ › [GEOGRAPHIC_DATA] Image Image Image" at bounding box center [488, 294] width 252 height 166
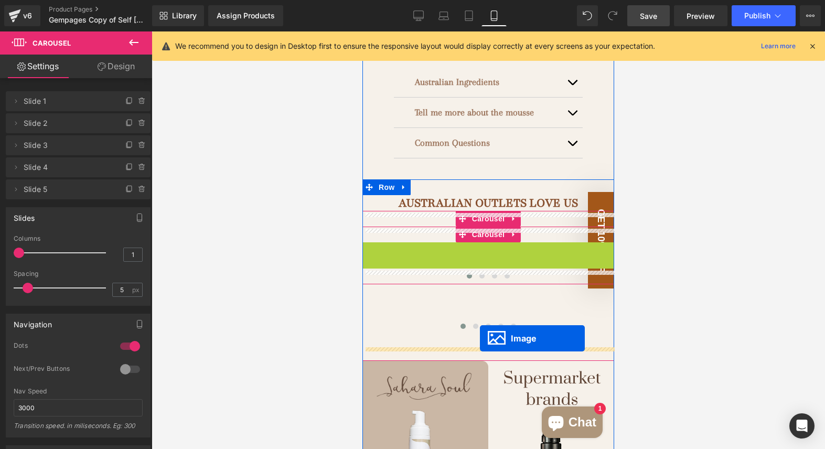
drag, startPoint x: 469, startPoint y: 281, endPoint x: 478, endPoint y: 335, distance: 54.3
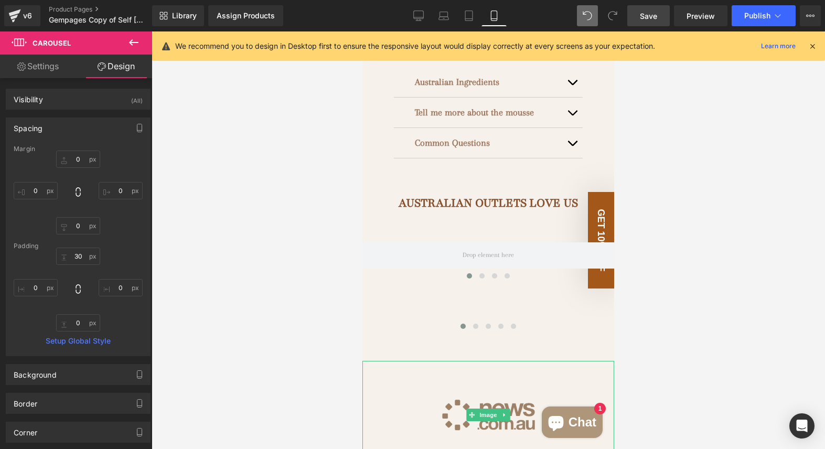
type input "0"
type input "30"
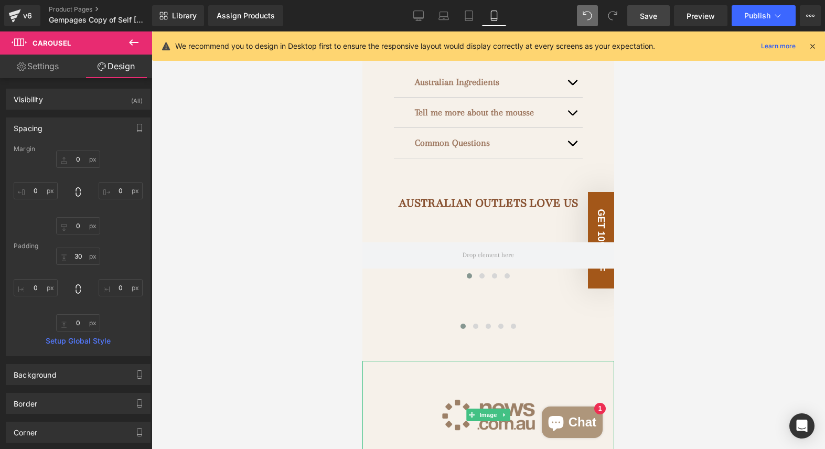
type input "0"
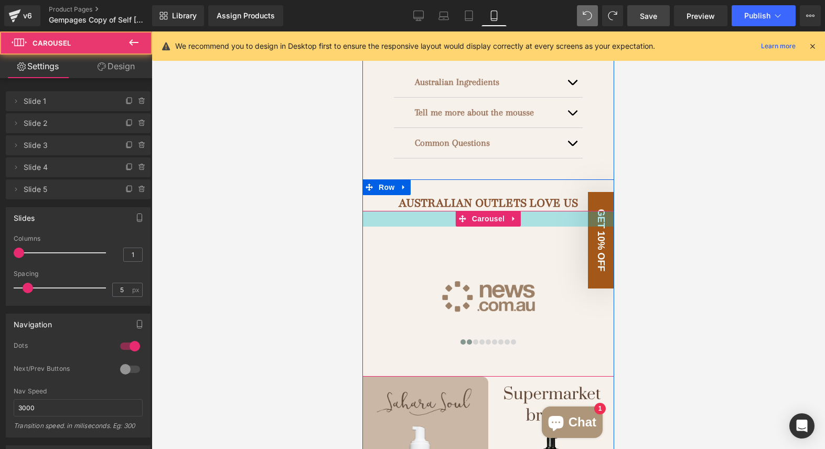
click at [430, 211] on div at bounding box center [488, 219] width 252 height 16
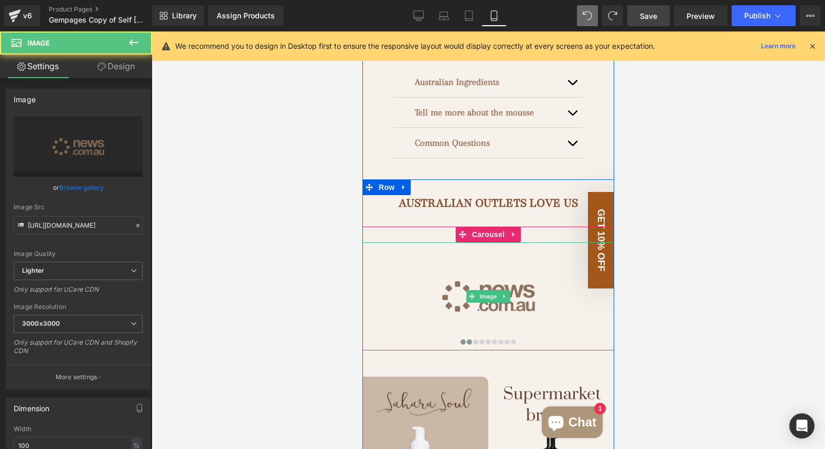
click at [445, 260] on img at bounding box center [488, 296] width 252 height 108
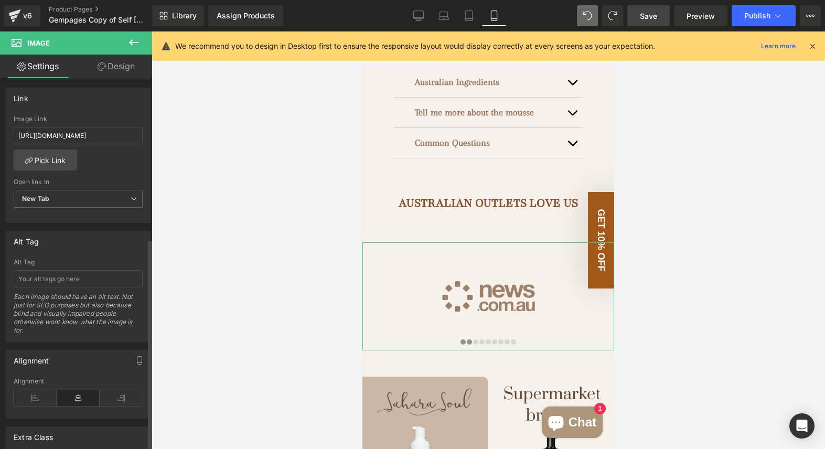
scroll to position [550, 0]
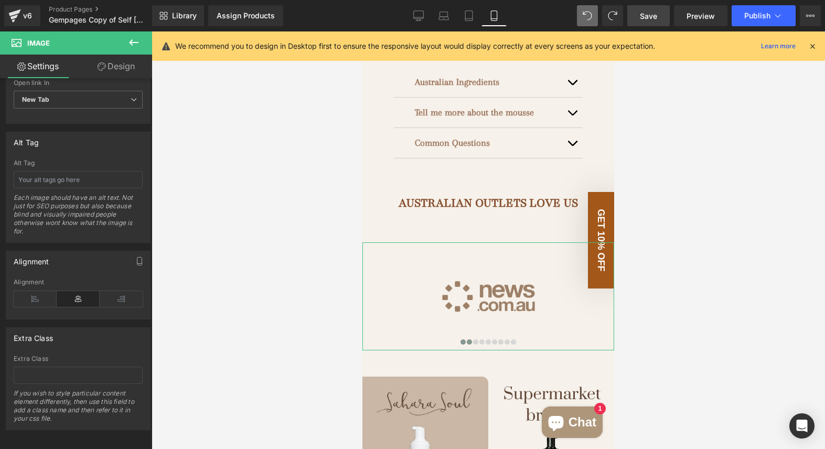
click at [113, 66] on link "Design" at bounding box center [116, 67] width 76 height 24
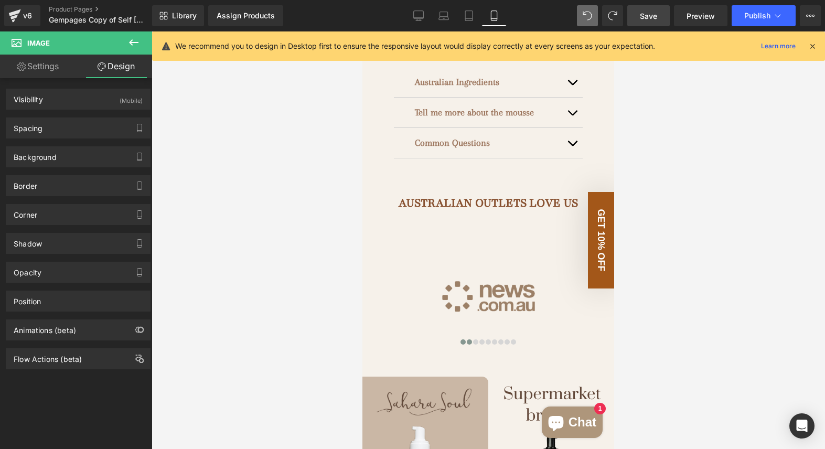
click at [135, 41] on icon at bounding box center [133, 42] width 13 height 13
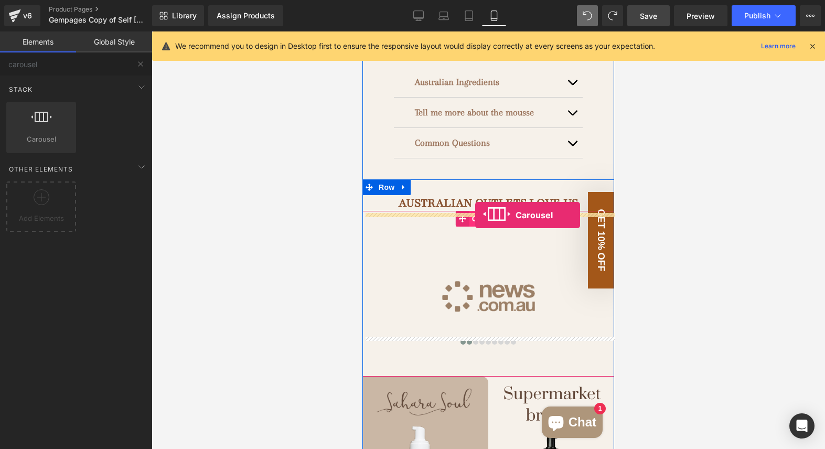
drag, startPoint x: 420, startPoint y: 163, endPoint x: 475, endPoint y: 211, distance: 73.6
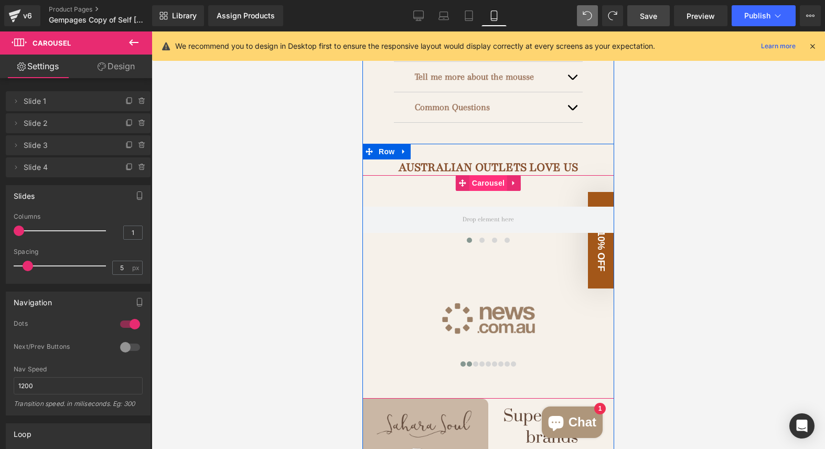
scroll to position [727, 0]
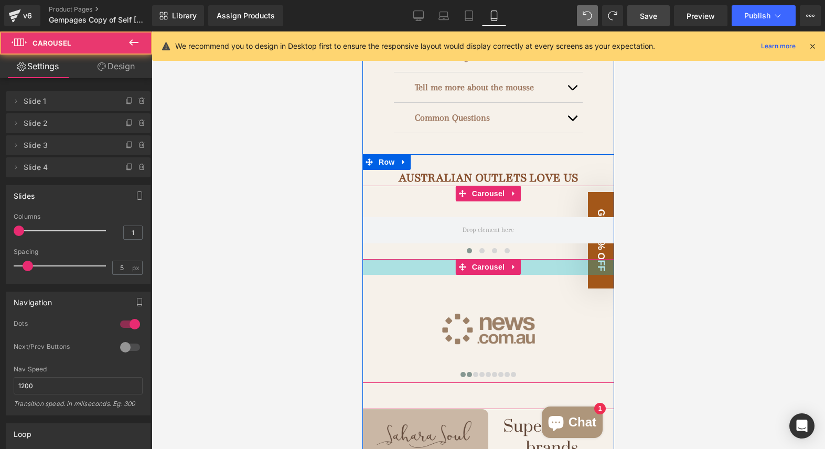
click at [530, 260] on div "Image ‹ › [GEOGRAPHIC_DATA]" at bounding box center [488, 321] width 252 height 124
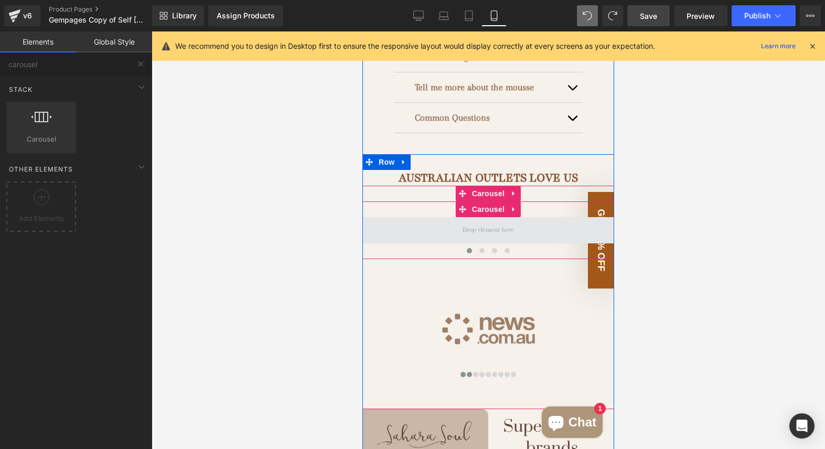
click at [473, 222] on span at bounding box center [488, 230] width 59 height 16
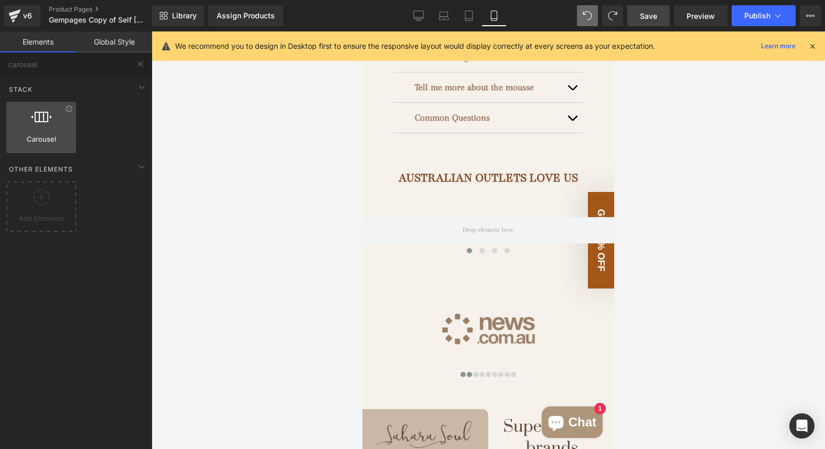
click at [62, 125] on div at bounding box center [40, 122] width 63 height 24
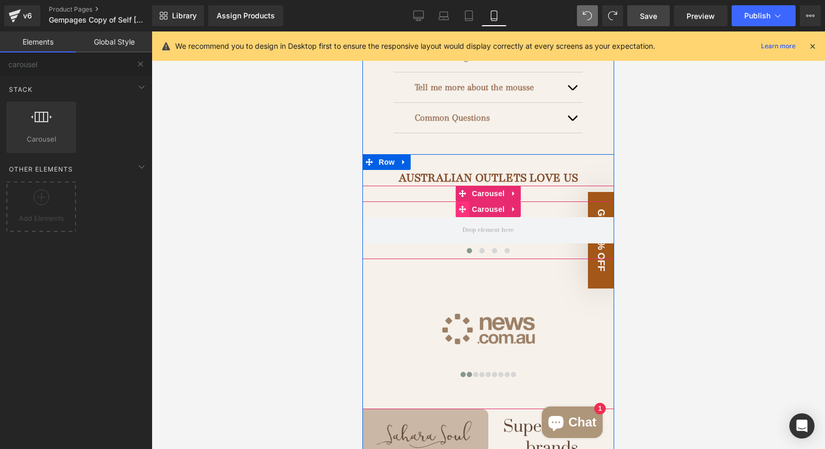
click at [458, 202] on span at bounding box center [463, 209] width 14 height 16
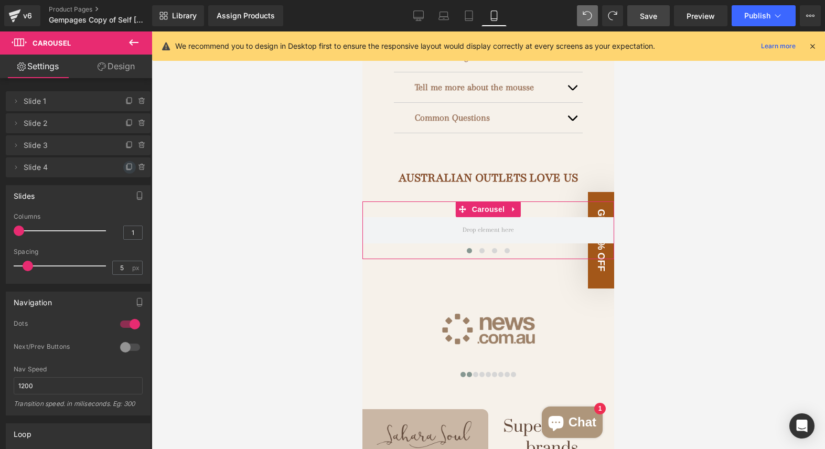
click at [125, 171] on icon at bounding box center [129, 167] width 8 height 8
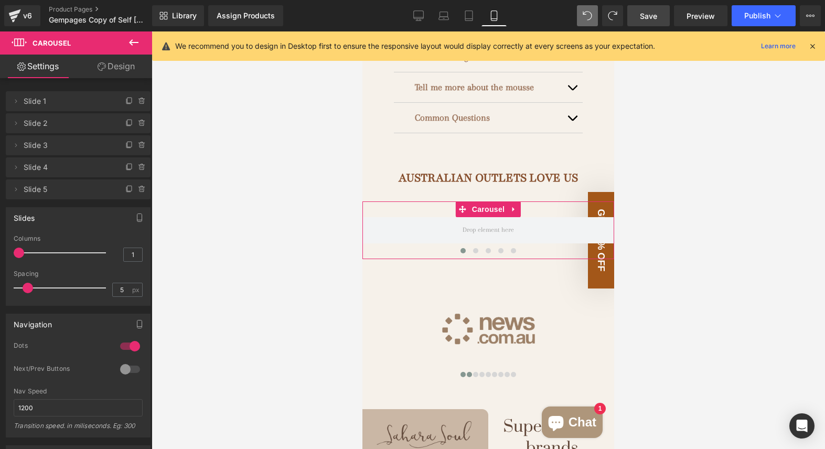
type input "3"
click at [56, 252] on div at bounding box center [62, 252] width 87 height 21
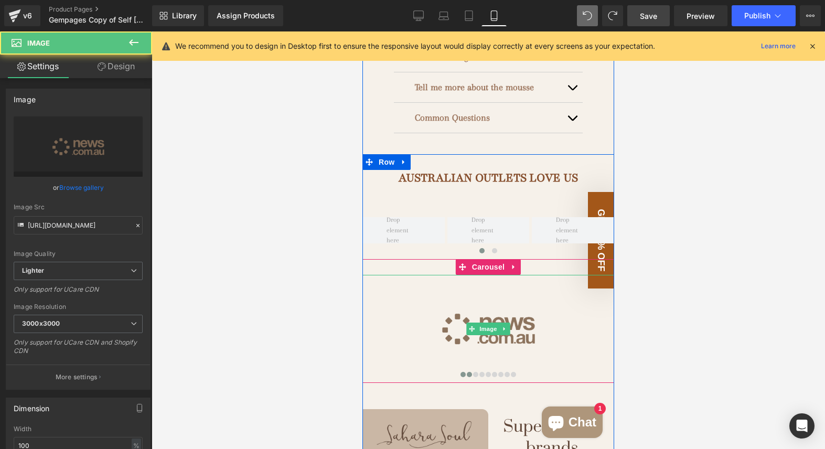
click at [453, 295] on img at bounding box center [488, 329] width 252 height 108
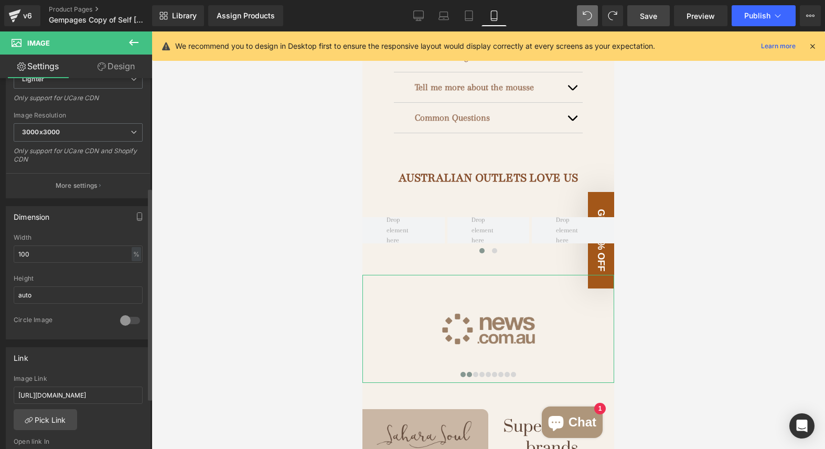
scroll to position [0, 0]
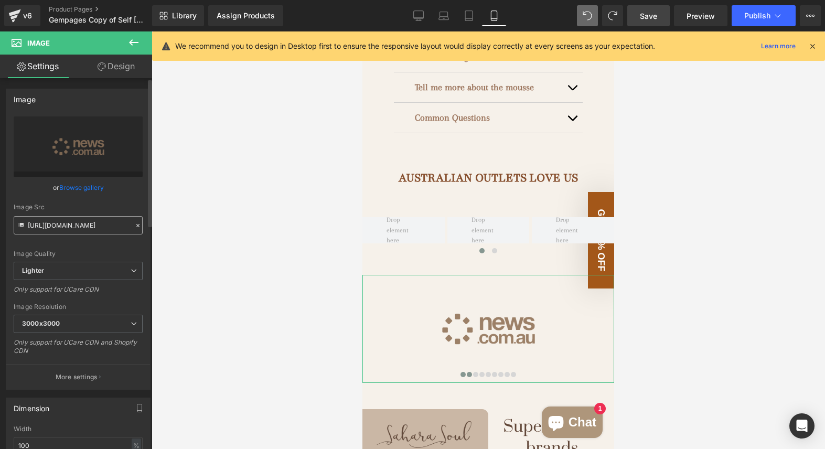
click at [91, 223] on input "[URL][DOMAIN_NAME]" at bounding box center [78, 225] width 129 height 18
click at [129, 45] on icon at bounding box center [133, 42] width 13 height 13
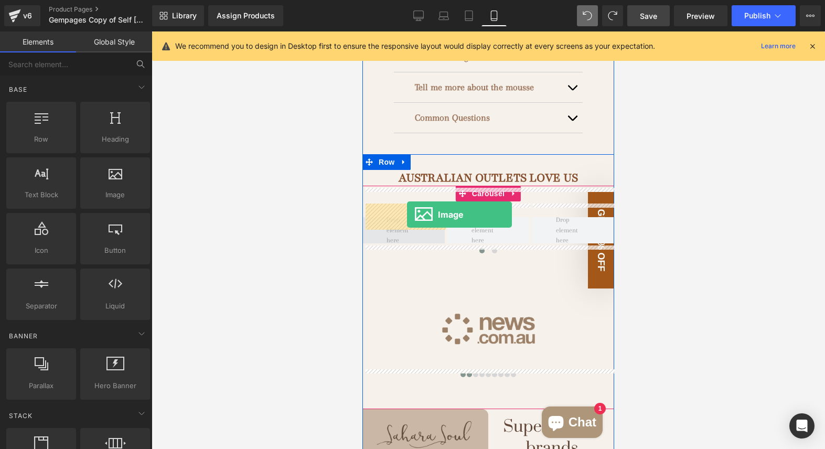
drag, startPoint x: 479, startPoint y: 198, endPoint x: 406, endPoint y: 214, distance: 74.2
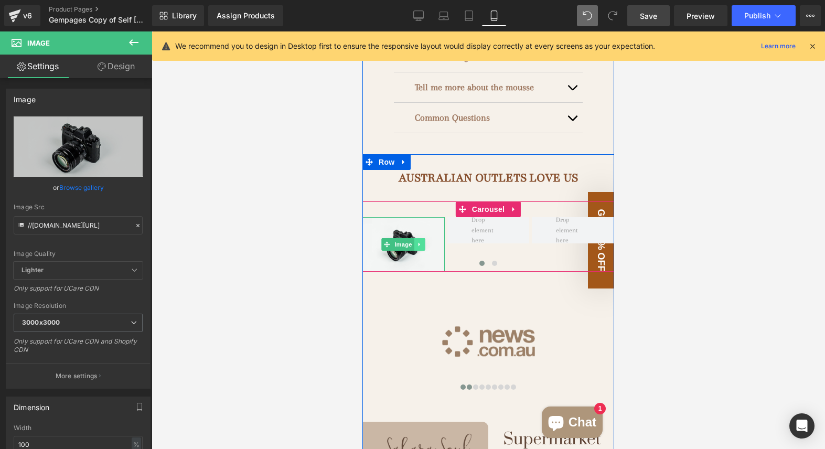
click at [414, 238] on link at bounding box center [419, 244] width 11 height 13
click at [404, 241] on icon at bounding box center [404, 244] width 6 height 6
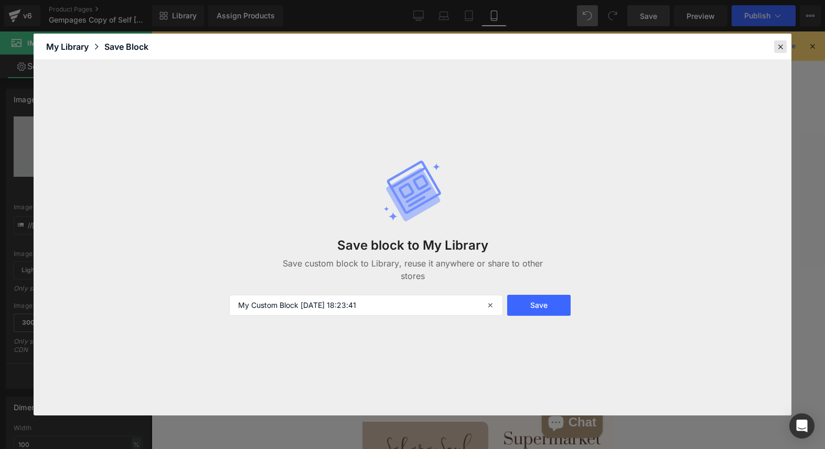
click at [776, 46] on icon at bounding box center [780, 46] width 9 height 9
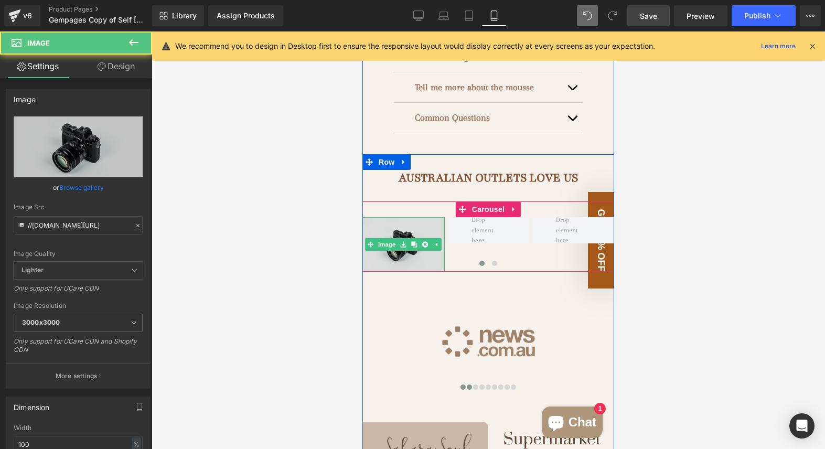
click at [417, 219] on img at bounding box center [403, 244] width 82 height 55
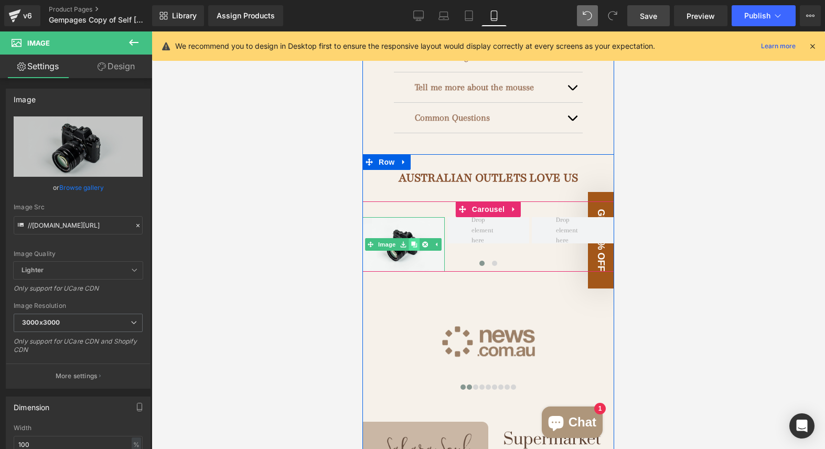
click at [414, 241] on icon at bounding box center [415, 244] width 6 height 6
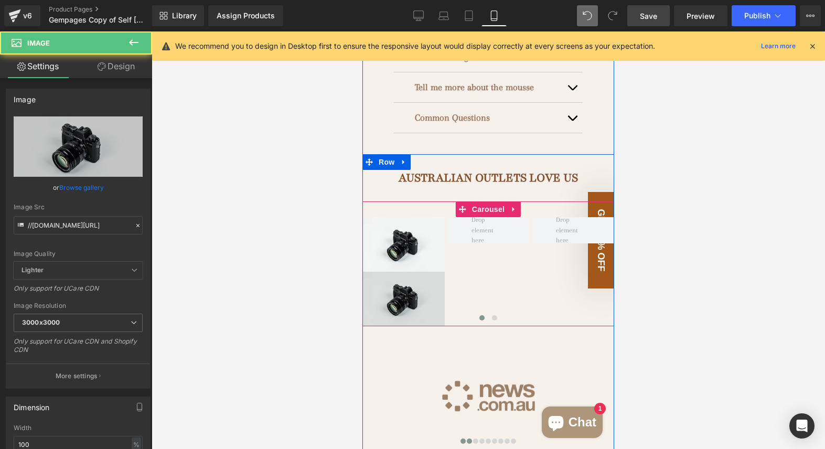
click at [374, 273] on img at bounding box center [403, 299] width 82 height 55
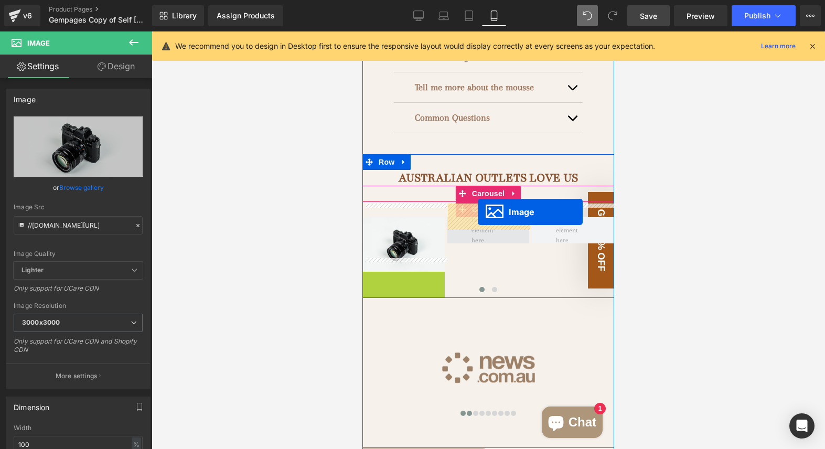
drag, startPoint x: 391, startPoint y: 286, endPoint x: 478, endPoint y: 213, distance: 113.5
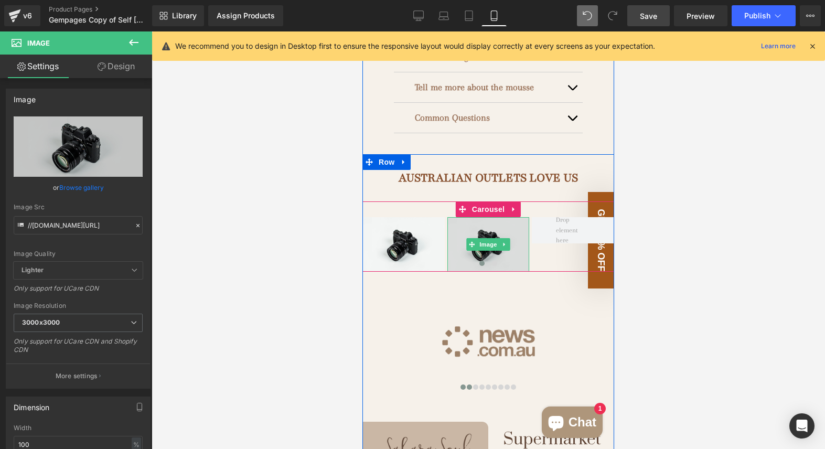
click at [525, 228] on img at bounding box center [488, 244] width 82 height 55
click at [508, 238] on link at bounding box center [504, 244] width 11 height 13
click at [496, 241] on icon at bounding box center [499, 244] width 6 height 6
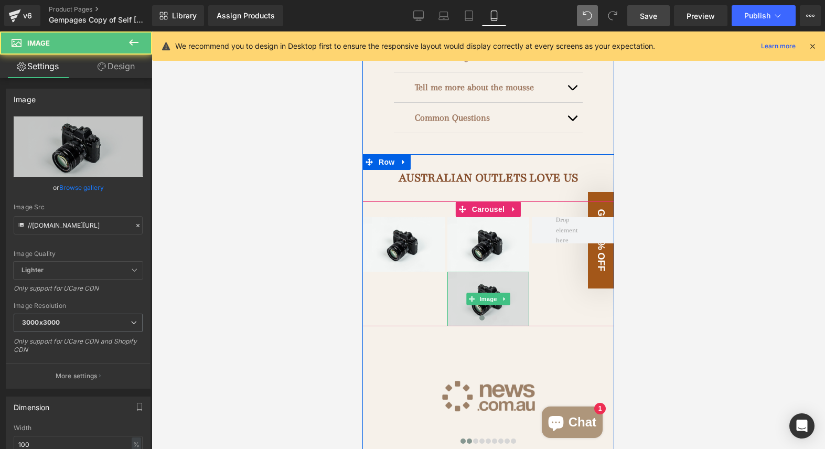
click at [459, 290] on img at bounding box center [488, 299] width 82 height 55
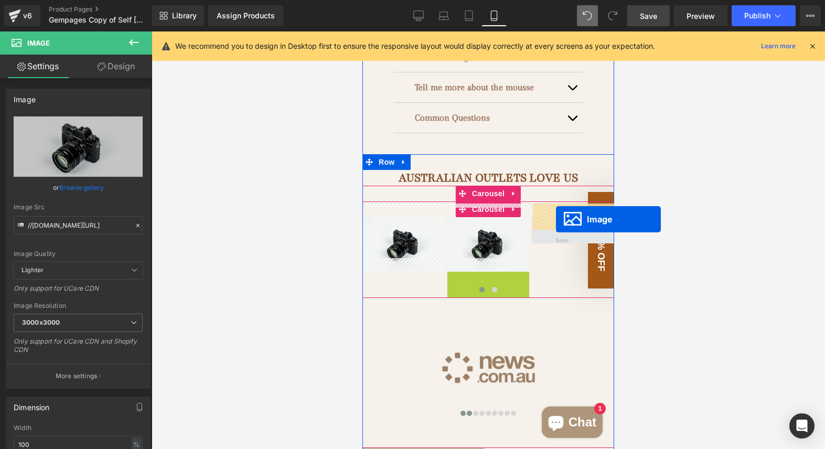
drag, startPoint x: 472, startPoint y: 280, endPoint x: 555, endPoint y: 219, distance: 103.3
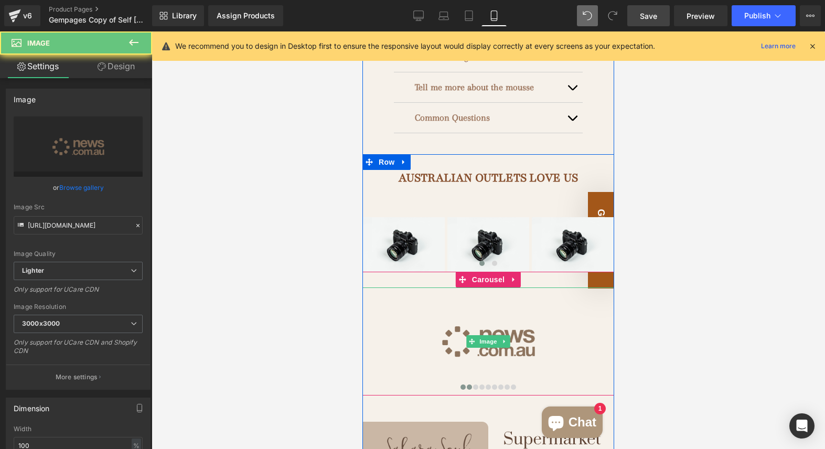
click at [457, 339] on img at bounding box center [488, 341] width 252 height 108
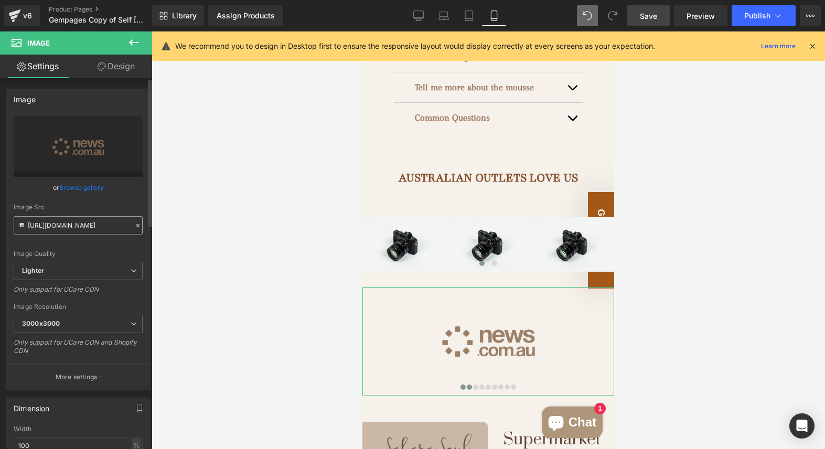
click at [101, 223] on input "[URL][DOMAIN_NAME]" at bounding box center [78, 225] width 129 height 18
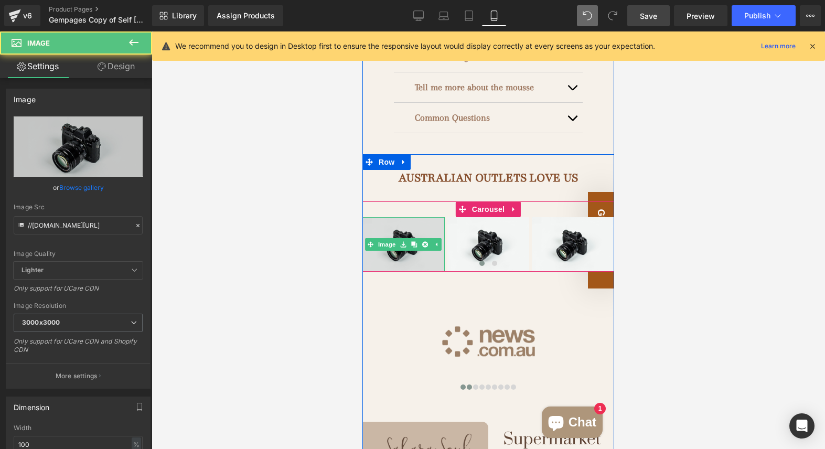
click at [393, 217] on img at bounding box center [403, 244] width 82 height 55
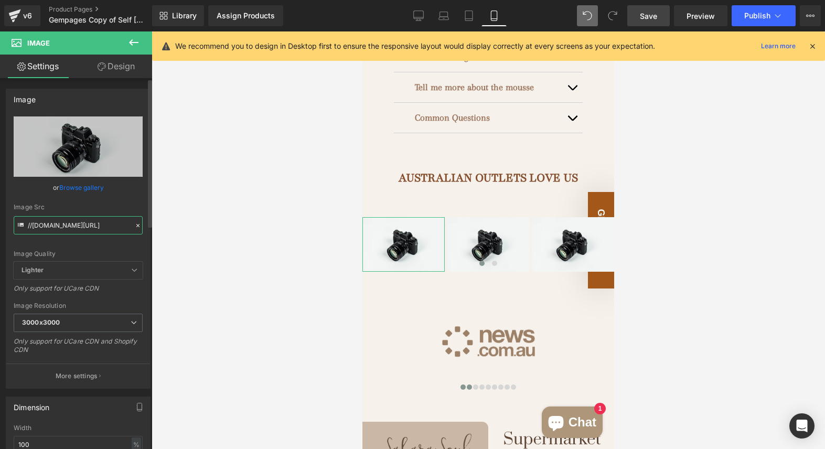
click at [75, 227] on input "//[DOMAIN_NAME][URL]" at bounding box center [78, 225] width 129 height 18
paste input "[URL][DOMAIN_NAME][DOMAIN_NAME]"
type input "[URL][DOMAIN_NAME]"
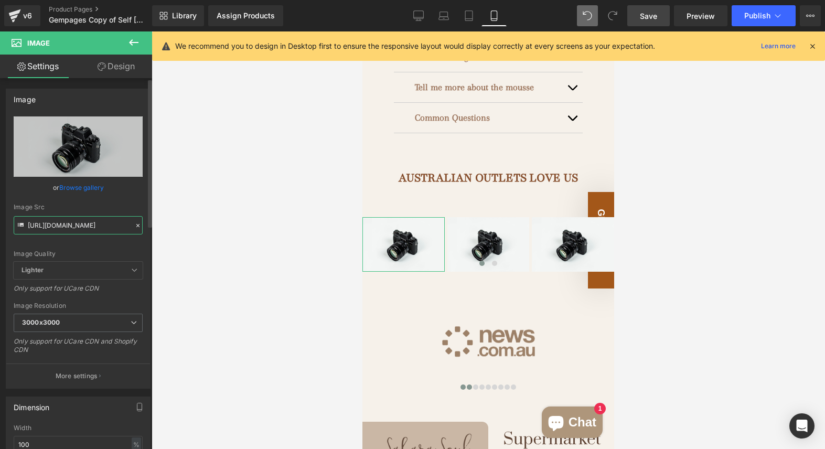
scroll to position [0, 403]
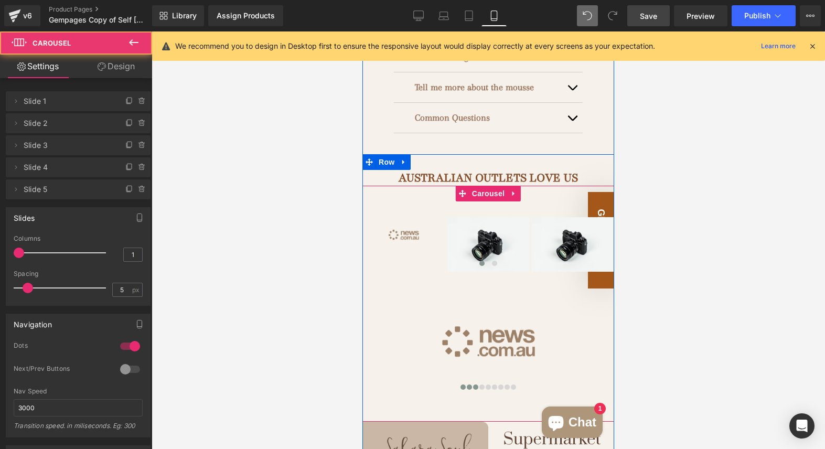
click at [474, 384] on span at bounding box center [475, 386] width 5 height 5
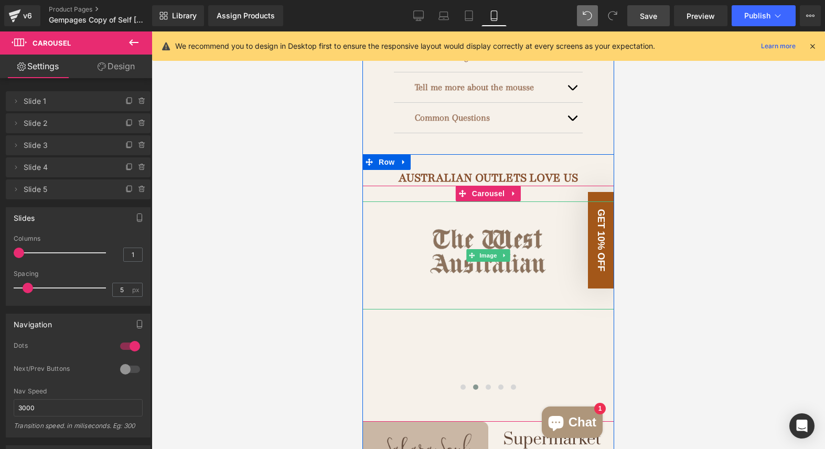
click at [488, 249] on span "Image" at bounding box center [488, 255] width 22 height 13
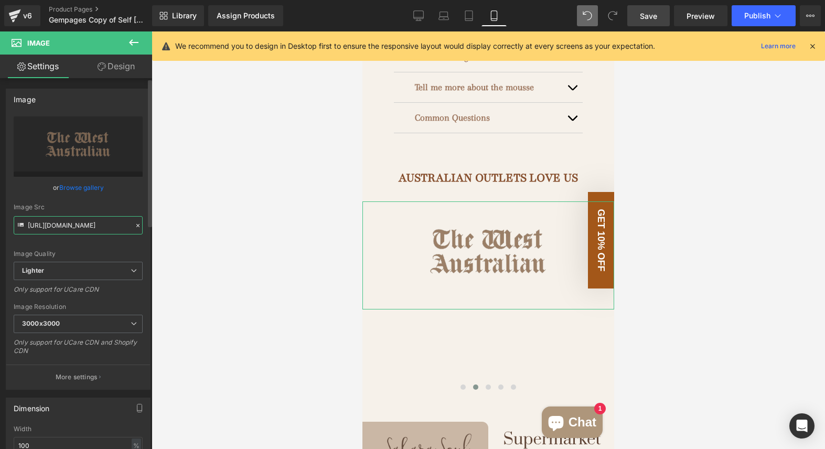
click at [83, 228] on input "[URL][DOMAIN_NAME]" at bounding box center [78, 225] width 129 height 18
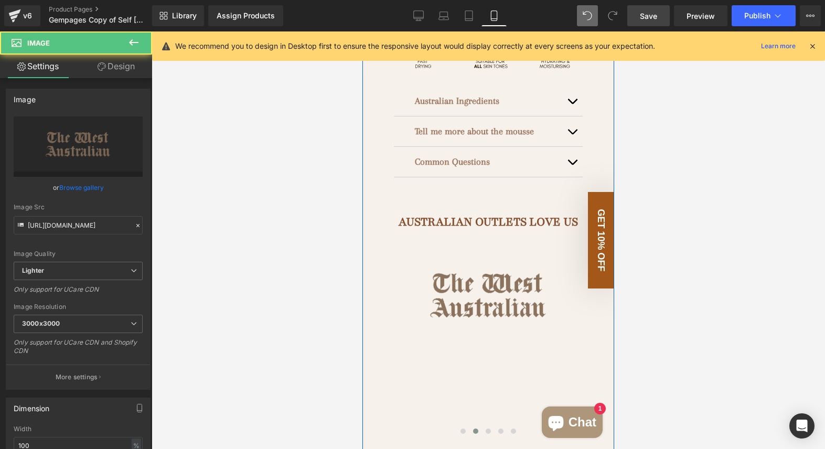
click at [472, 245] on img at bounding box center [488, 299] width 252 height 108
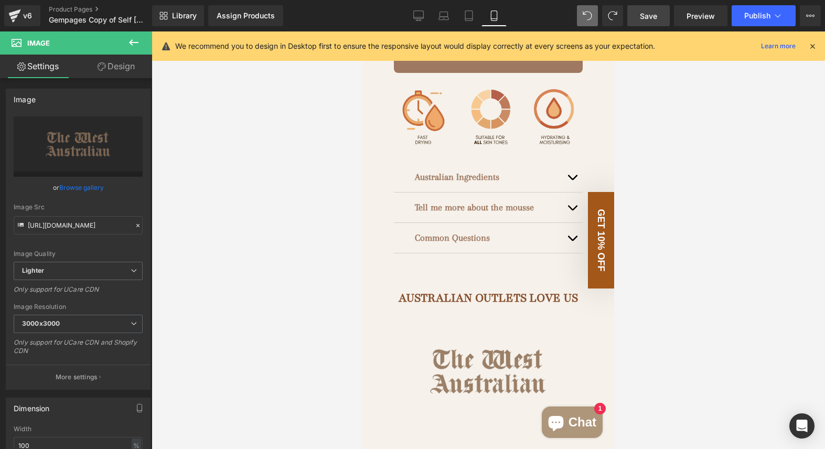
scroll to position [749, 0]
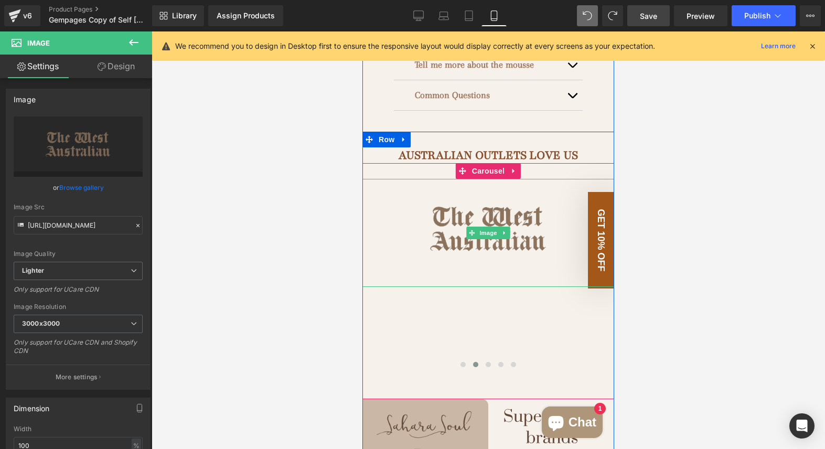
click at [511, 180] on img at bounding box center [488, 233] width 252 height 108
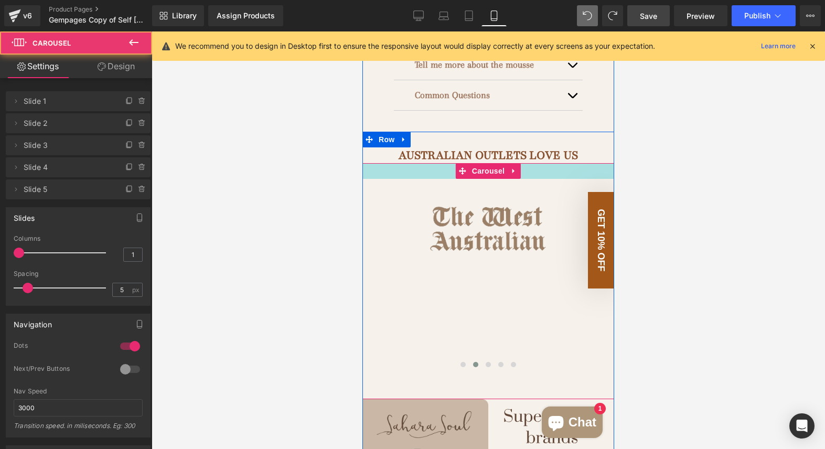
click at [551, 164] on div at bounding box center [488, 171] width 252 height 16
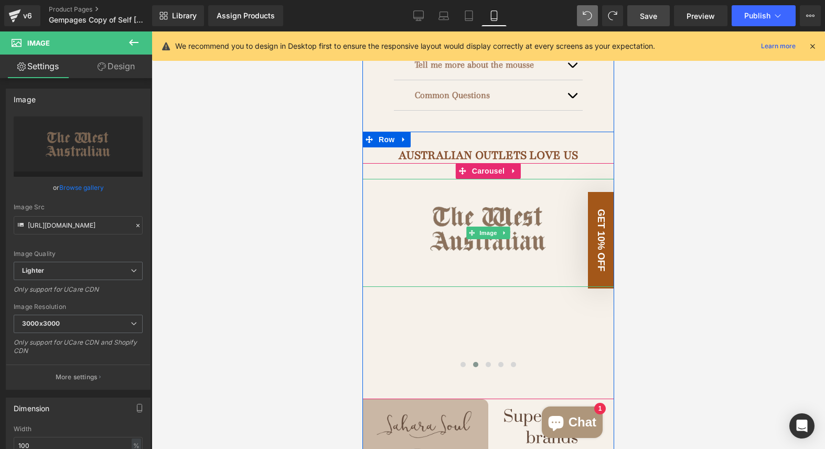
click at [523, 231] on img at bounding box center [488, 233] width 252 height 108
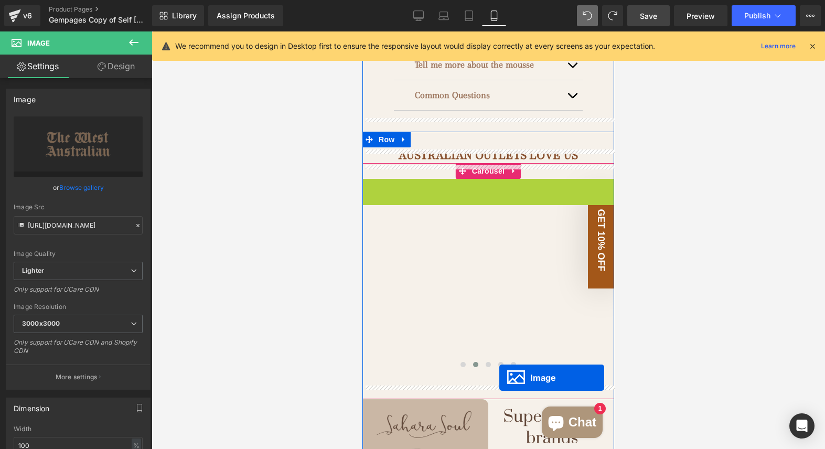
drag, startPoint x: 470, startPoint y: 215, endPoint x: 498, endPoint y: 376, distance: 163.9
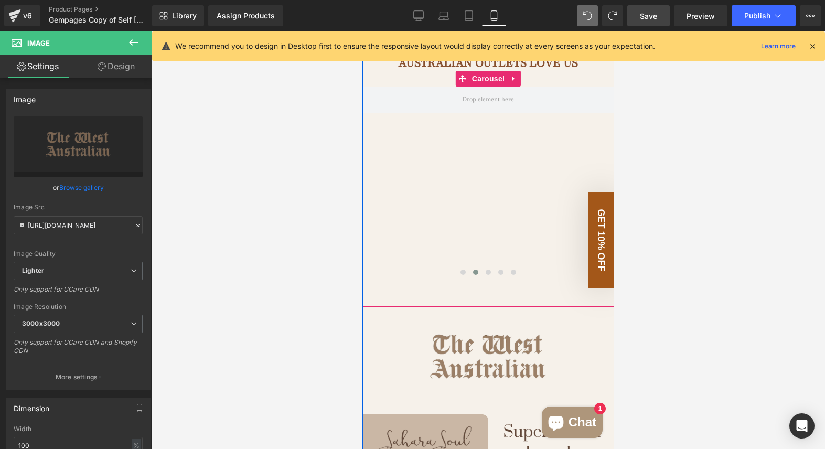
click at [479, 139] on div "Image Image Image ‹ › [GEOGRAPHIC_DATA] Image ‹ › [GEOGRAPHIC_DATA]" at bounding box center [744, 184] width 1272 height 194
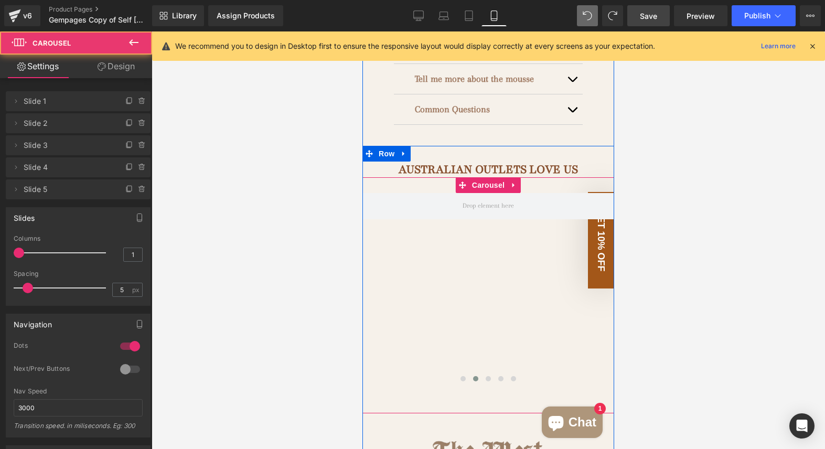
scroll to position [724, 0]
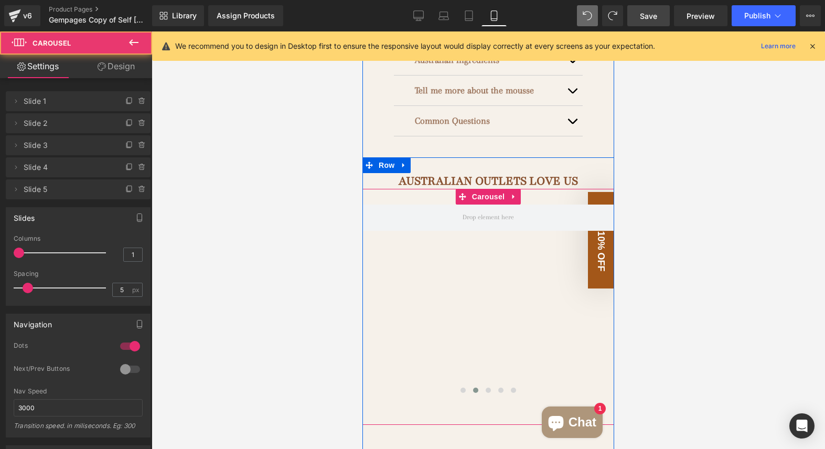
click at [508, 248] on div "Image Image Image ‹ › [GEOGRAPHIC_DATA] Image ‹ › [GEOGRAPHIC_DATA]" at bounding box center [744, 302] width 1272 height 194
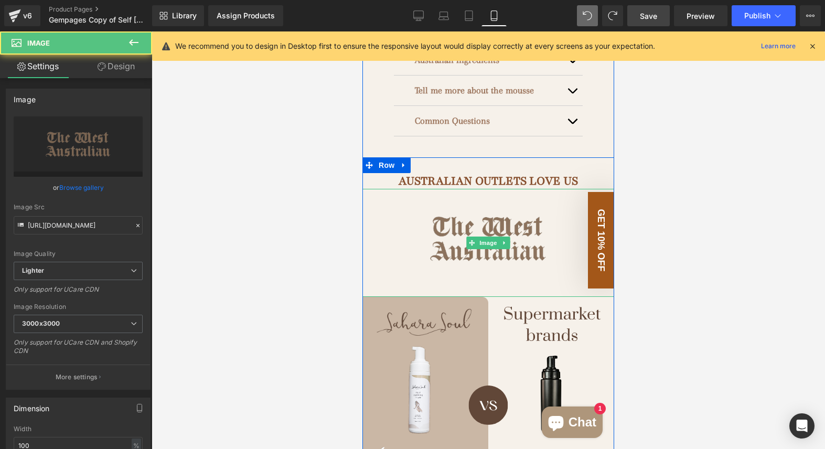
click at [514, 210] on img at bounding box center [488, 243] width 252 height 108
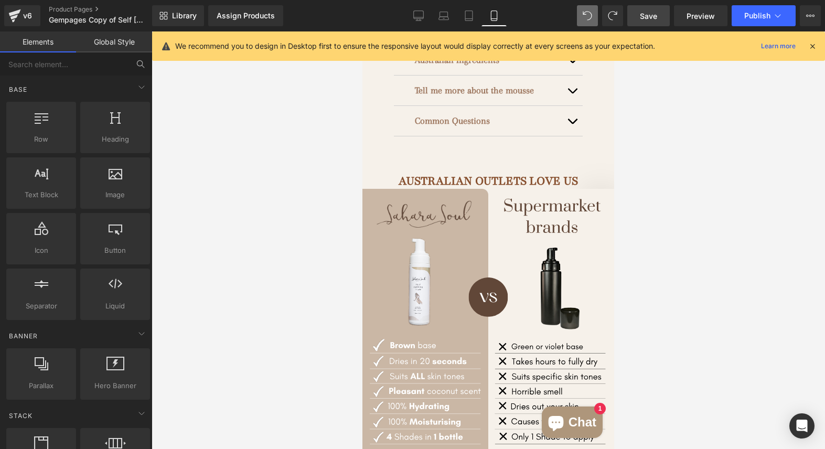
click at [140, 64] on icon at bounding box center [140, 63] width 9 height 9
click at [93, 68] on input "text" at bounding box center [64, 63] width 129 height 23
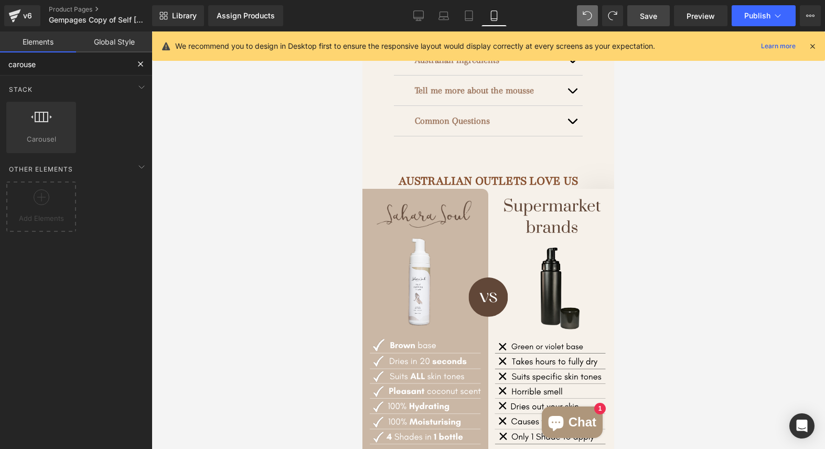
type input "carousel"
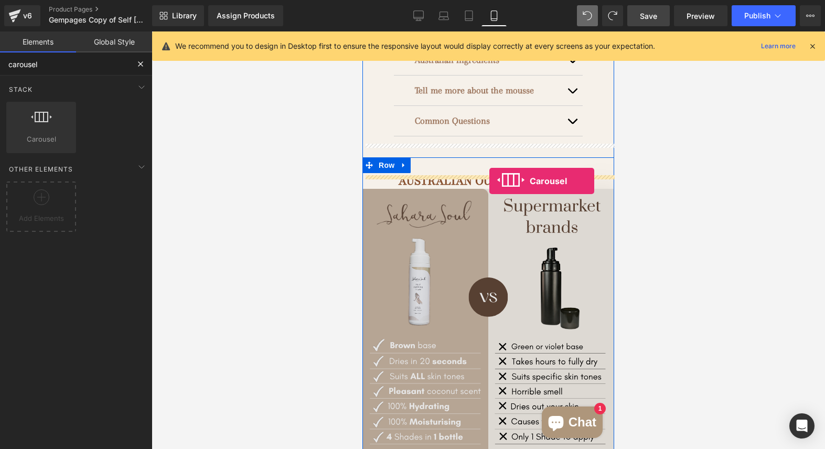
drag, startPoint x: 408, startPoint y: 168, endPoint x: 488, endPoint y: 179, distance: 81.0
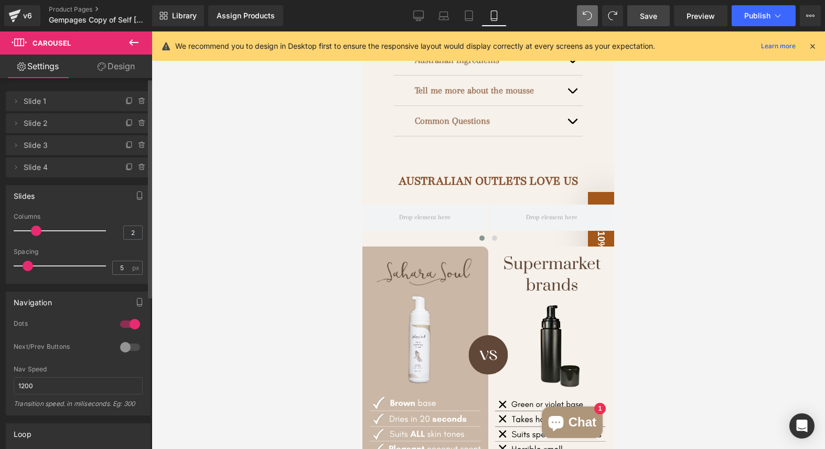
click at [37, 228] on div at bounding box center [62, 230] width 87 height 21
type input "3"
click at [52, 230] on div at bounding box center [62, 230] width 87 height 21
click at [134, 41] on icon at bounding box center [133, 42] width 13 height 13
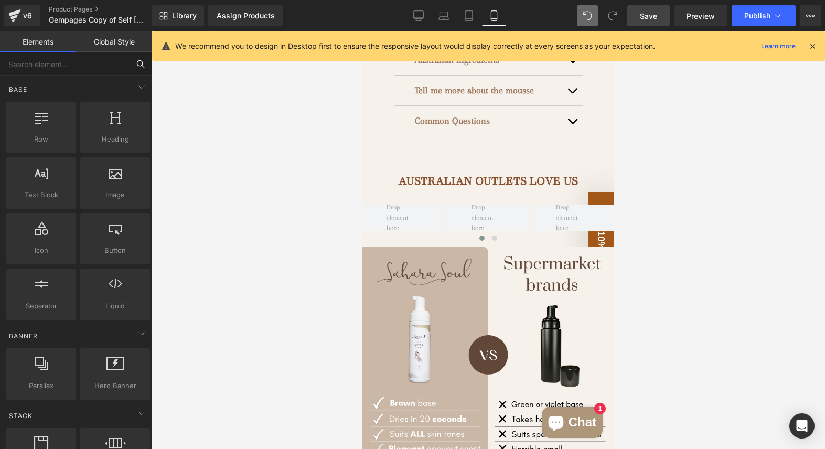
click at [112, 64] on input "text" at bounding box center [64, 63] width 129 height 23
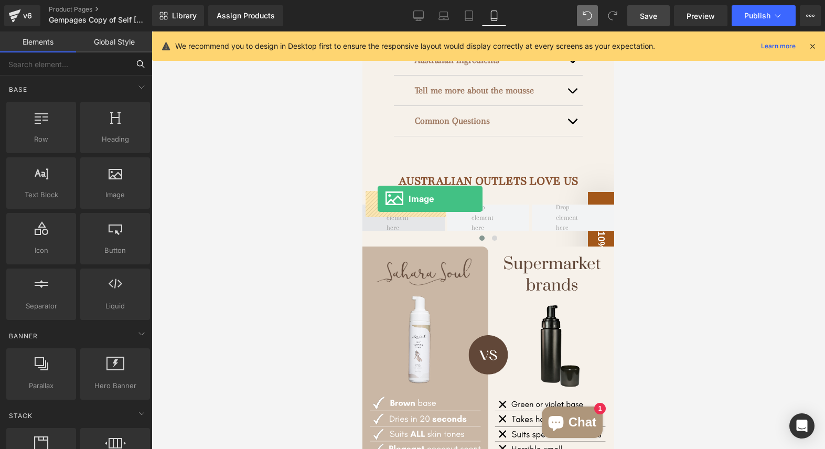
drag, startPoint x: 482, startPoint y: 211, endPoint x: 379, endPoint y: 201, distance: 103.3
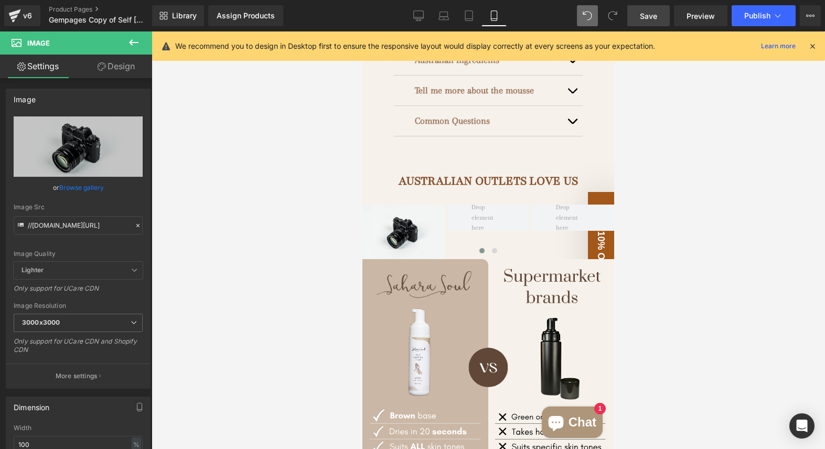
click at [135, 38] on icon at bounding box center [133, 42] width 13 height 13
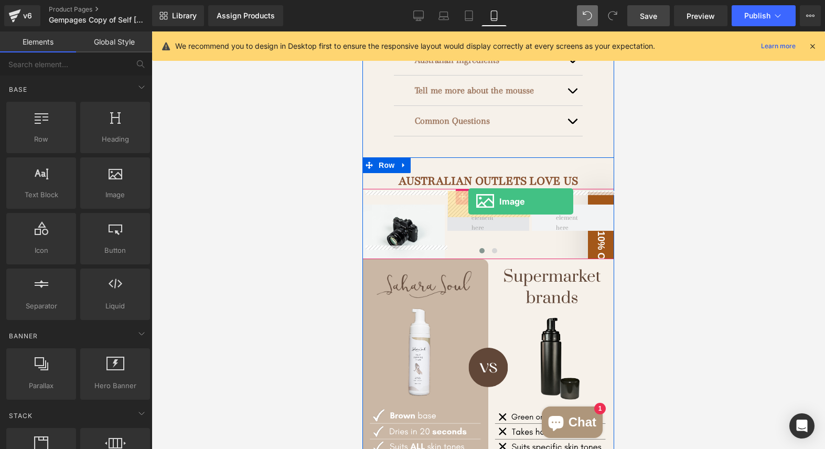
drag, startPoint x: 470, startPoint y: 231, endPoint x: 468, endPoint y: 201, distance: 30.0
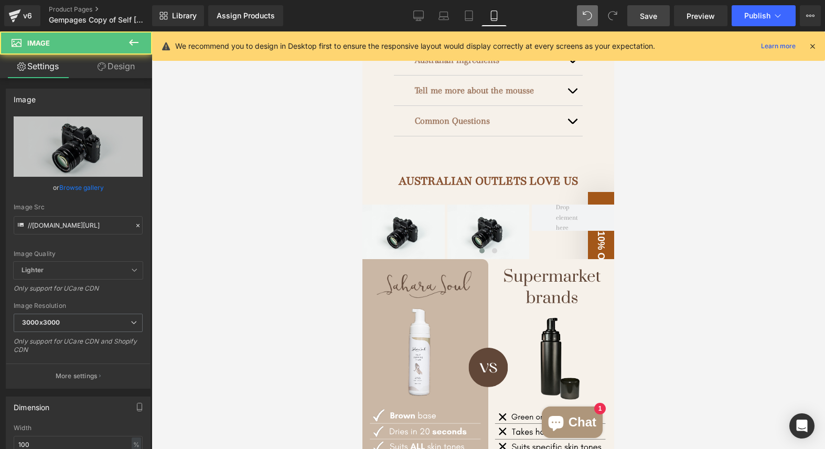
click at [136, 36] on icon at bounding box center [133, 42] width 13 height 13
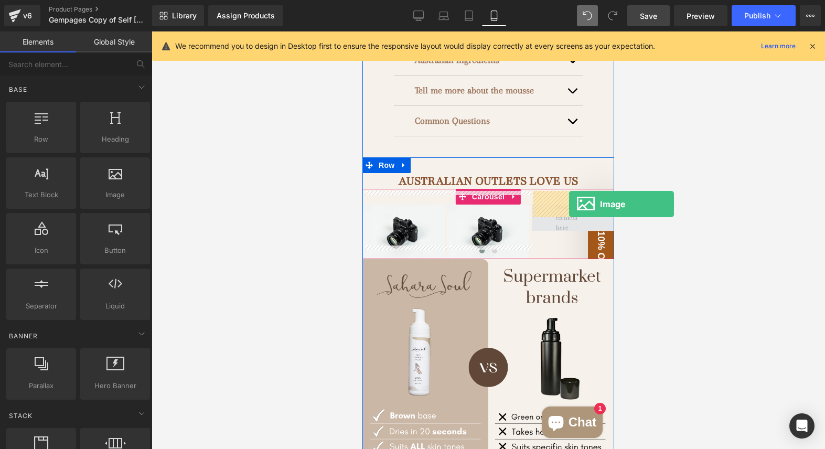
drag, startPoint x: 471, startPoint y: 211, endPoint x: 569, endPoint y: 204, distance: 98.3
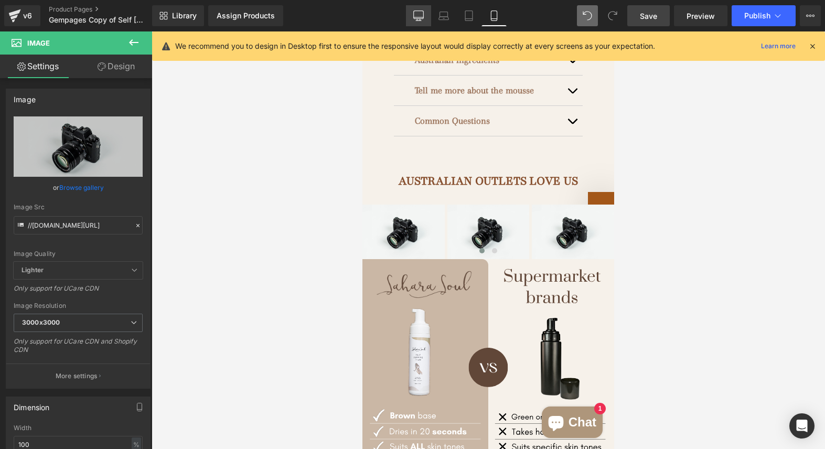
click at [420, 12] on icon at bounding box center [418, 15] width 10 height 10
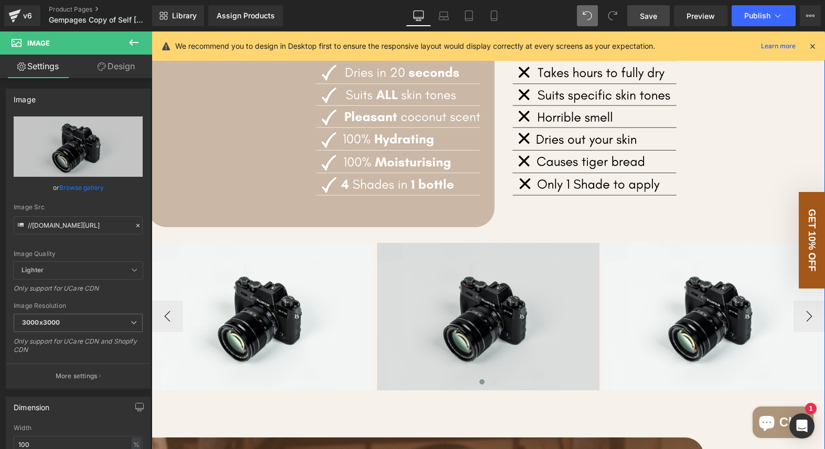
scroll to position [962, 0]
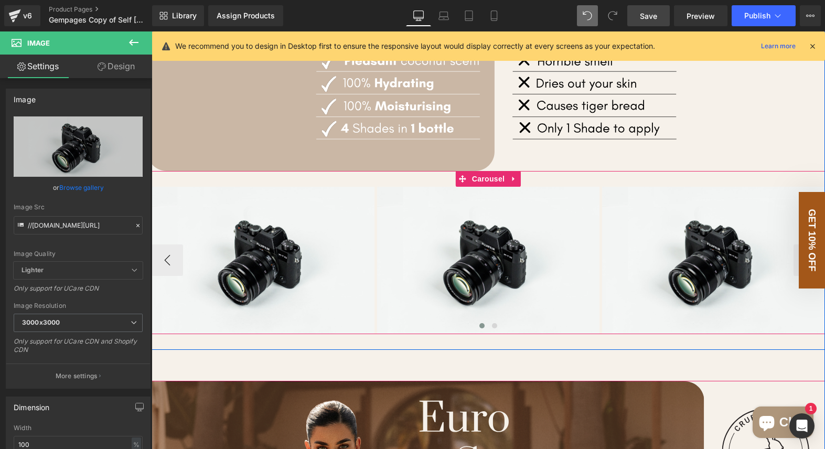
click at [599, 329] on div at bounding box center [488, 327] width 673 height 15
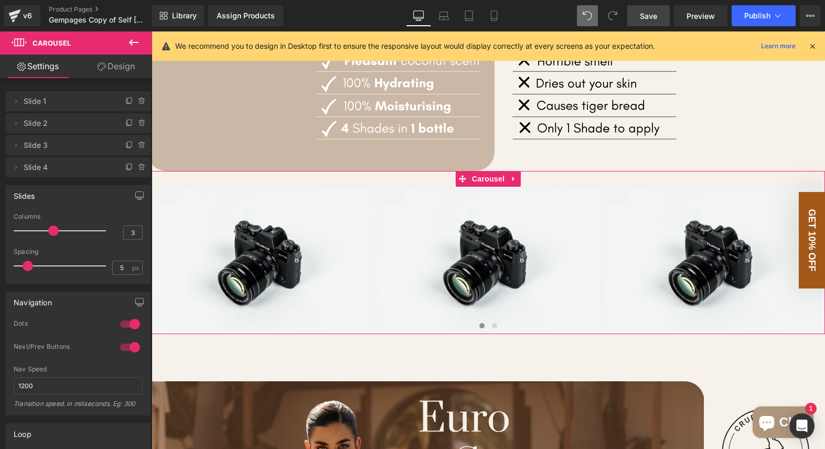
click at [115, 70] on link "Design" at bounding box center [116, 67] width 76 height 24
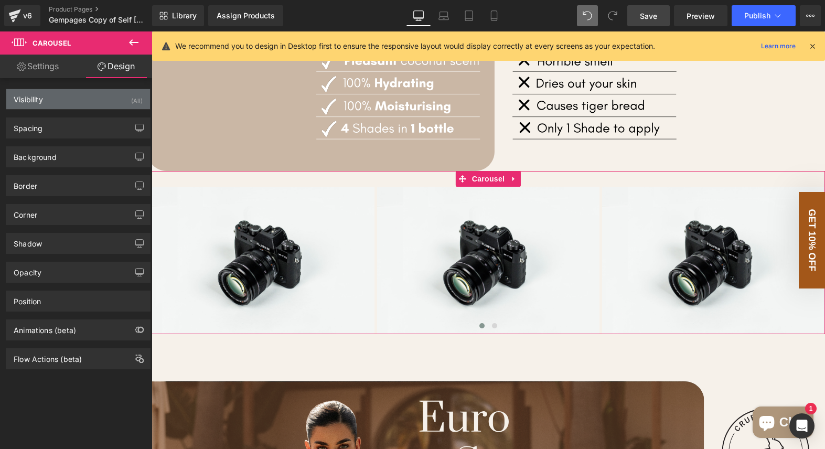
click at [66, 102] on div "Visibility (All)" at bounding box center [78, 99] width 144 height 20
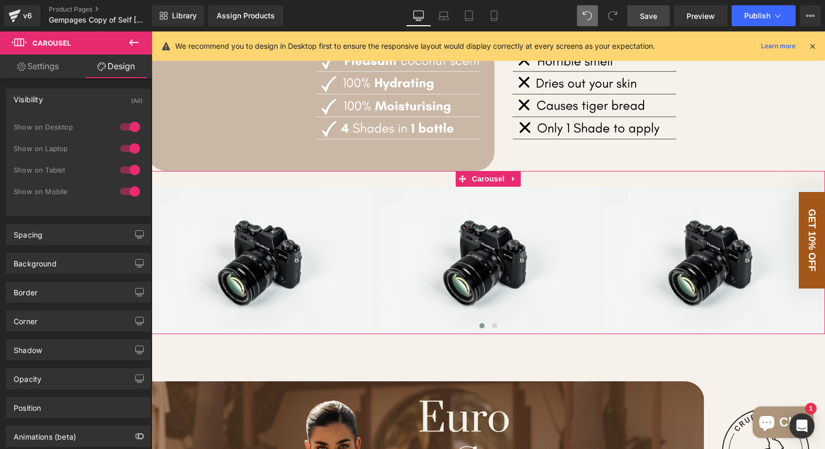
click at [121, 125] on div at bounding box center [129, 127] width 25 height 17
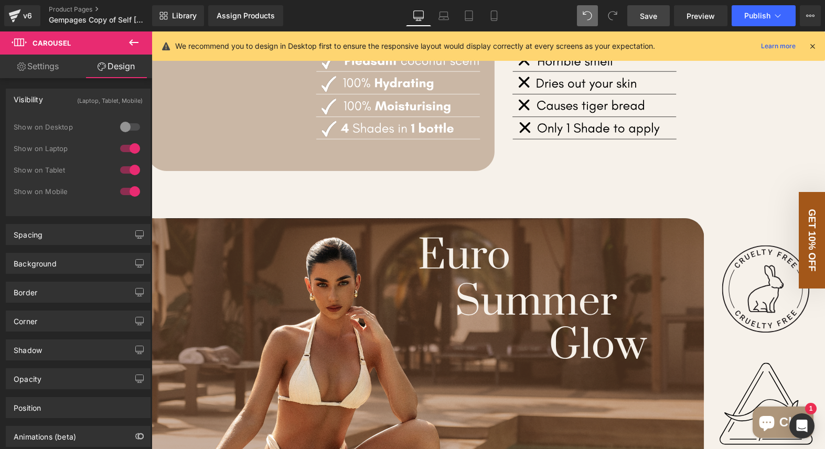
click at [122, 143] on div at bounding box center [129, 148] width 25 height 17
click at [123, 169] on div at bounding box center [129, 170] width 25 height 17
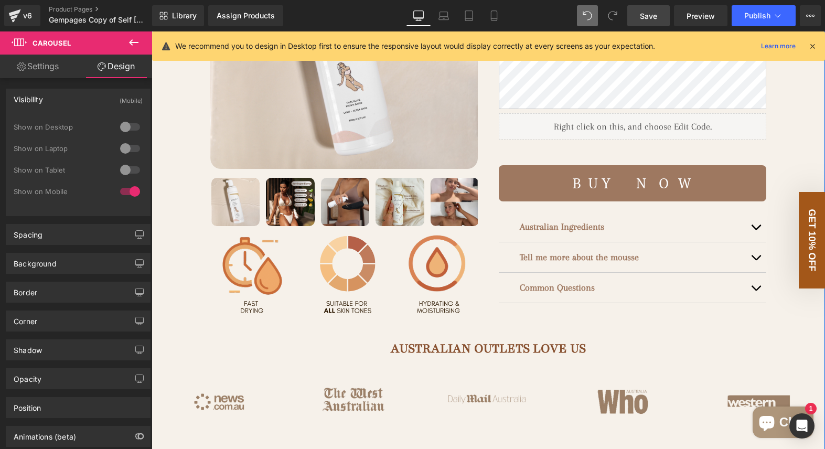
scroll to position [410, 0]
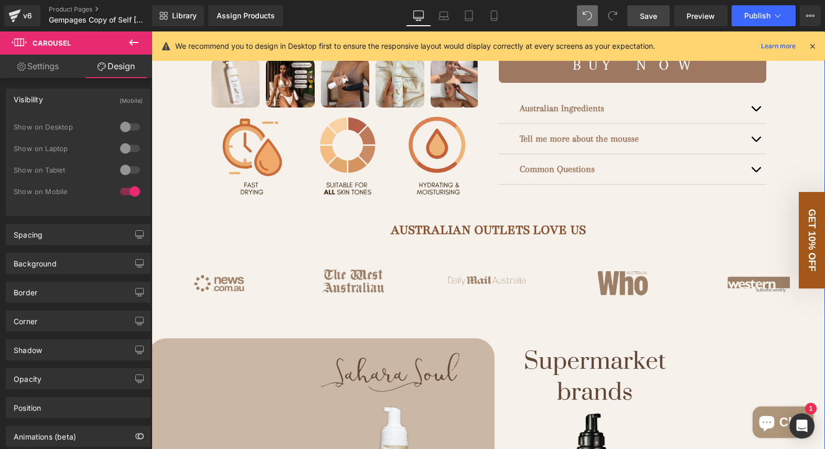
click at [219, 281] on span "Image" at bounding box center [219, 283] width 22 height 13
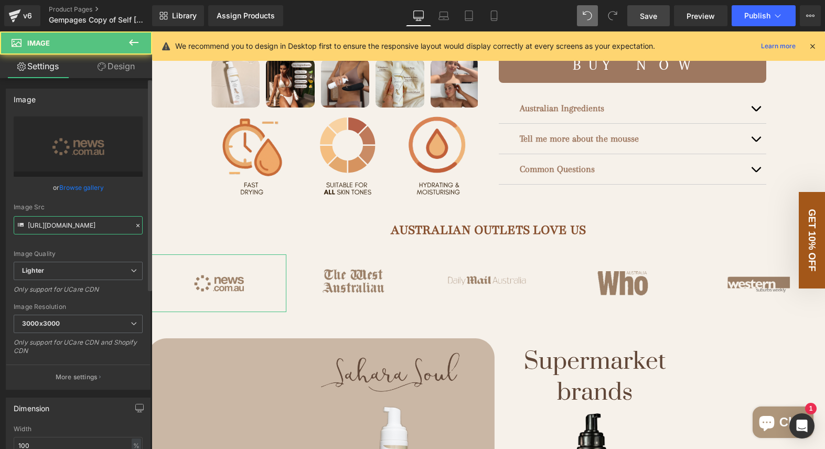
click at [72, 224] on input "[URL][DOMAIN_NAME]" at bounding box center [78, 225] width 129 height 18
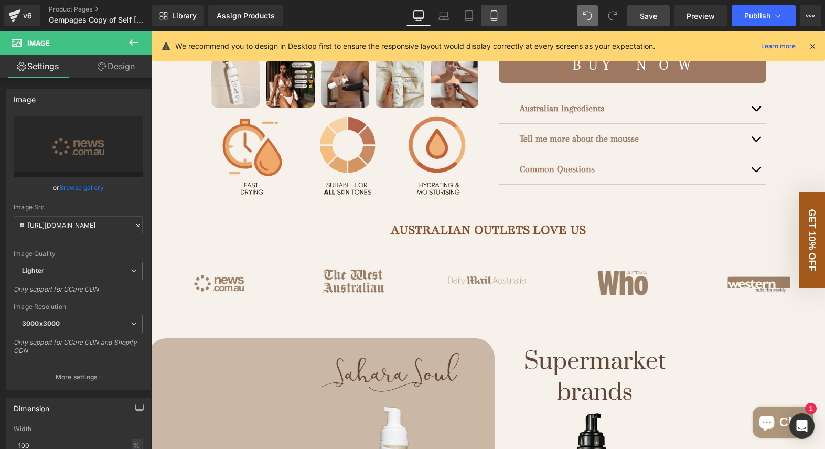
click at [494, 12] on icon at bounding box center [494, 15] width 10 height 10
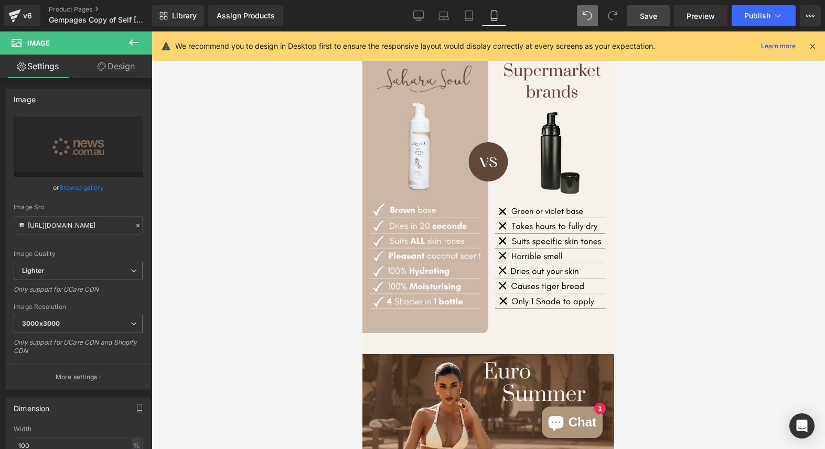
scroll to position [783, 0]
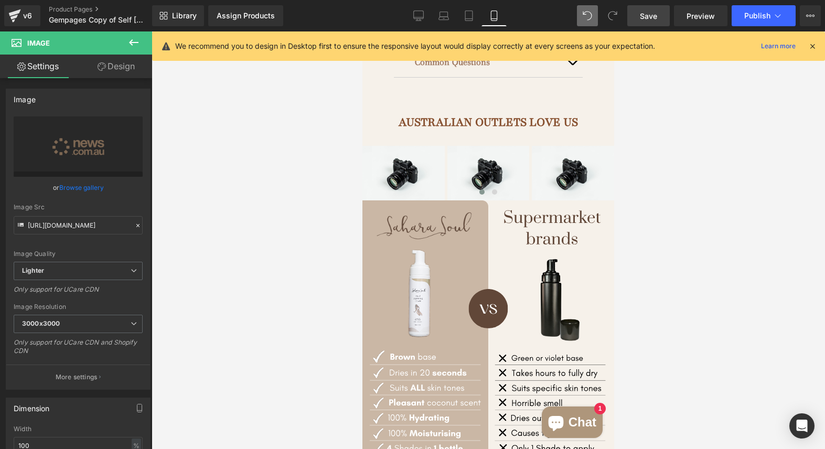
click at [463, 167] on span "Image" at bounding box center [474, 173] width 22 height 13
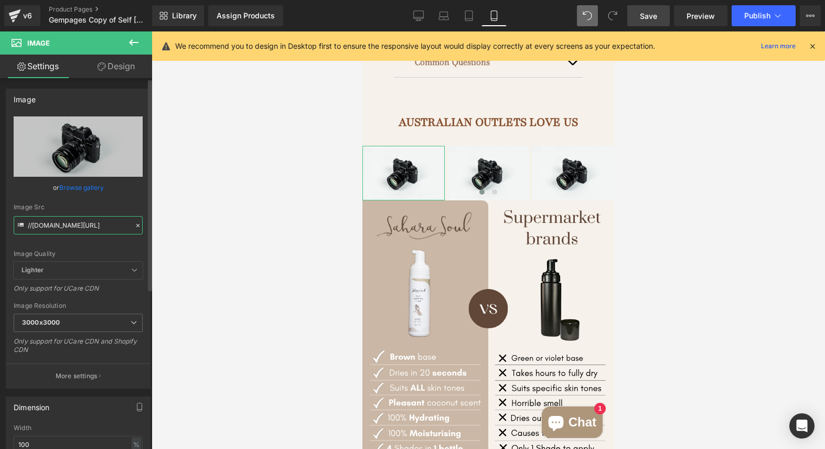
click at [69, 222] on input "//[DOMAIN_NAME][URL]" at bounding box center [78, 225] width 129 height 18
paste input "[URL][DOMAIN_NAME][DOMAIN_NAME]"
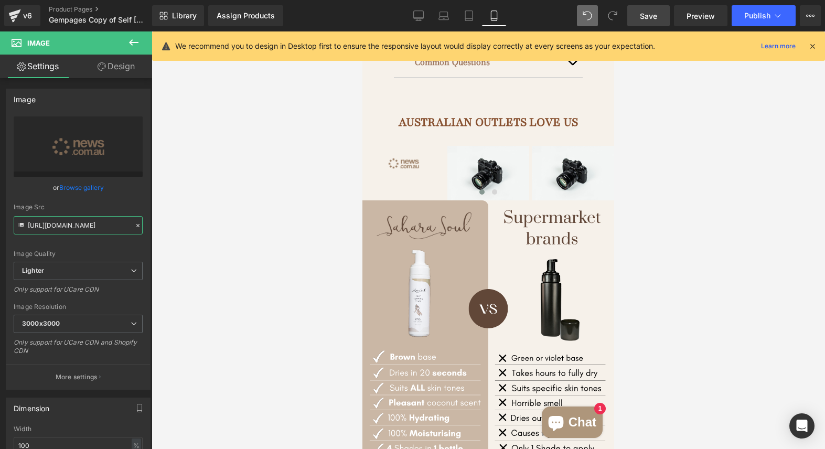
type input "[URL][DOMAIN_NAME]"
click at [669, 174] on div at bounding box center [488, 239] width 673 height 417
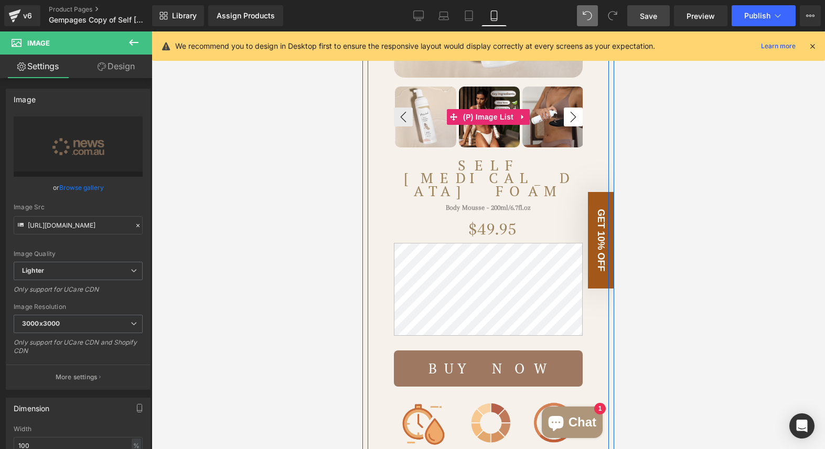
scroll to position [289, 0]
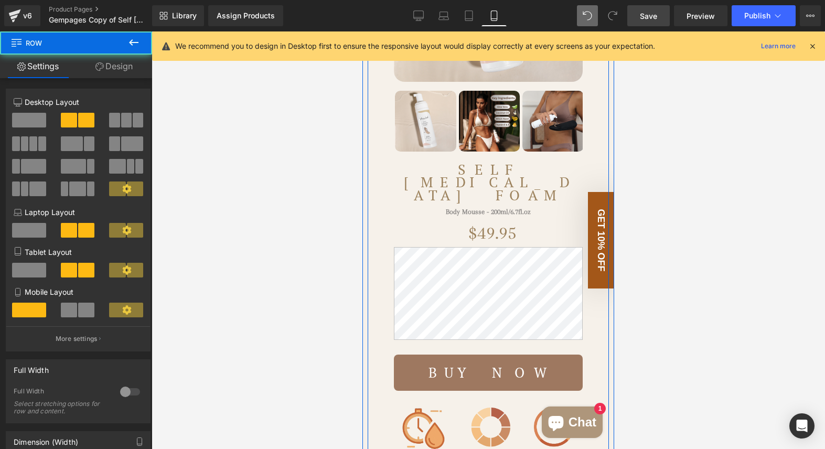
click at [576, 99] on div "(P) Image" at bounding box center [488, 23] width 210 height 260
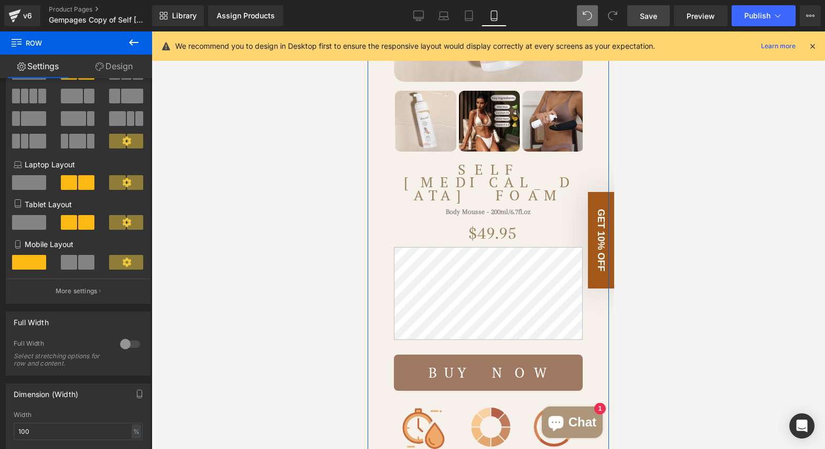
scroll to position [60, 0]
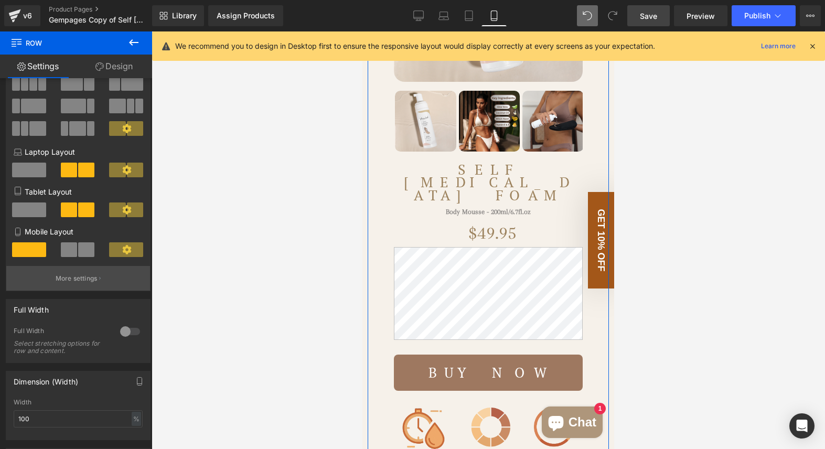
click at [69, 279] on p "More settings" at bounding box center [77, 278] width 42 height 9
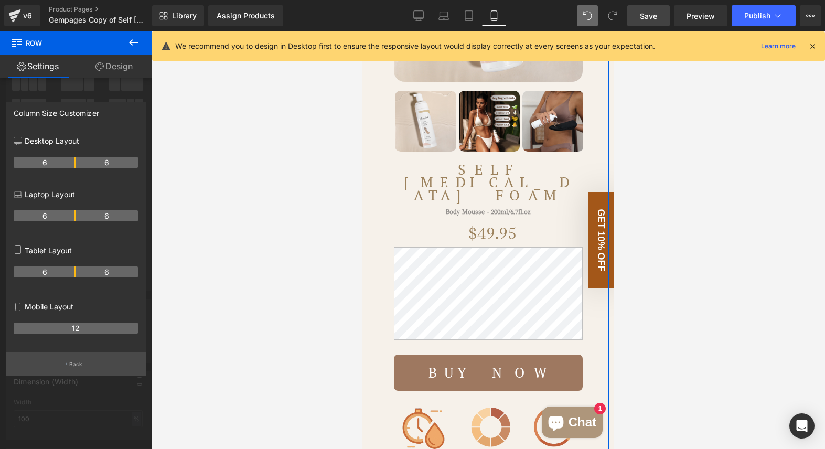
click at [72, 365] on p "Back" at bounding box center [76, 364] width 14 height 8
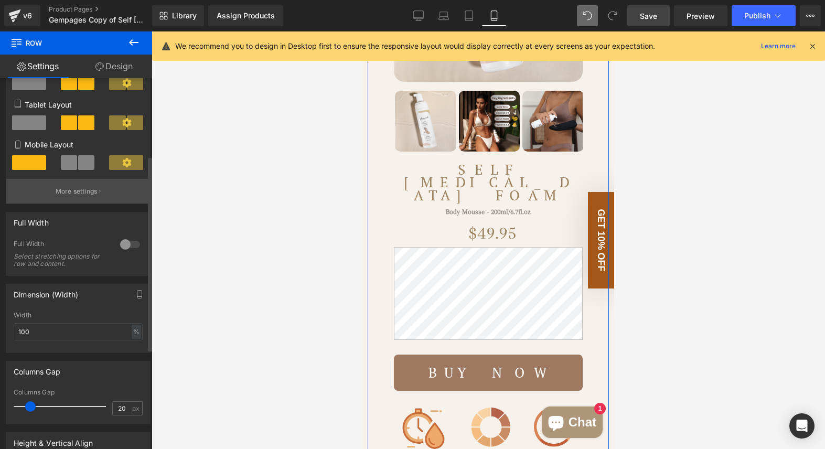
scroll to position [0, 0]
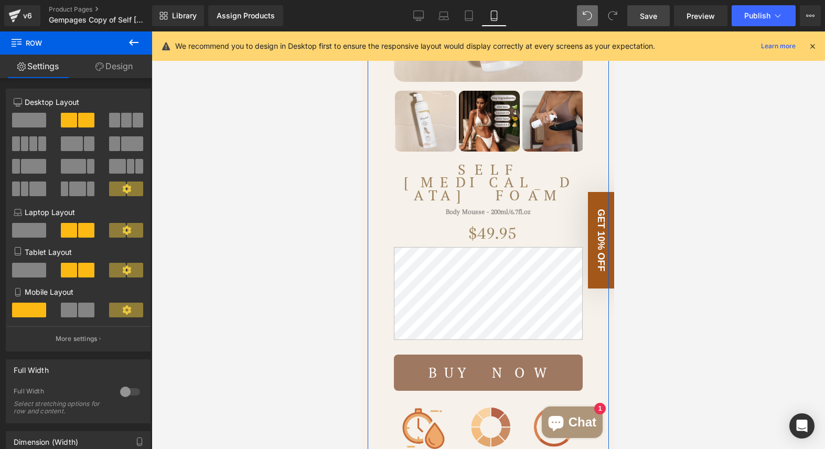
click at [131, 65] on link "Design" at bounding box center [114, 67] width 76 height 24
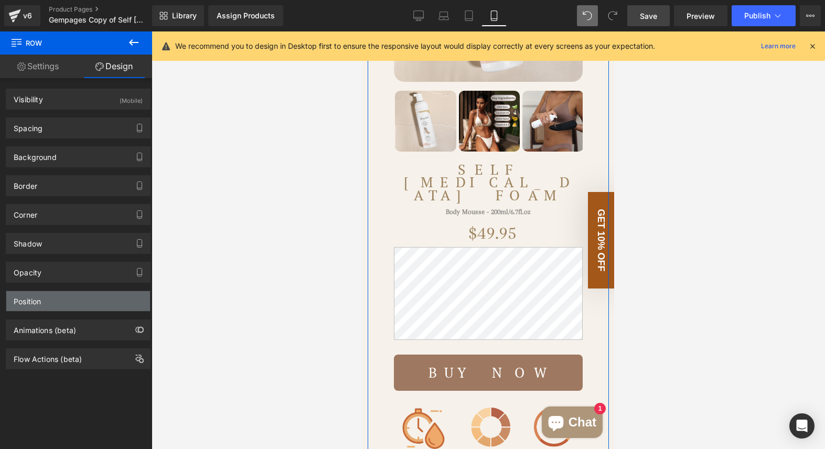
click at [67, 304] on div "Position" at bounding box center [78, 301] width 144 height 20
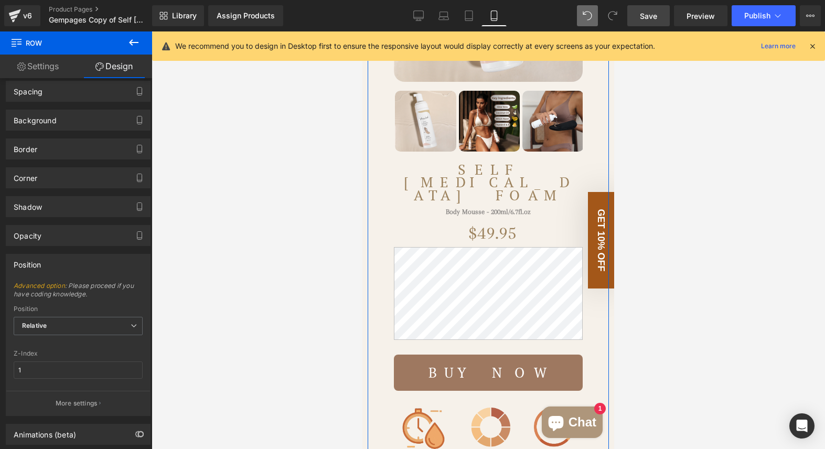
scroll to position [91, 0]
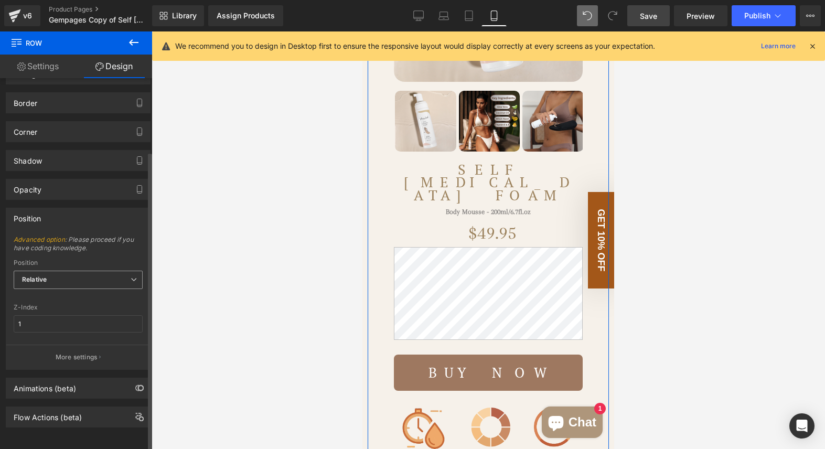
click at [73, 274] on span "Relative" at bounding box center [78, 280] width 129 height 18
click at [117, 248] on span "Advanced option : Please proceed if you have coding knowledge." at bounding box center [78, 247] width 129 height 24
click at [84, 352] on p "More settings" at bounding box center [77, 356] width 42 height 9
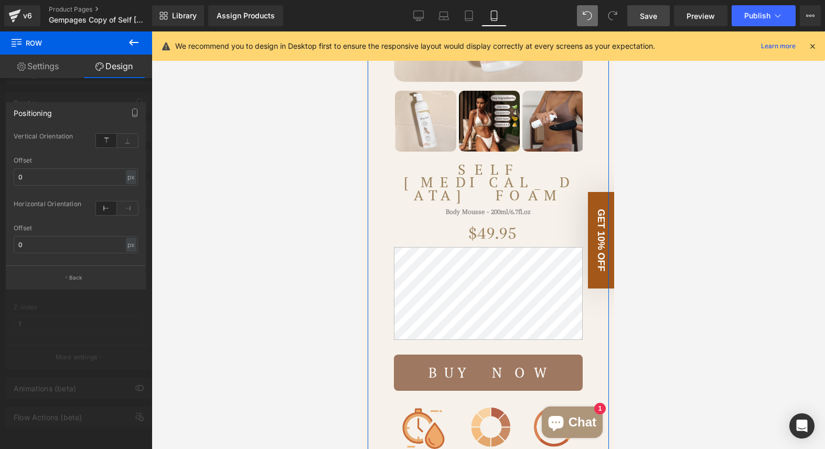
click at [90, 360] on div at bounding box center [76, 242] width 152 height 423
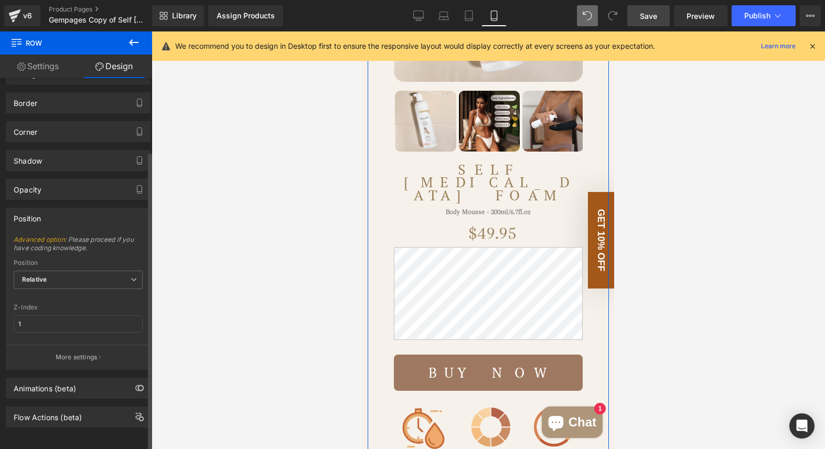
click at [83, 208] on div "Position" at bounding box center [78, 218] width 144 height 20
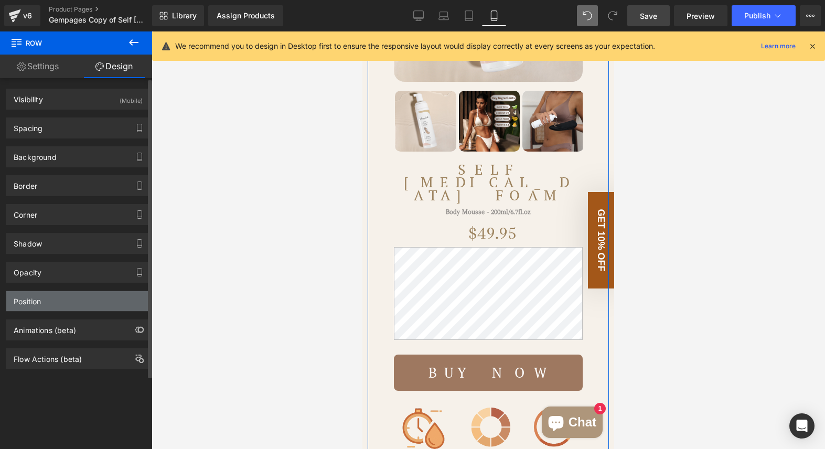
scroll to position [0, 0]
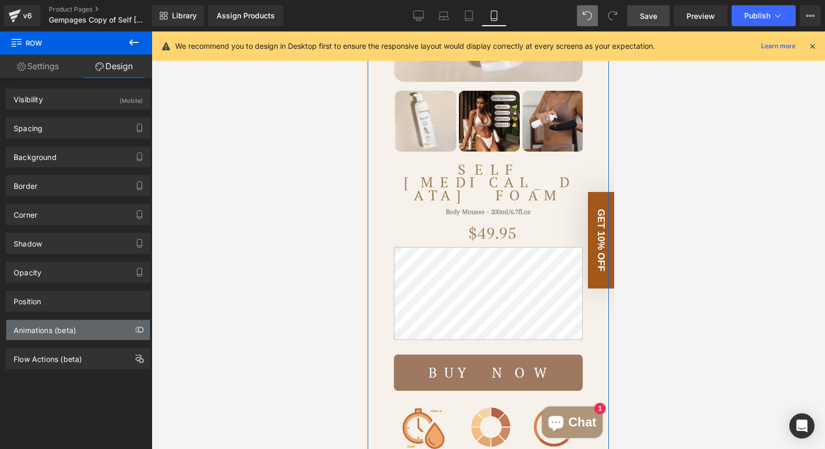
click at [88, 323] on div "Animations (beta)" at bounding box center [78, 330] width 144 height 20
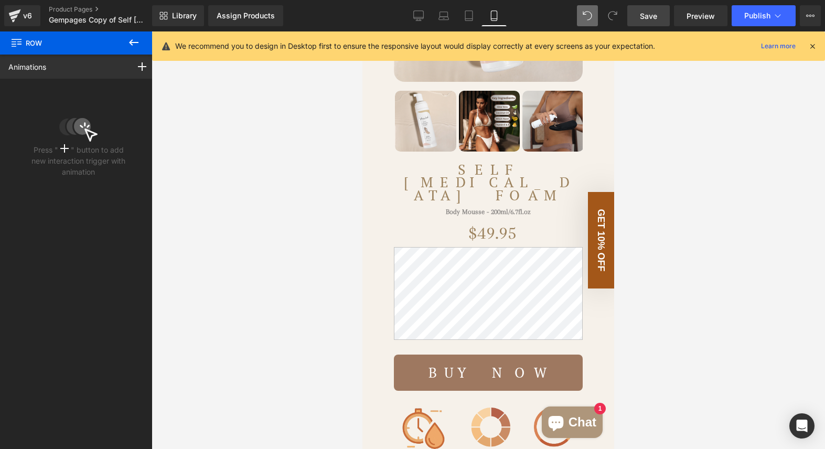
click at [129, 44] on icon at bounding box center [133, 42] width 13 height 13
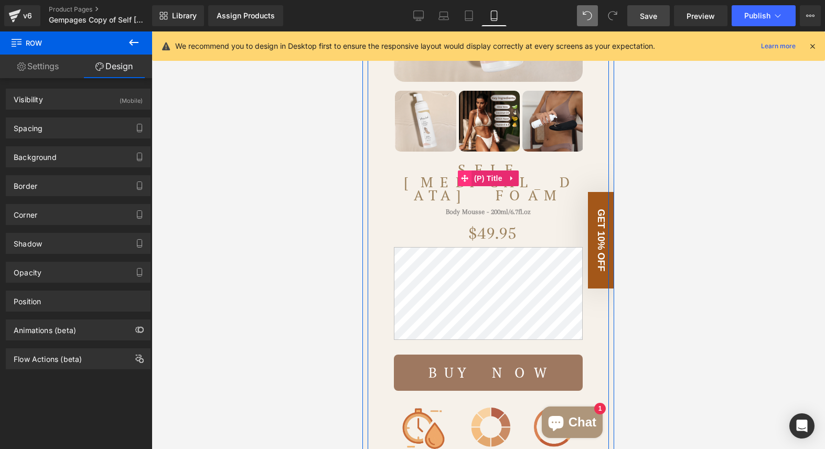
scroll to position [166, 0]
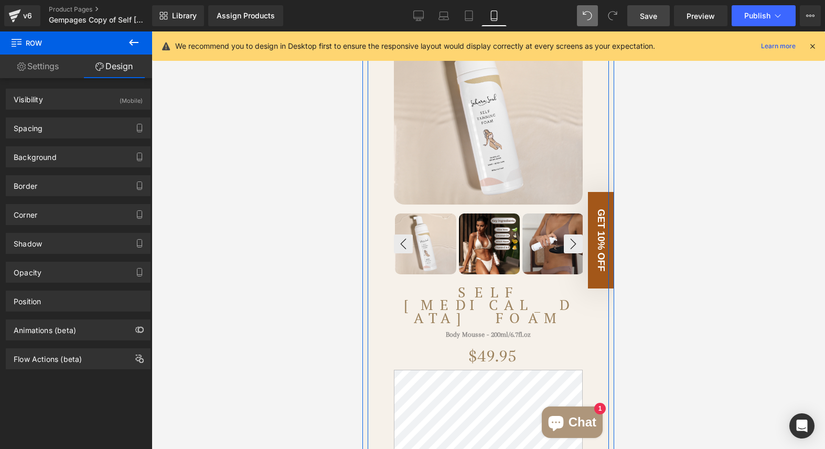
click at [459, 227] on link at bounding box center [489, 243] width 61 height 61
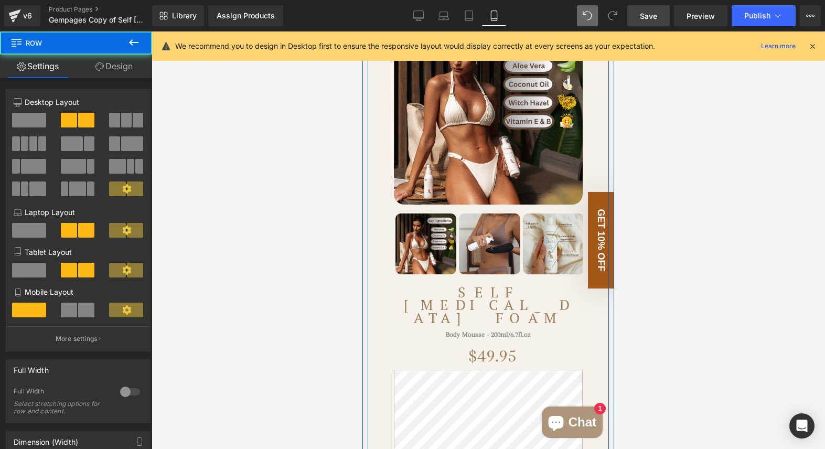
click at [485, 223] on div "(P) Image" at bounding box center [488, 146] width 210 height 260
click at [481, 218] on div "(P) Image" at bounding box center [488, 146] width 210 height 260
click at [476, 217] on div "(P) Image" at bounding box center [488, 146] width 210 height 260
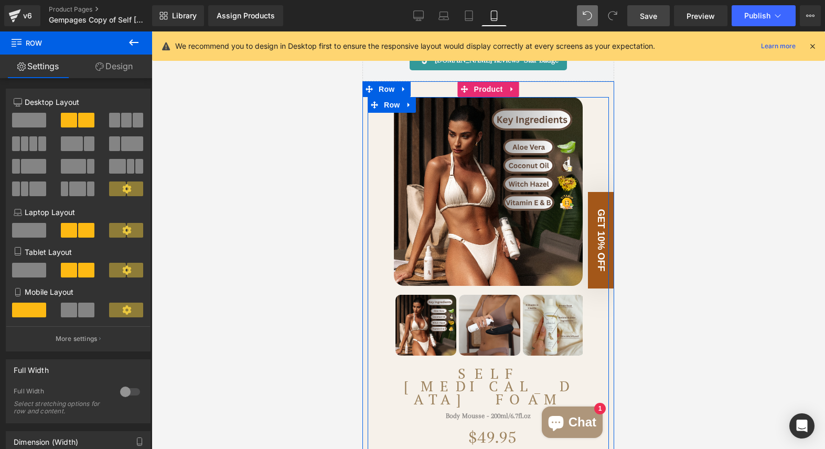
scroll to position [56, 0]
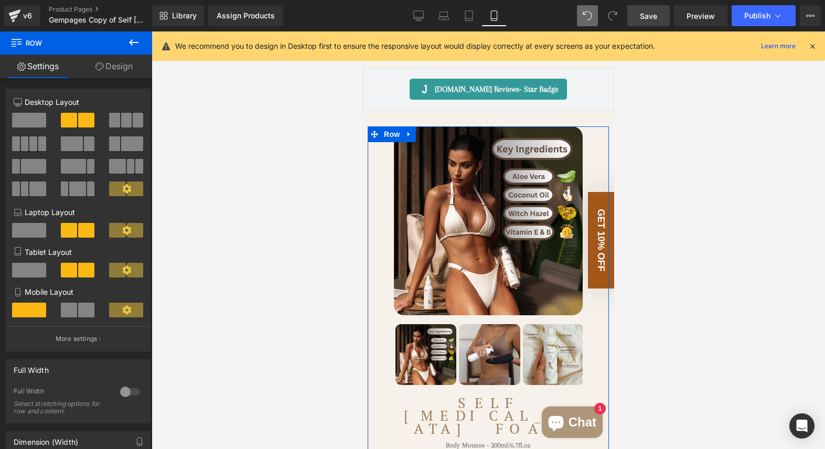
click at [116, 72] on link "Design" at bounding box center [114, 67] width 76 height 24
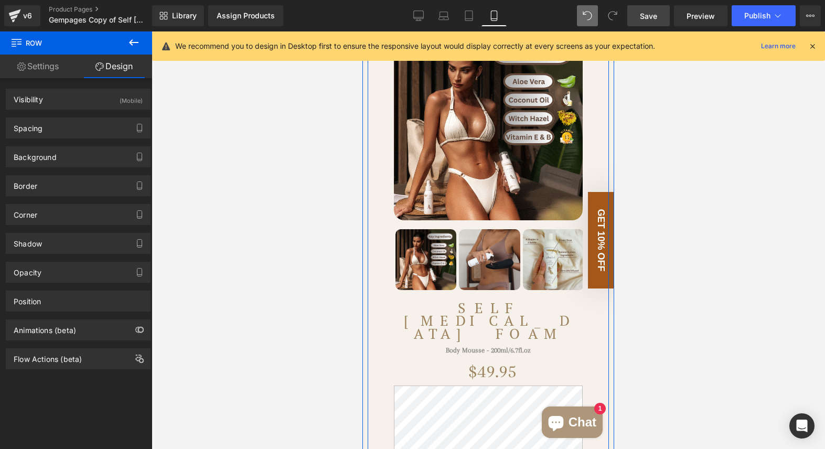
scroll to position [81, 0]
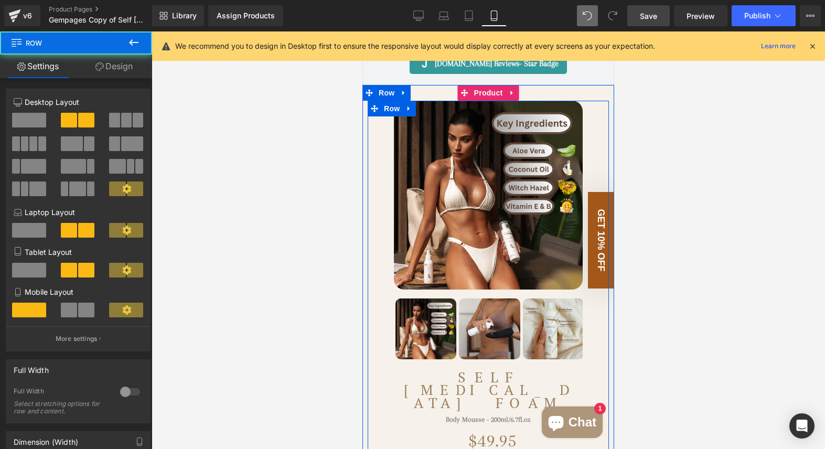
click at [575, 306] on div "(P) Image" at bounding box center [488, 231] width 210 height 260
click at [583, 310] on div "(P) Image" at bounding box center [488, 231] width 210 height 260
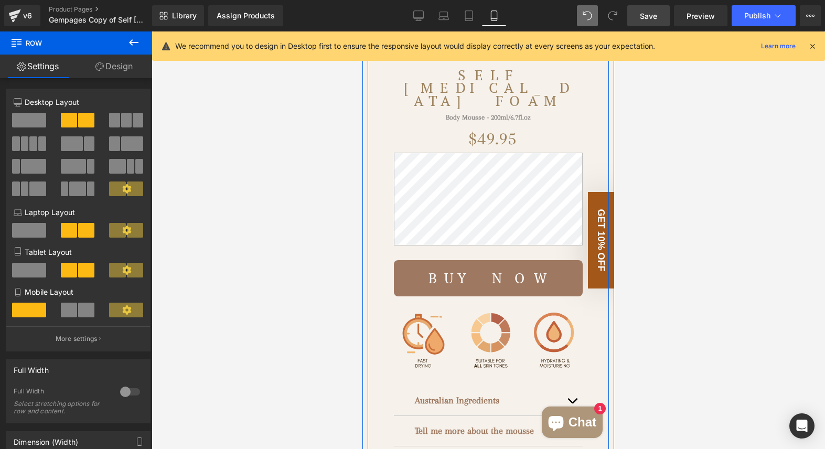
scroll to position [385, 0]
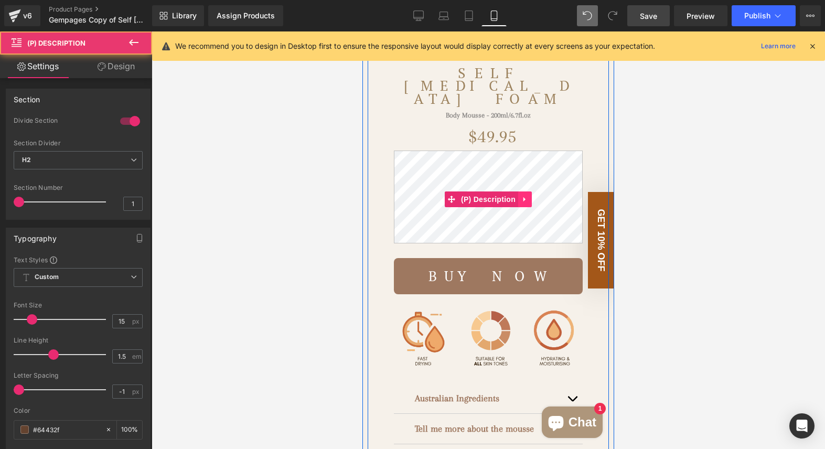
click at [529, 191] on link at bounding box center [525, 199] width 14 height 16
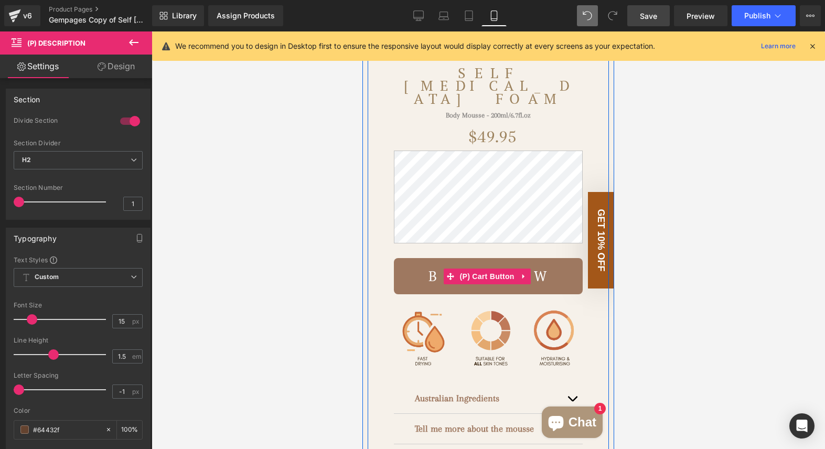
click at [580, 278] on button "Buy Now" at bounding box center [488, 276] width 189 height 36
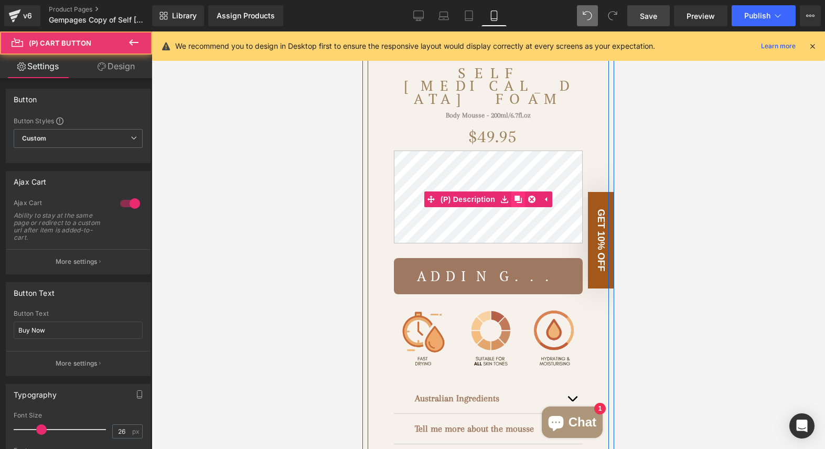
drag, startPoint x: 549, startPoint y: 237, endPoint x: 517, endPoint y: 185, distance: 60.5
click at [517, 196] on icon at bounding box center [518, 199] width 7 height 7
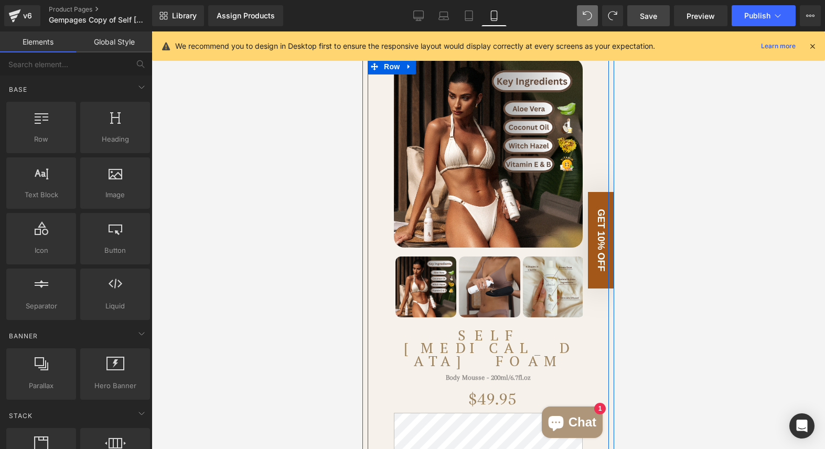
scroll to position [116, 0]
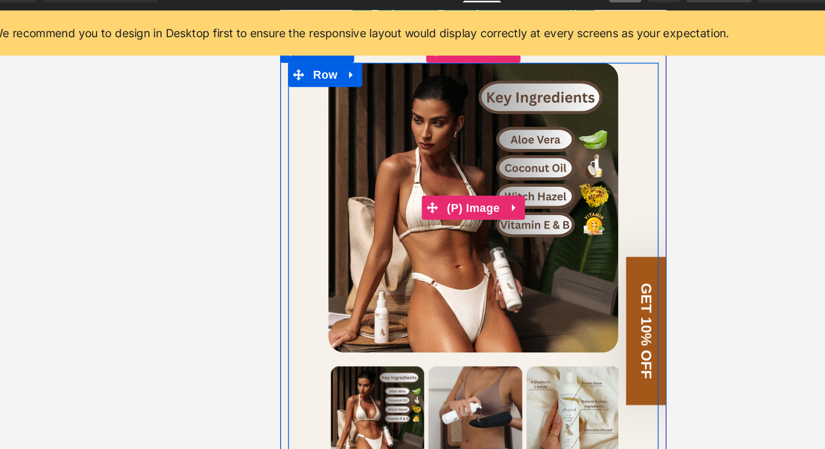
click at [453, 124] on img at bounding box center [405, 138] width 189 height 189
